Goal: Transaction & Acquisition: Book appointment/travel/reservation

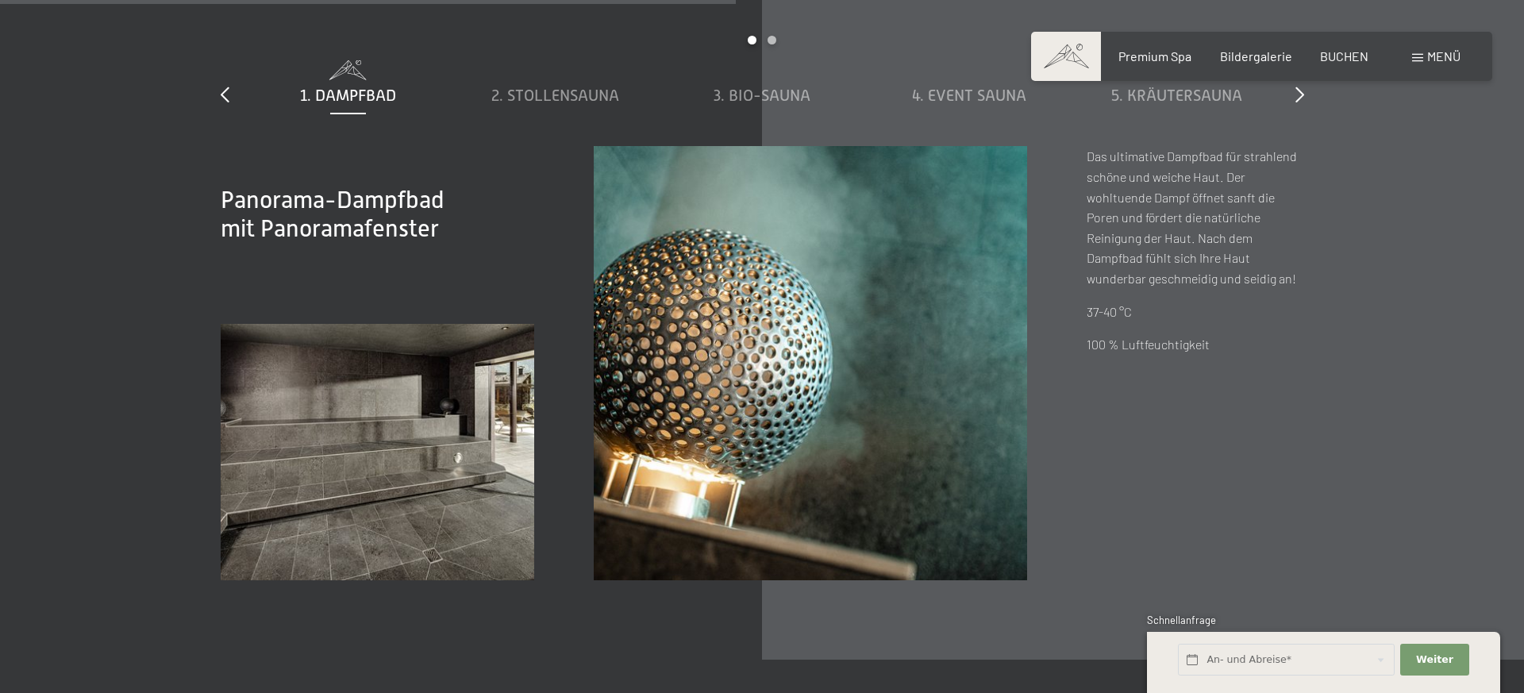
scroll to position [5372, 0]
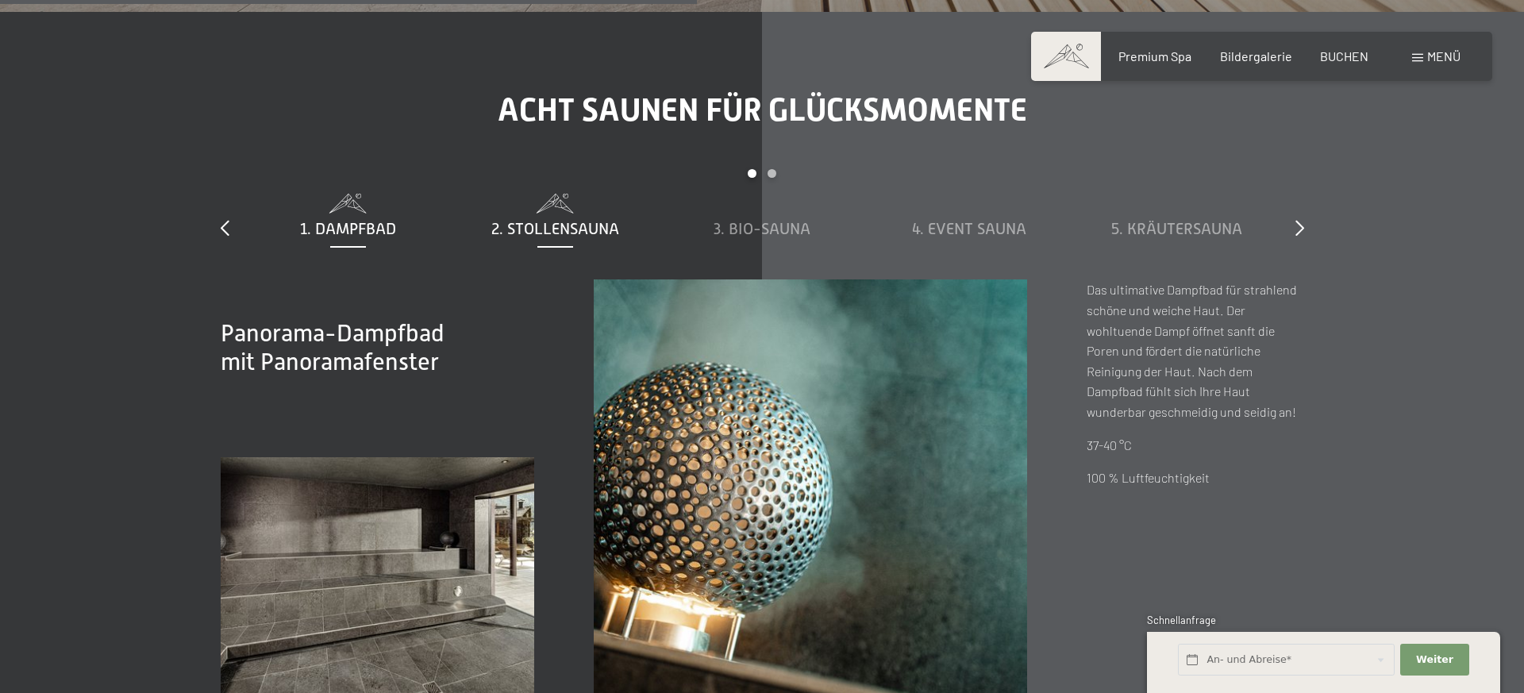
click at [554, 233] on span "2. Stollensauna" at bounding box center [555, 228] width 128 height 17
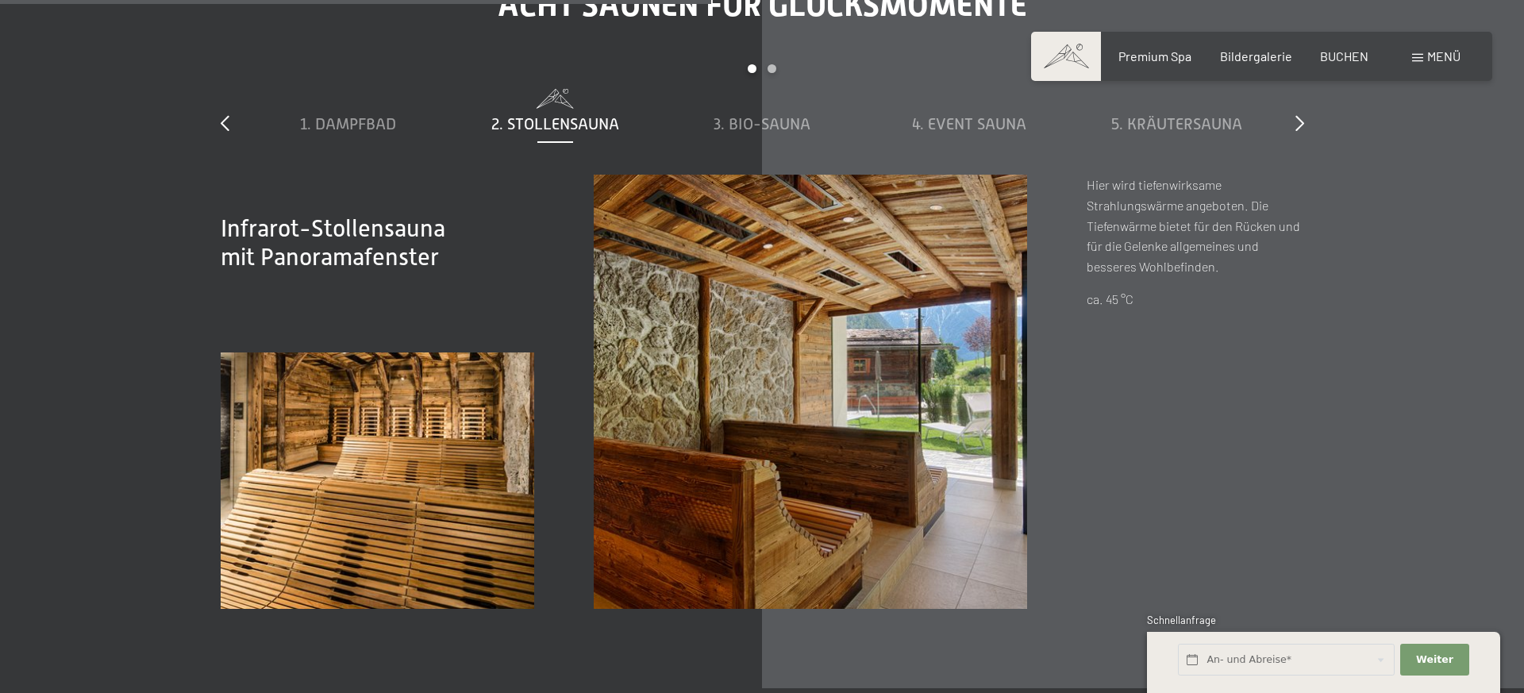
scroll to position [5479, 0]
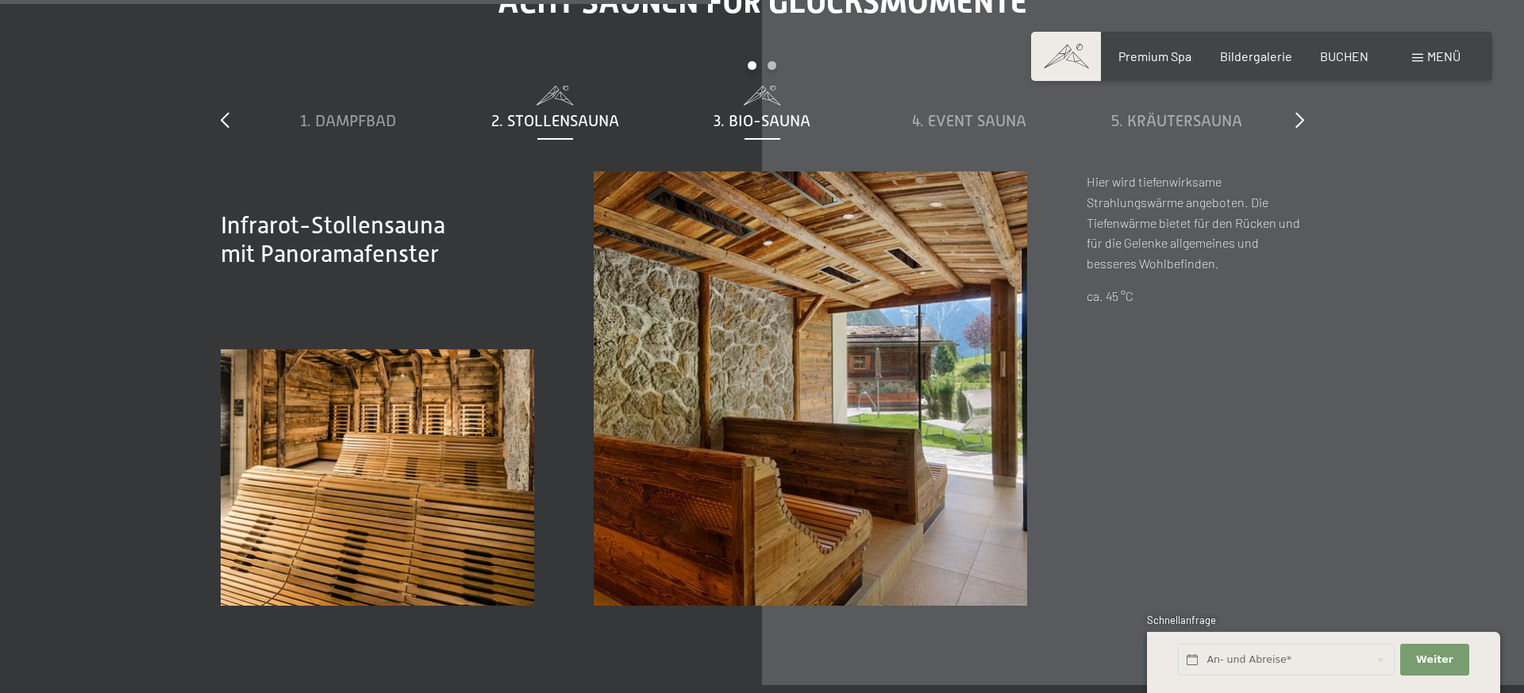
click at [756, 115] on span "3. Bio-Sauna" at bounding box center [761, 120] width 97 height 17
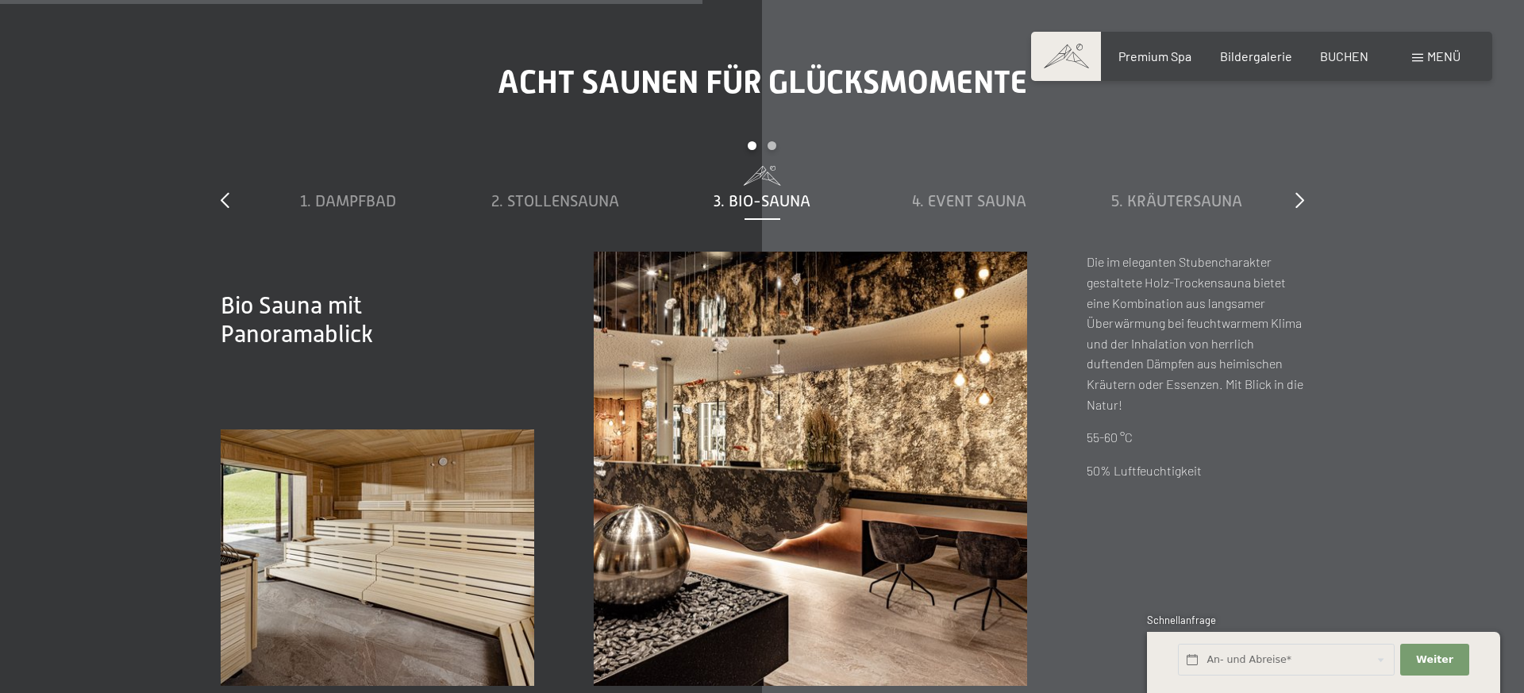
scroll to position [5383, 0]
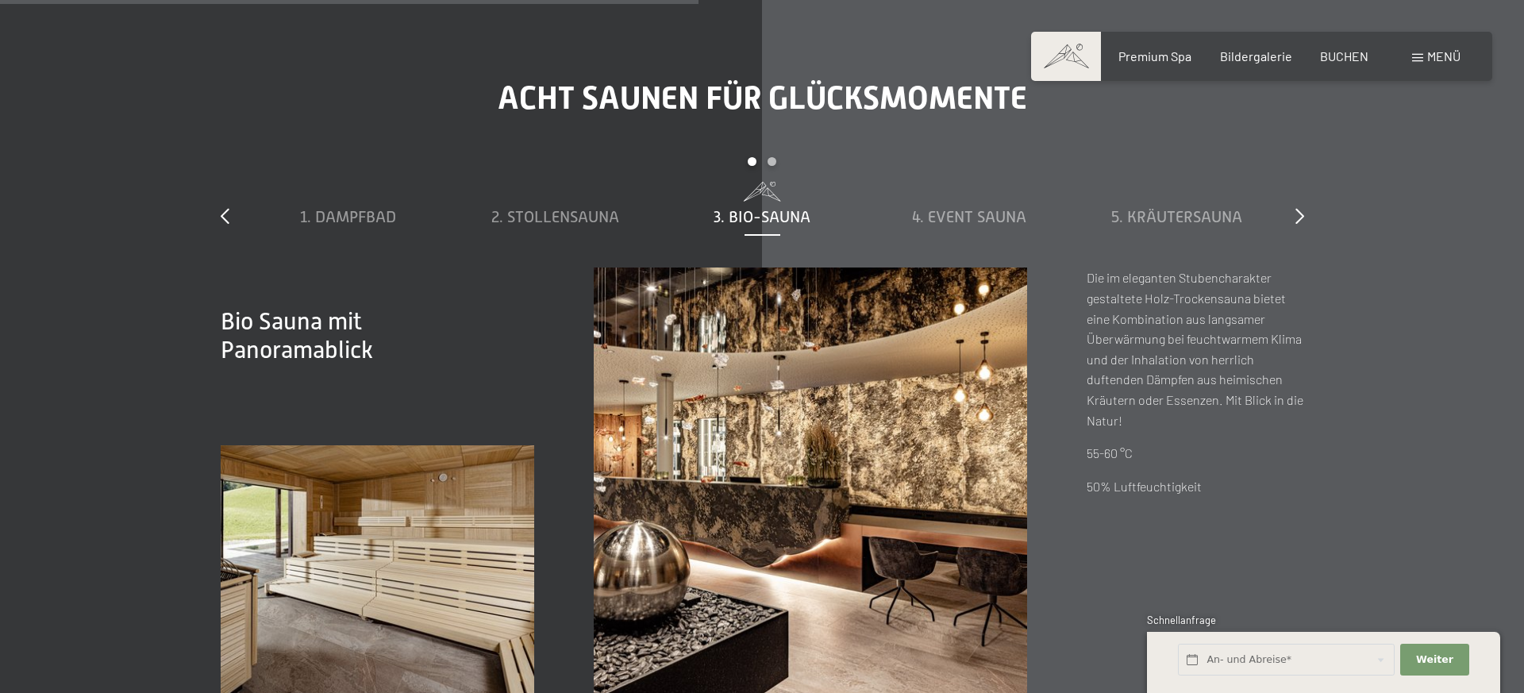
click at [975, 239] on div "1. Dampfbad 2. Stollensauna 3. Bio-Sauna 4. Event Sauna 5. Kräutersauna 6. Sky …" at bounding box center [762, 225] width 1036 height 86
click at [975, 223] on span "4. Event Sauna" at bounding box center [969, 216] width 114 height 17
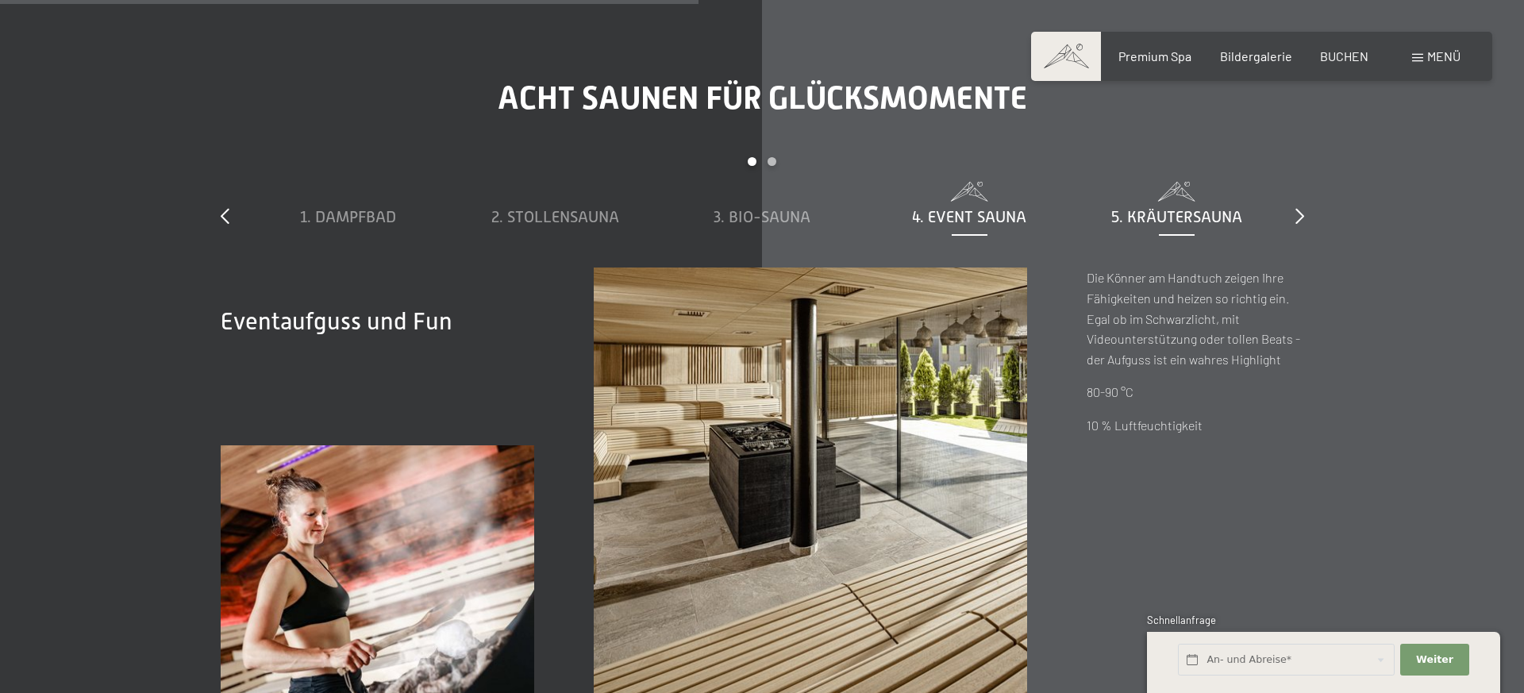
click at [1153, 209] on span "5. Kräutersauna" at bounding box center [1176, 216] width 131 height 17
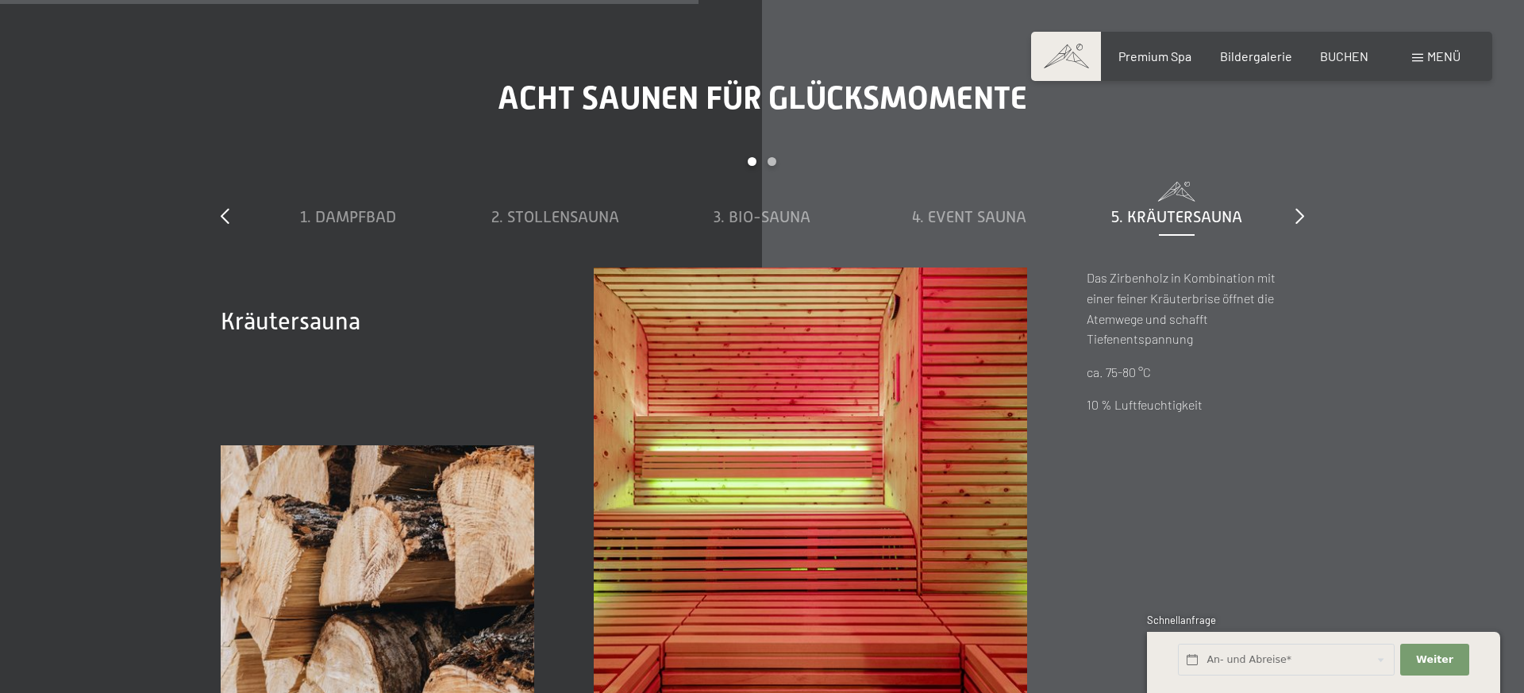
click at [1293, 215] on div "slide 1 to 5 of 8 1. Dampfbad 2. Stollensauna 3. Bio-Sauna 4. Event Sauna 5. Kr…" at bounding box center [762, 212] width 1083 height 110
click at [1297, 214] on icon at bounding box center [1299, 216] width 9 height 16
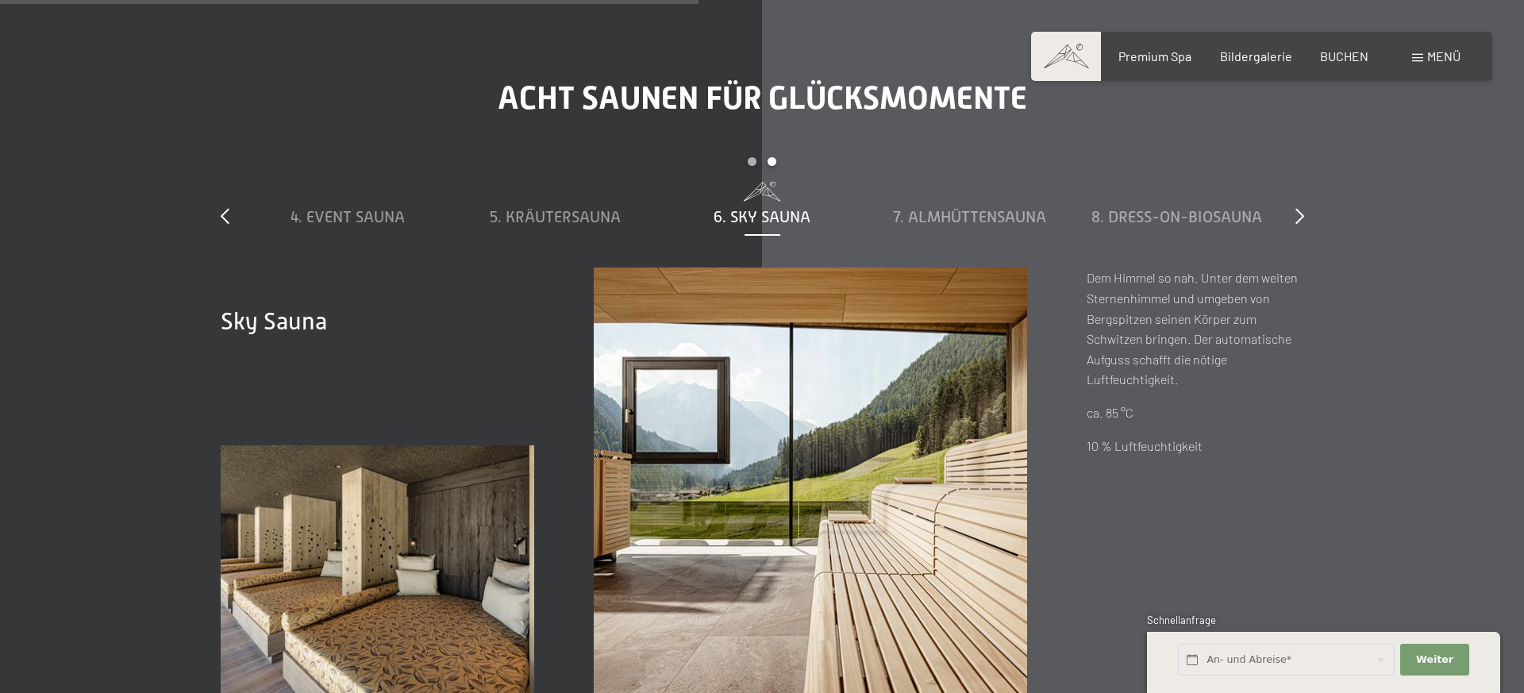
click at [1304, 214] on div "Acht Saunen für Glücksmomente slide 4 to 8 of 8 1. Dampfbad 2. Stollensauna 3. …" at bounding box center [762, 389] width 1202 height 621
click at [1299, 216] on icon at bounding box center [1299, 216] width 9 height 16
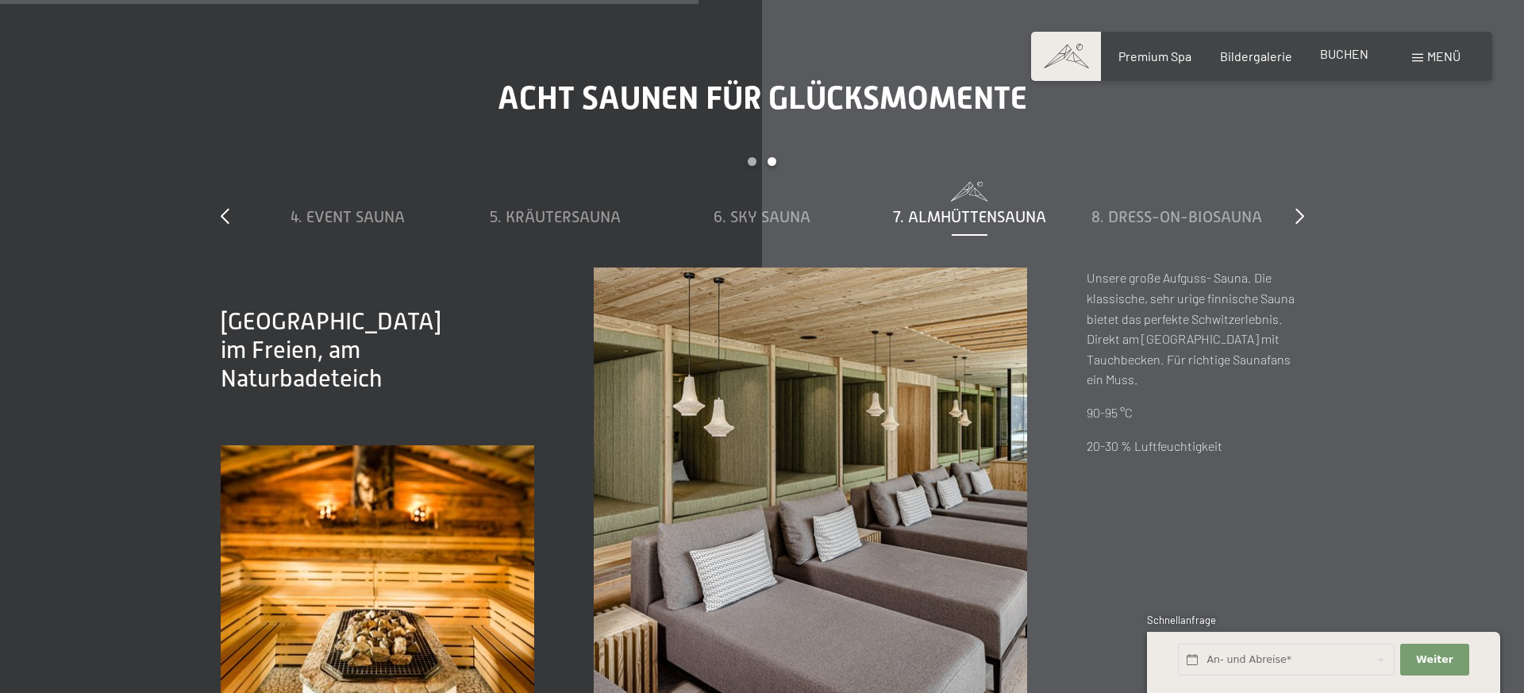
click at [1321, 58] on span "BUCHEN" at bounding box center [1344, 53] width 48 height 15
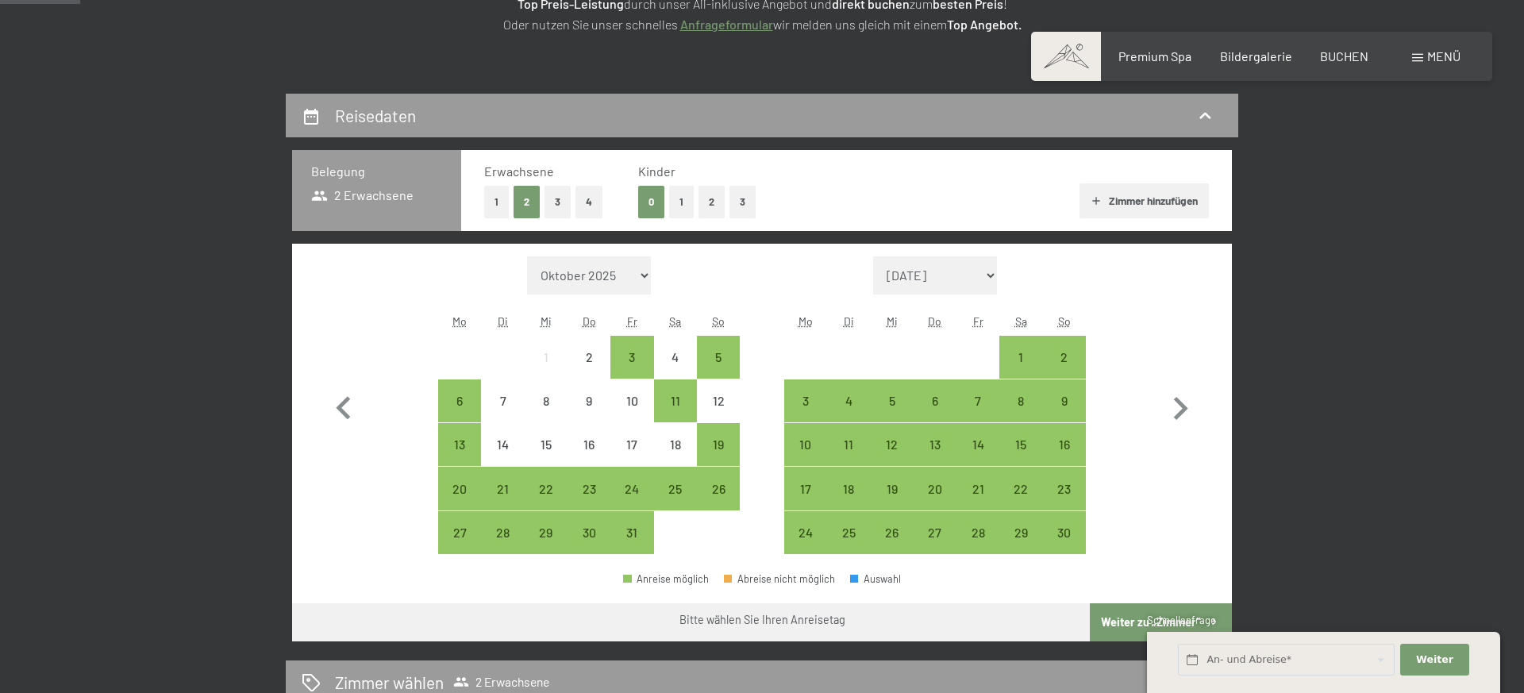
scroll to position [287, 0]
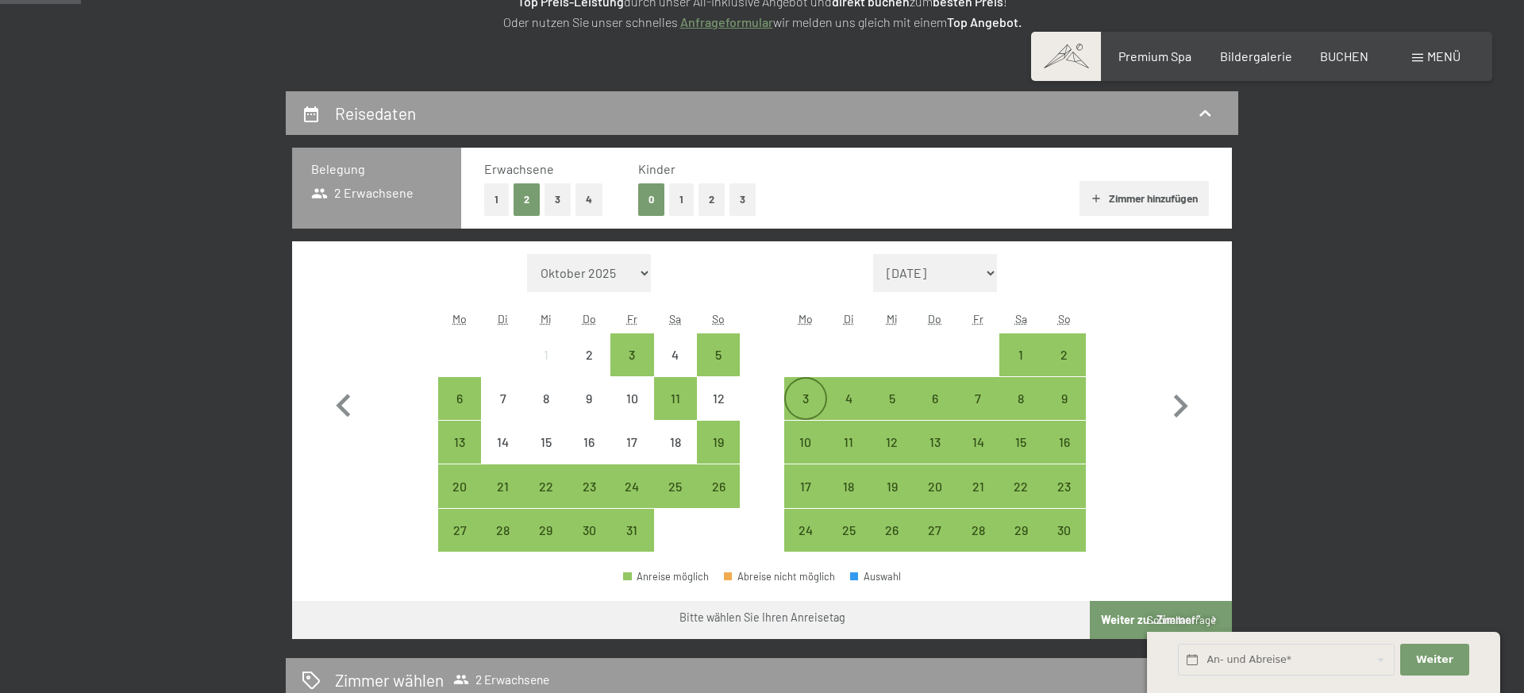
click at [808, 392] on div "3" at bounding box center [806, 412] width 40 height 40
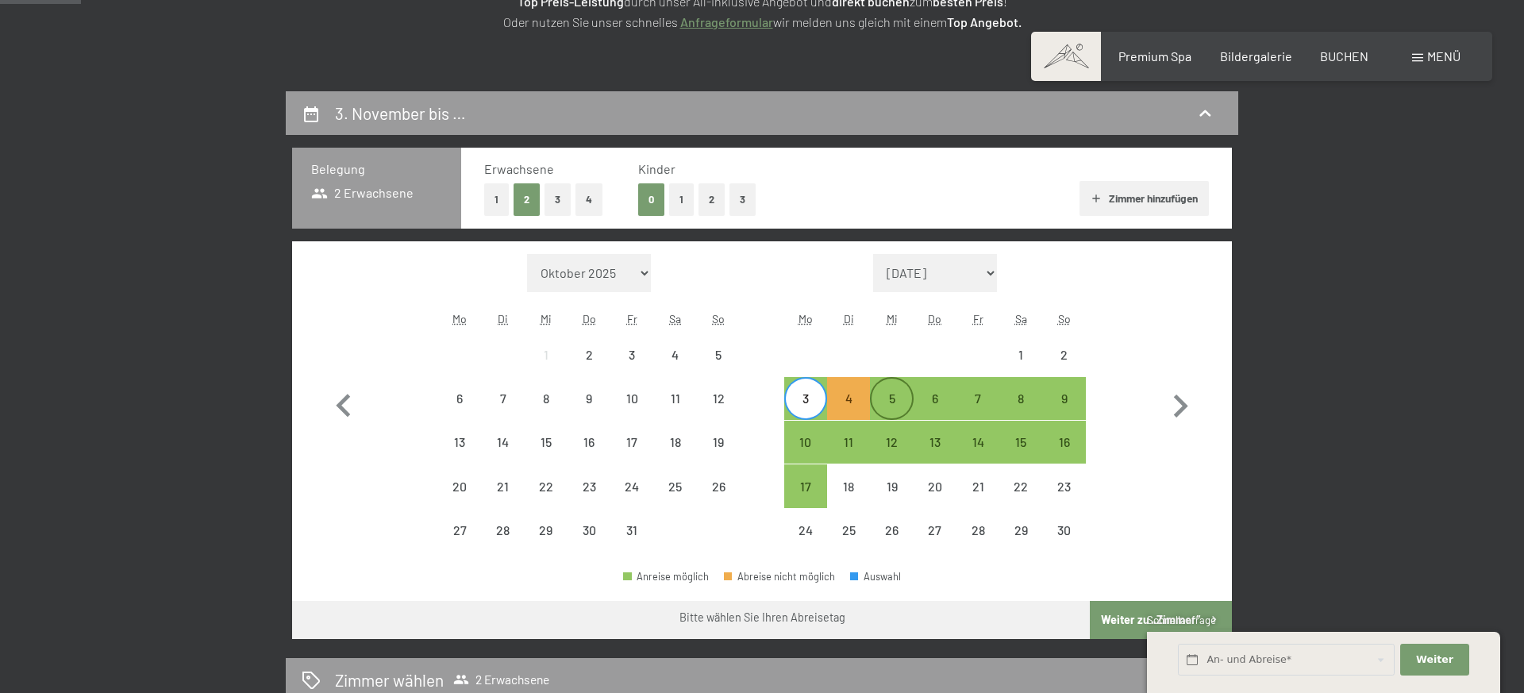
click at [886, 394] on div "5" at bounding box center [891, 412] width 40 height 40
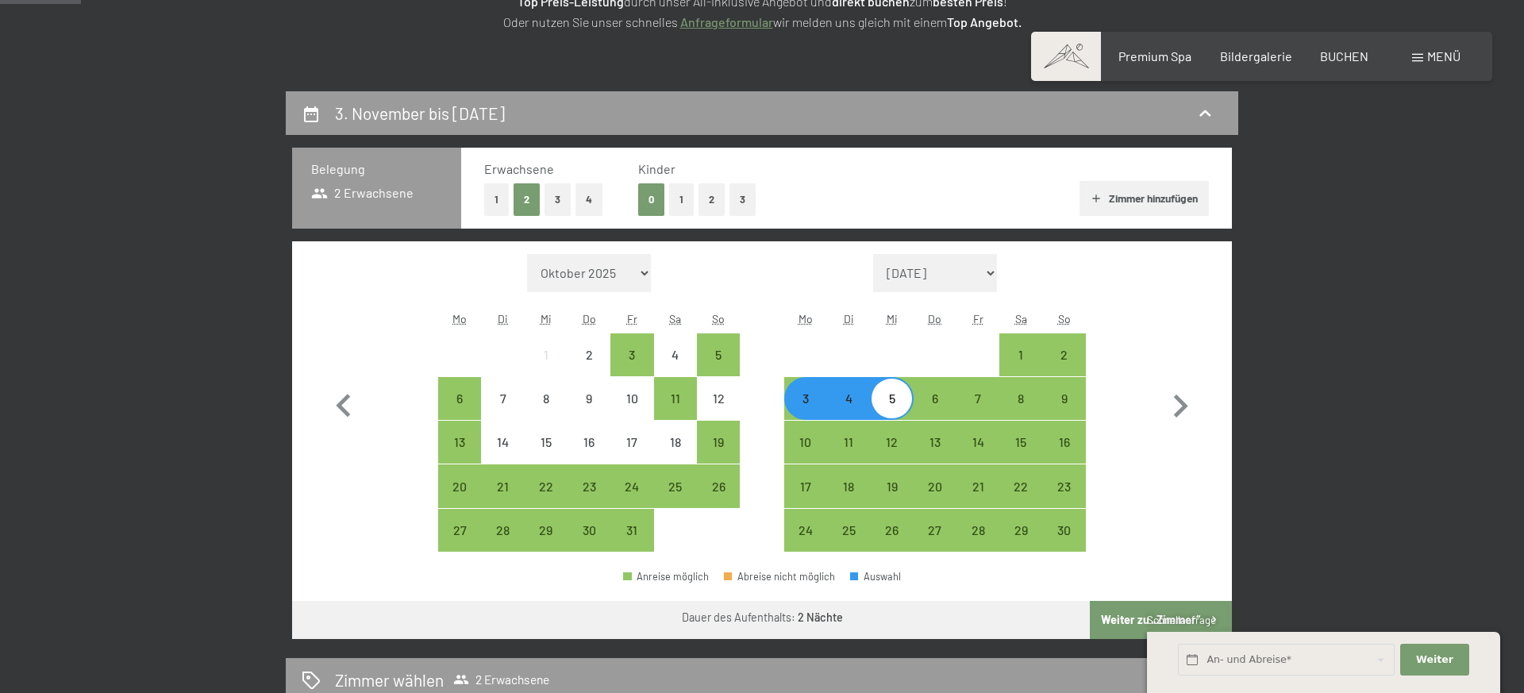
click at [1128, 617] on button "Weiter zu „Zimmer“" at bounding box center [1161, 620] width 142 height 38
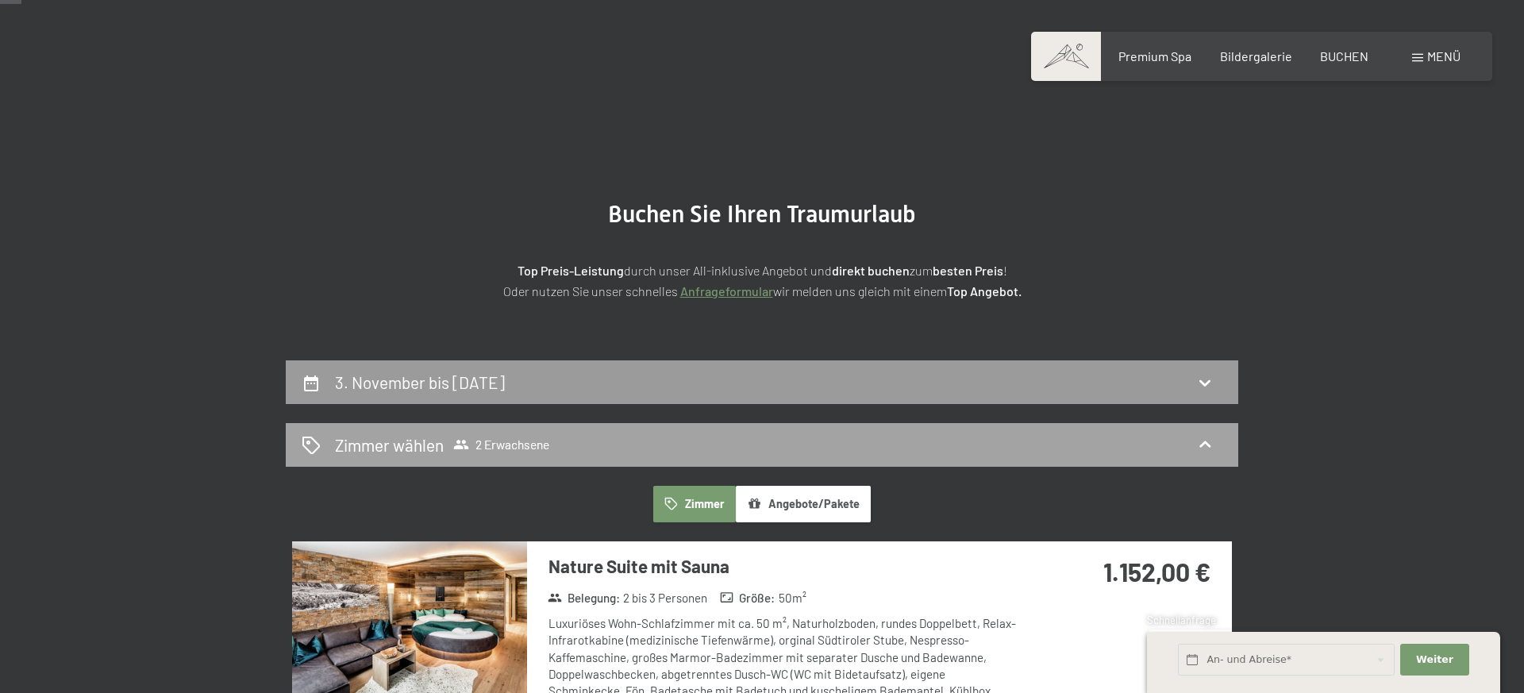
scroll to position [25, 0]
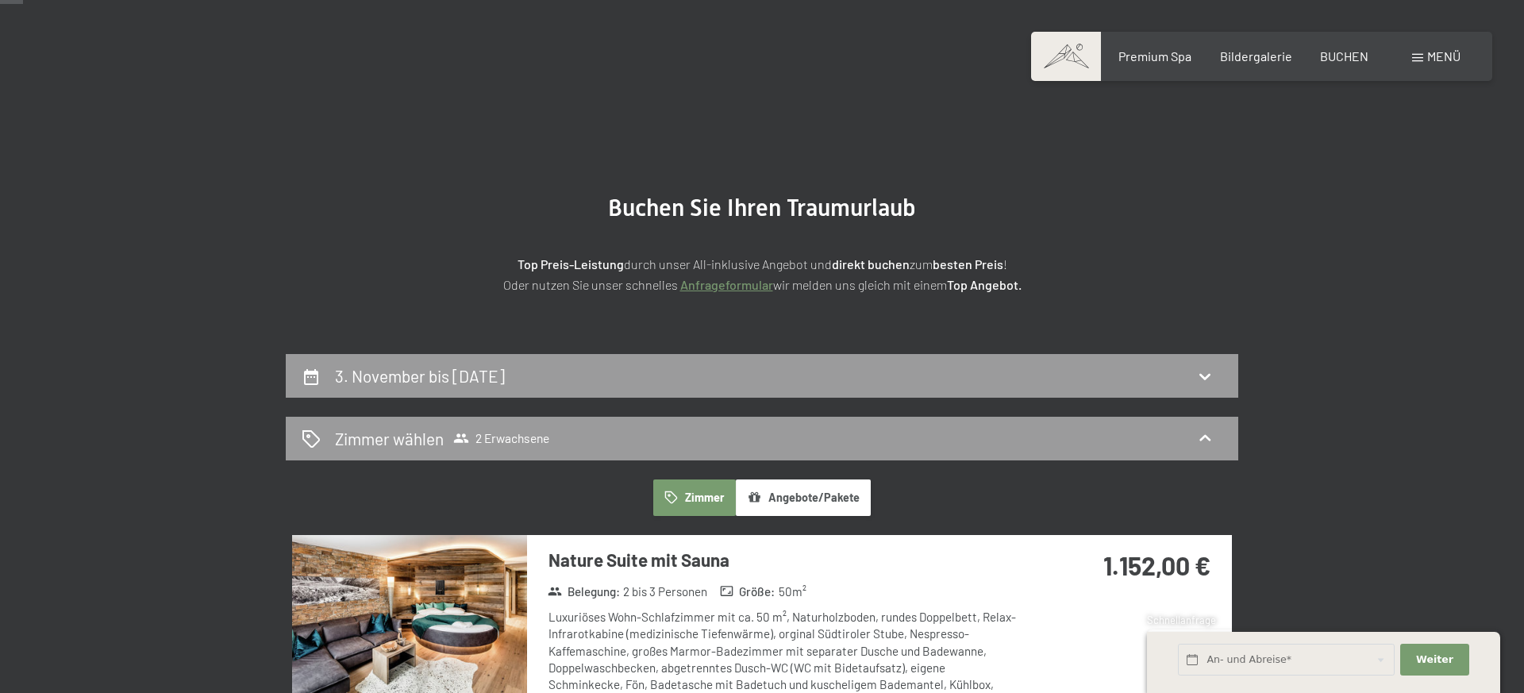
click at [871, 369] on div "3. November bis 5. November 2025" at bounding box center [762, 375] width 921 height 23
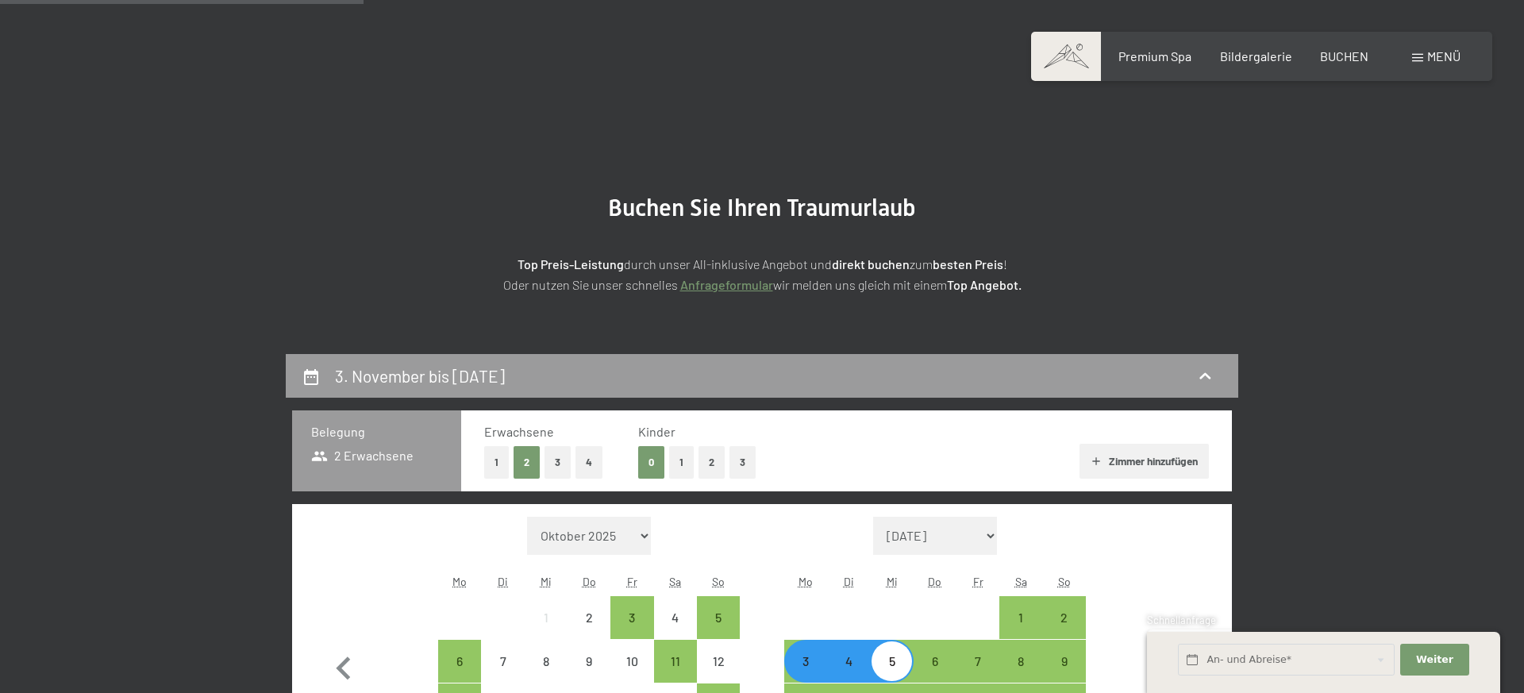
scroll to position [379, 0]
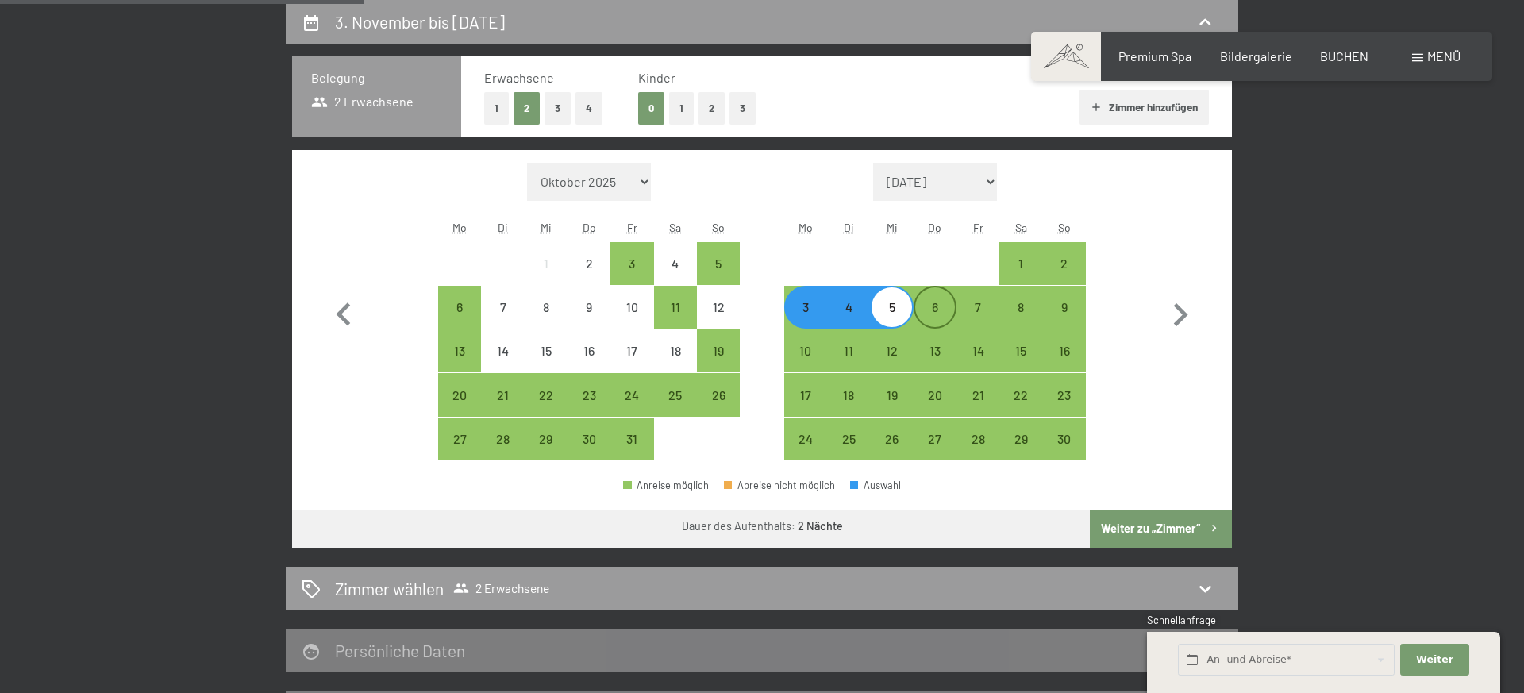
click at [937, 301] on div "6" at bounding box center [935, 321] width 40 height 40
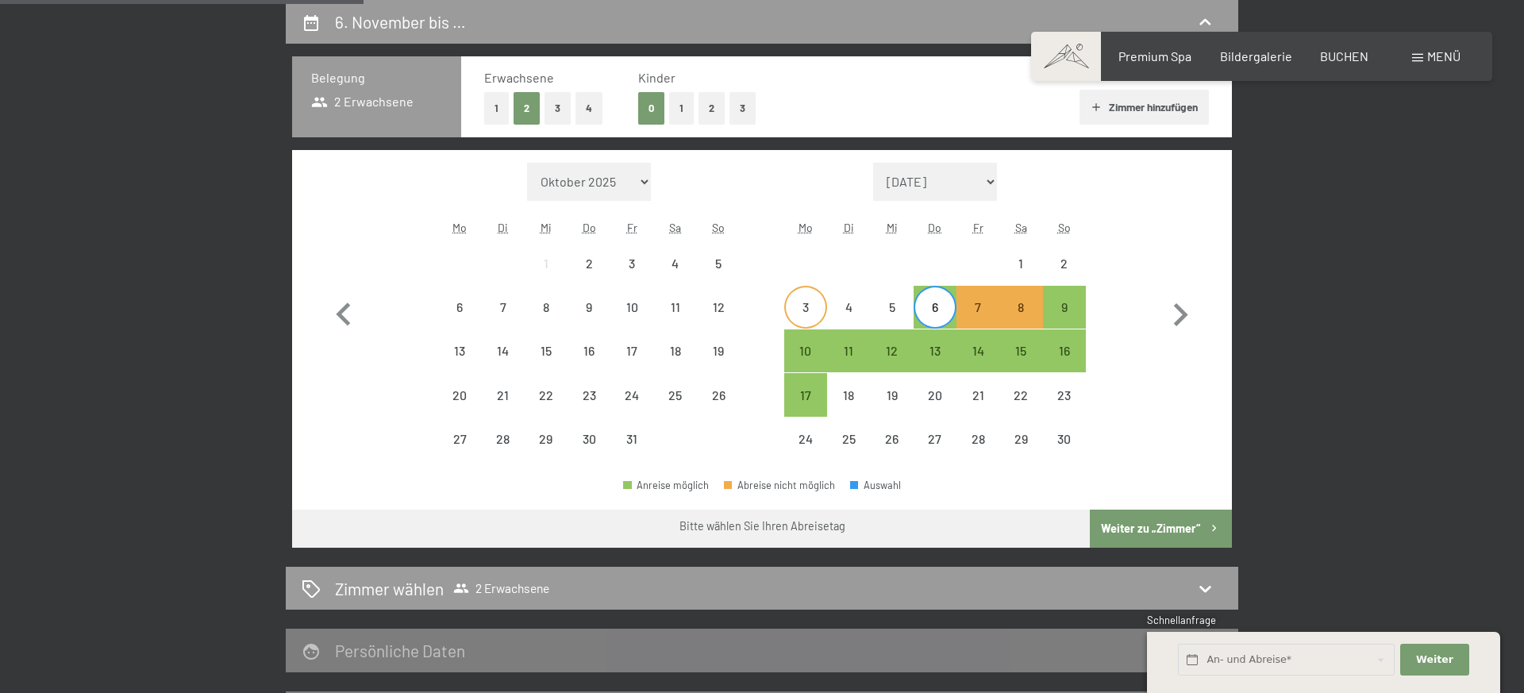
click at [813, 311] on div "3" at bounding box center [806, 321] width 40 height 40
click at [927, 308] on div "6" at bounding box center [935, 321] width 40 height 40
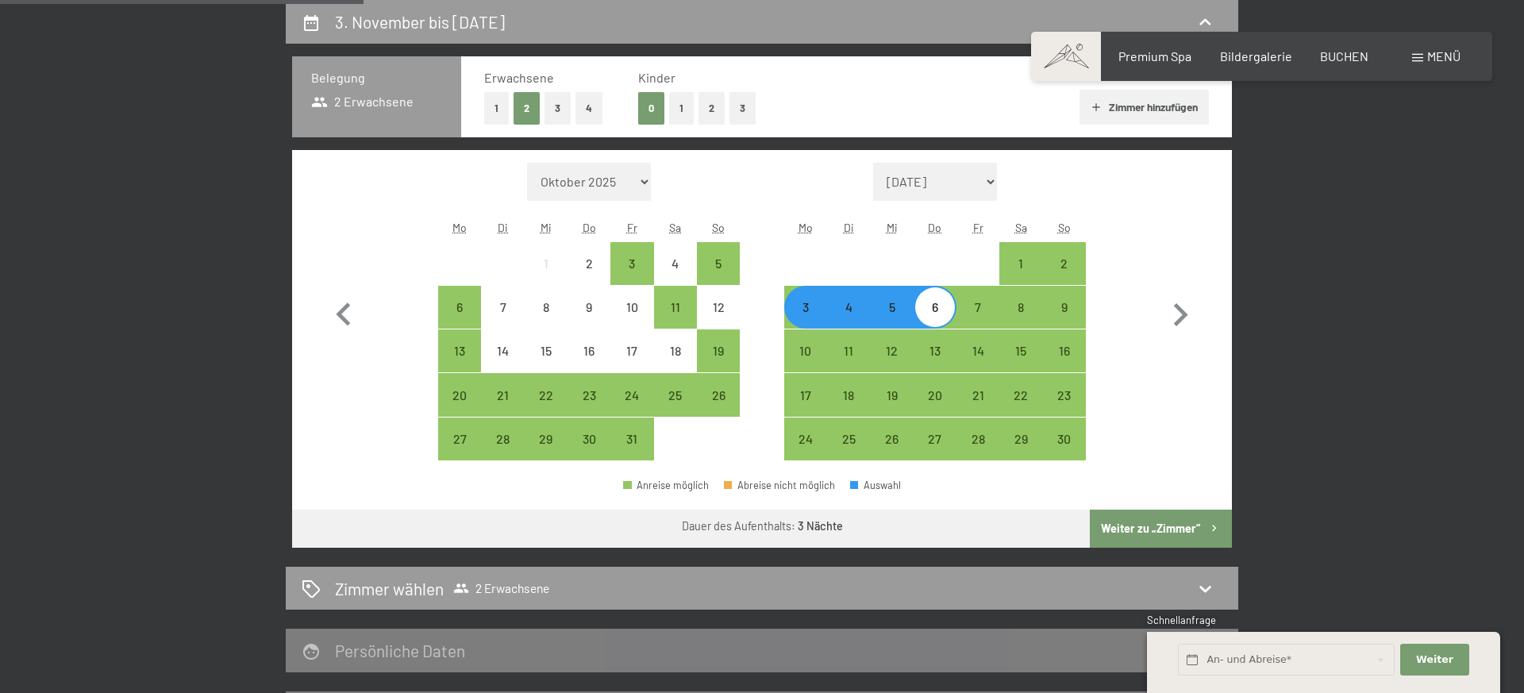
click at [1120, 530] on button "Weiter zu „Zimmer“" at bounding box center [1161, 528] width 142 height 38
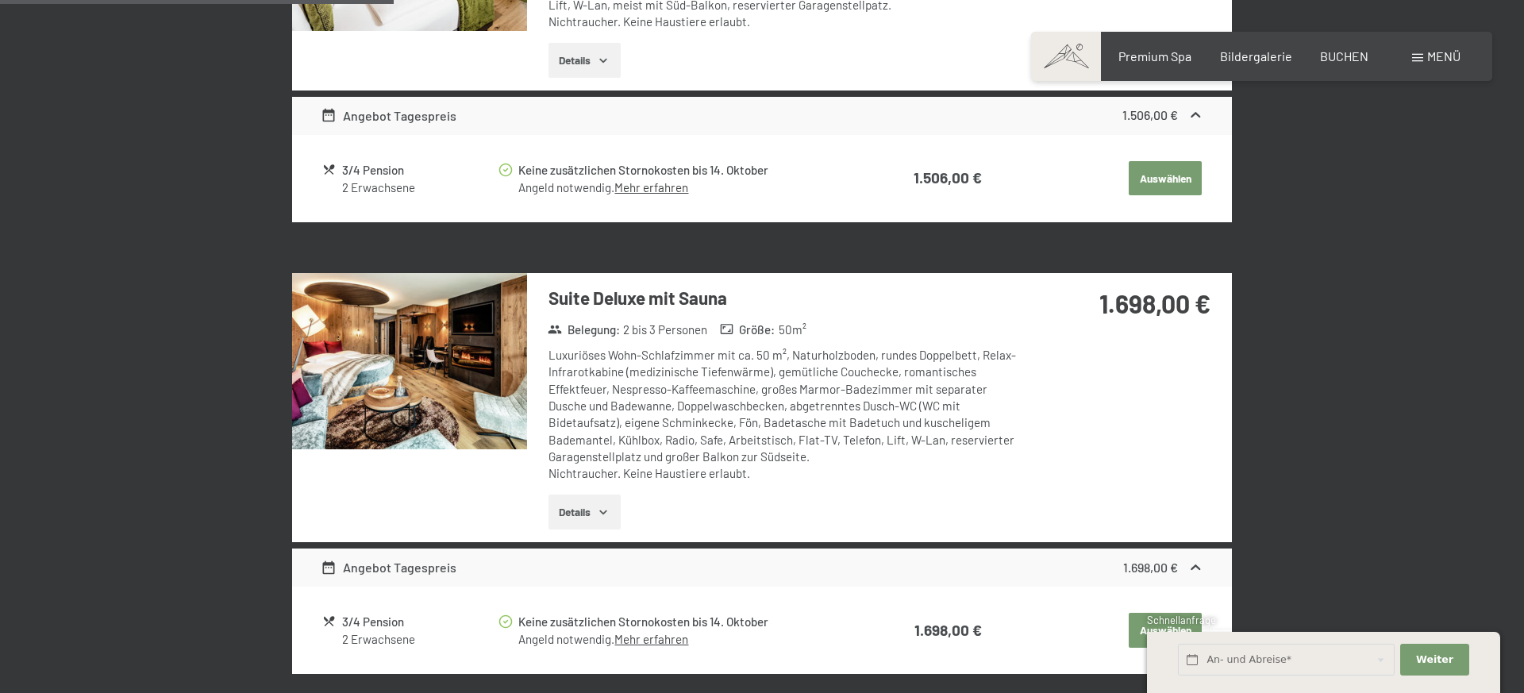
scroll to position [1124, 0]
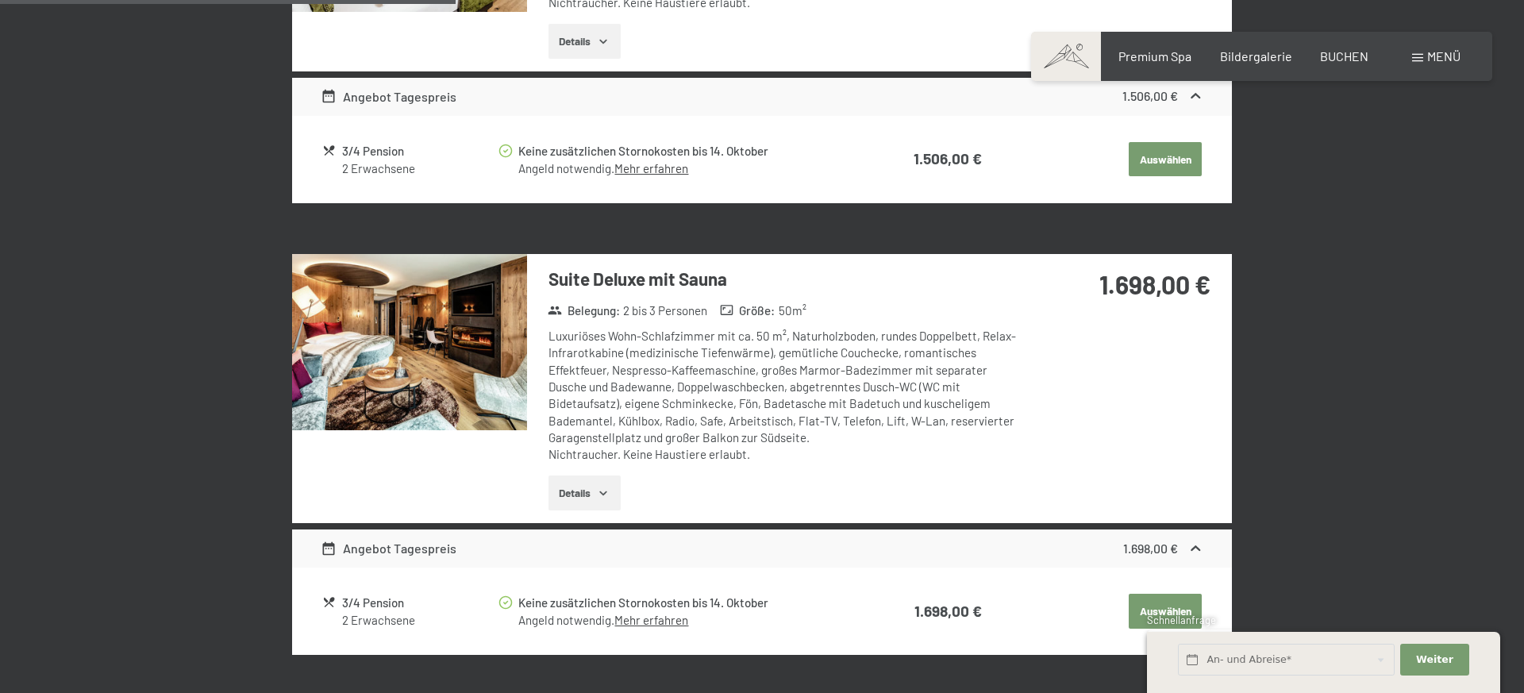
click at [415, 382] on img at bounding box center [409, 342] width 235 height 176
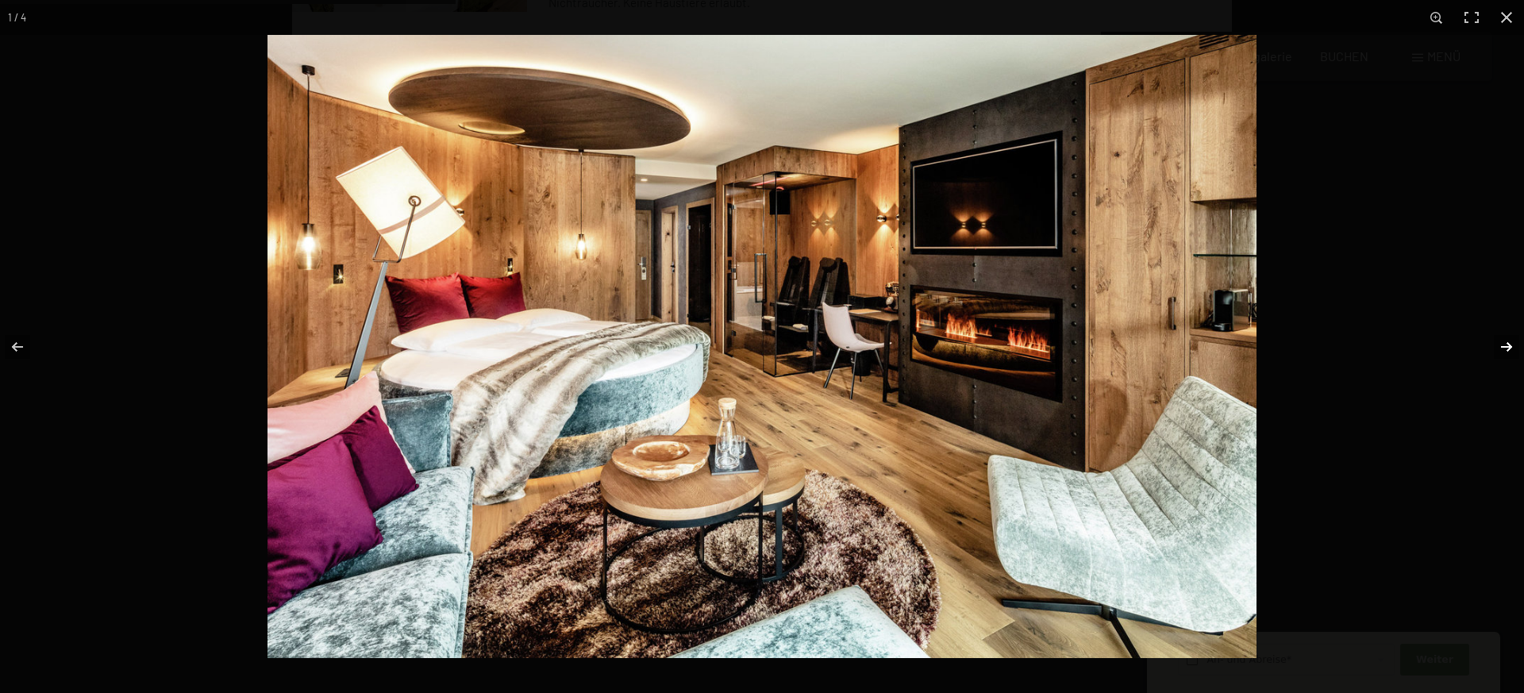
click at [1501, 346] on button "button" at bounding box center [1496, 346] width 56 height 79
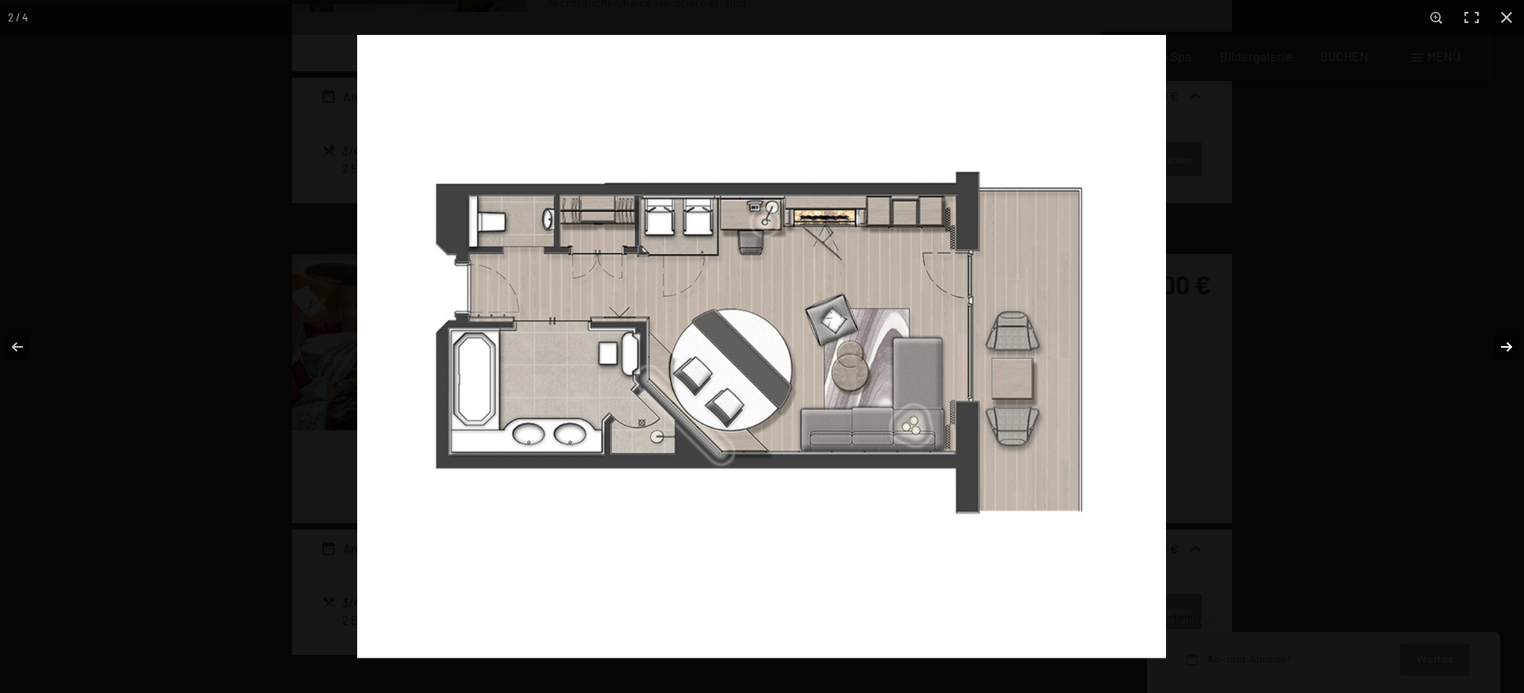
click at [1501, 346] on button "button" at bounding box center [1496, 346] width 56 height 79
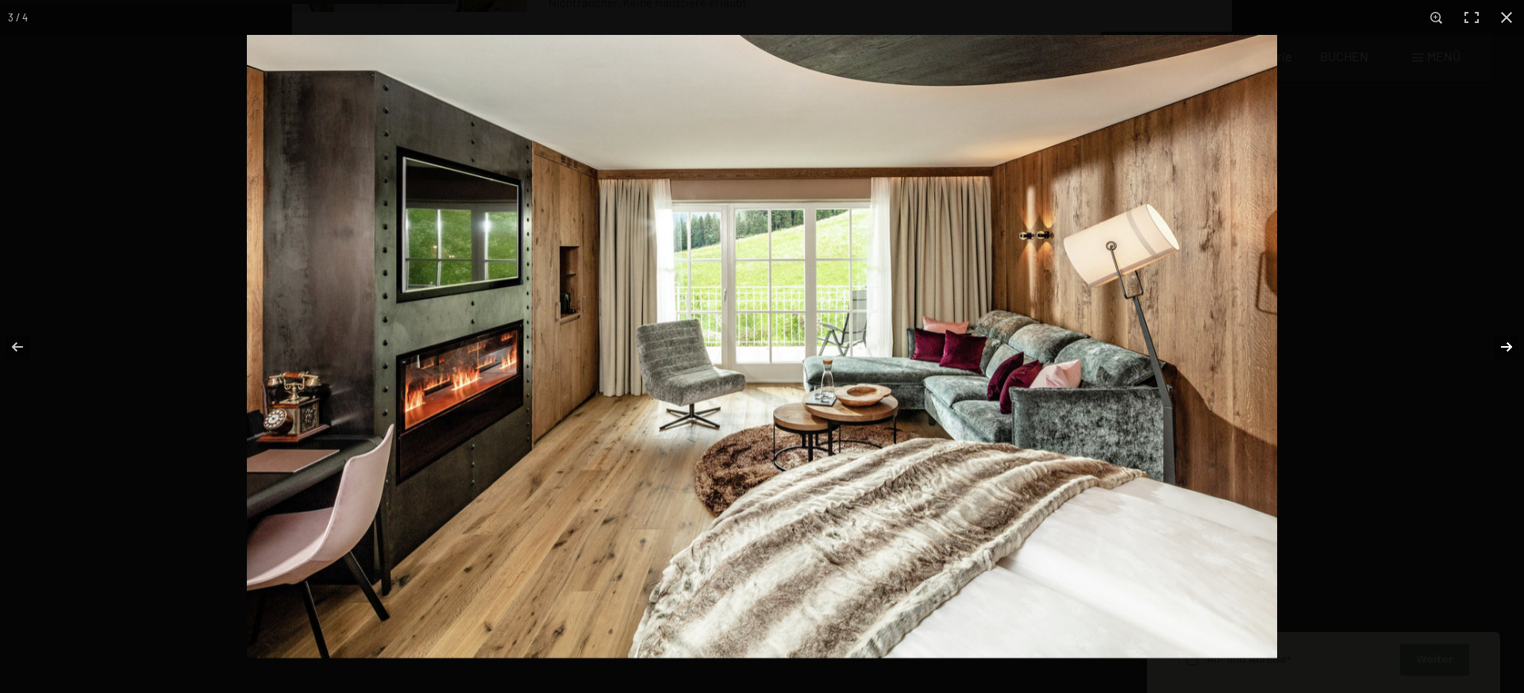
click at [1501, 346] on button "button" at bounding box center [1496, 346] width 56 height 79
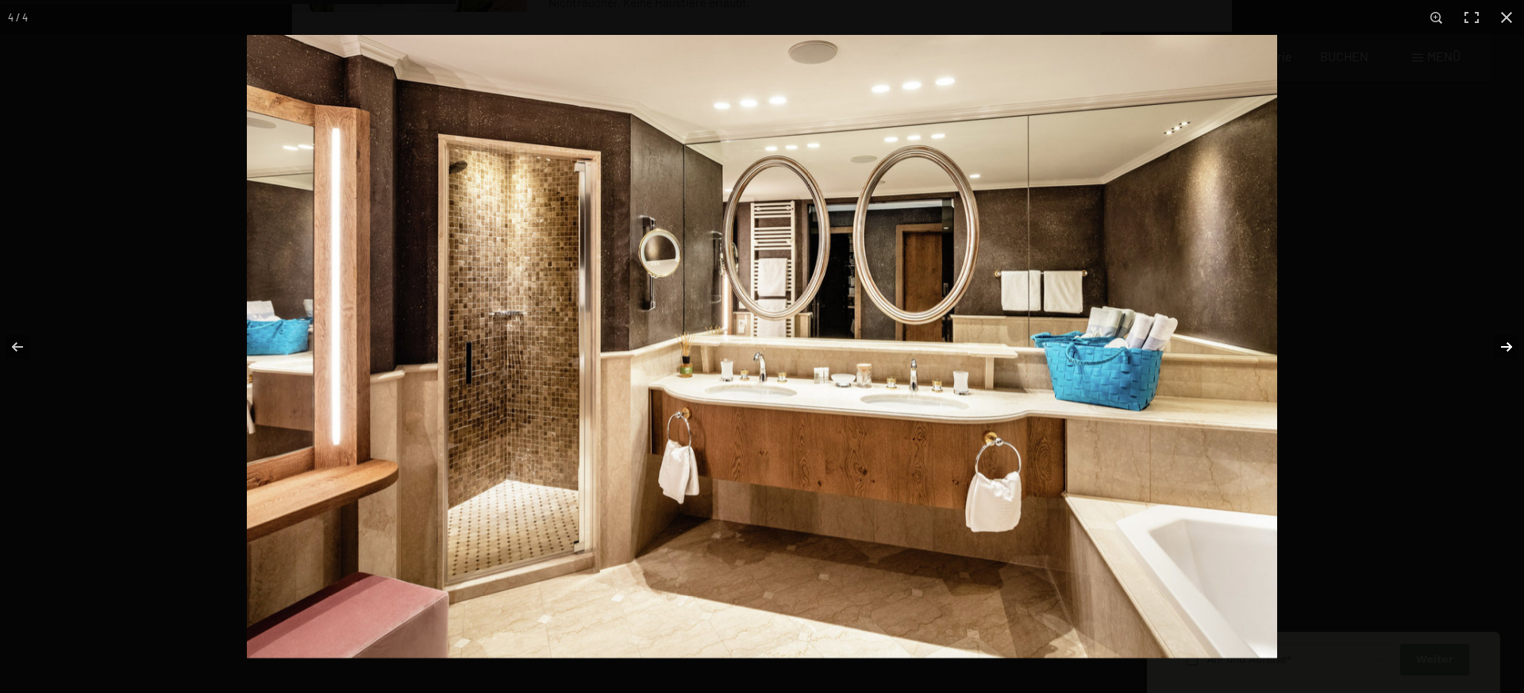
click at [1501, 346] on button "button" at bounding box center [1496, 346] width 56 height 79
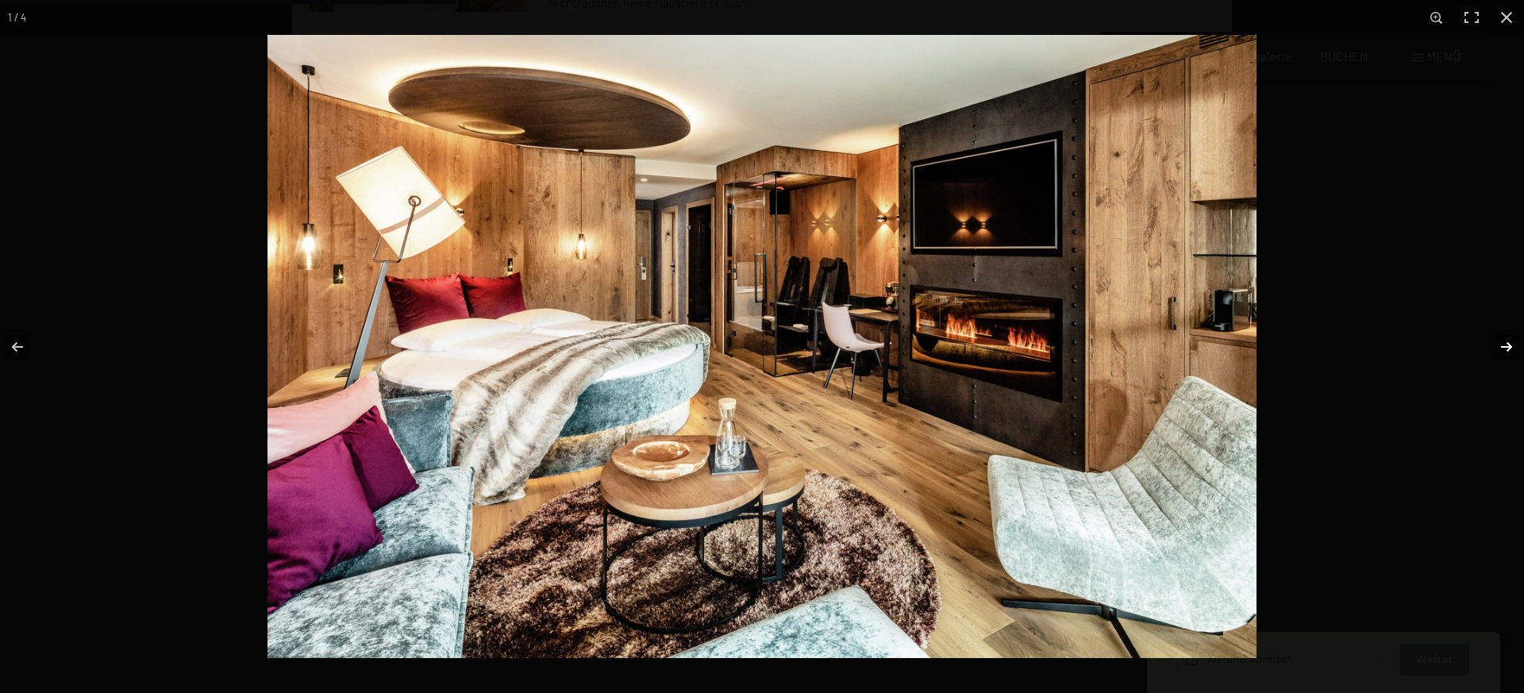
click at [1501, 346] on button "button" at bounding box center [1496, 346] width 56 height 79
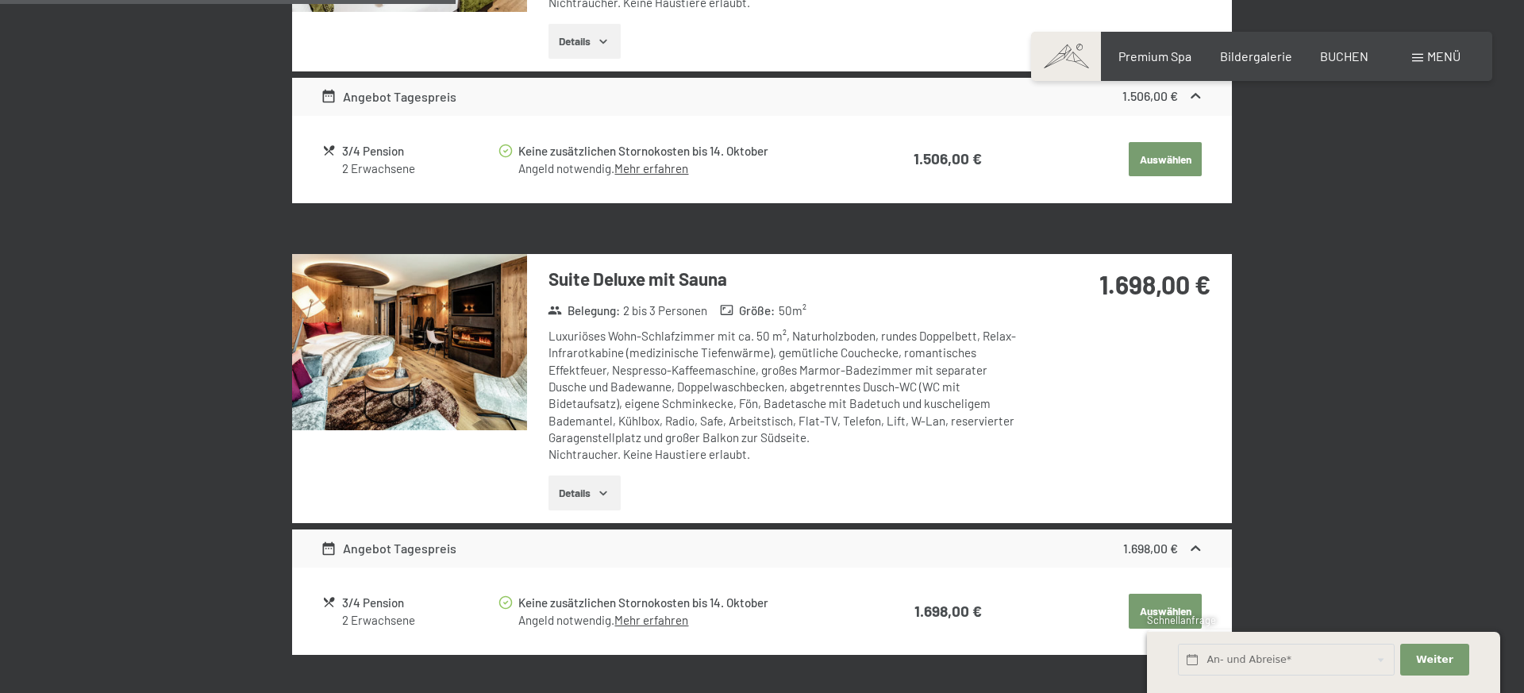
click at [0, 0] on button "button" at bounding box center [0, 0] width 0 height 0
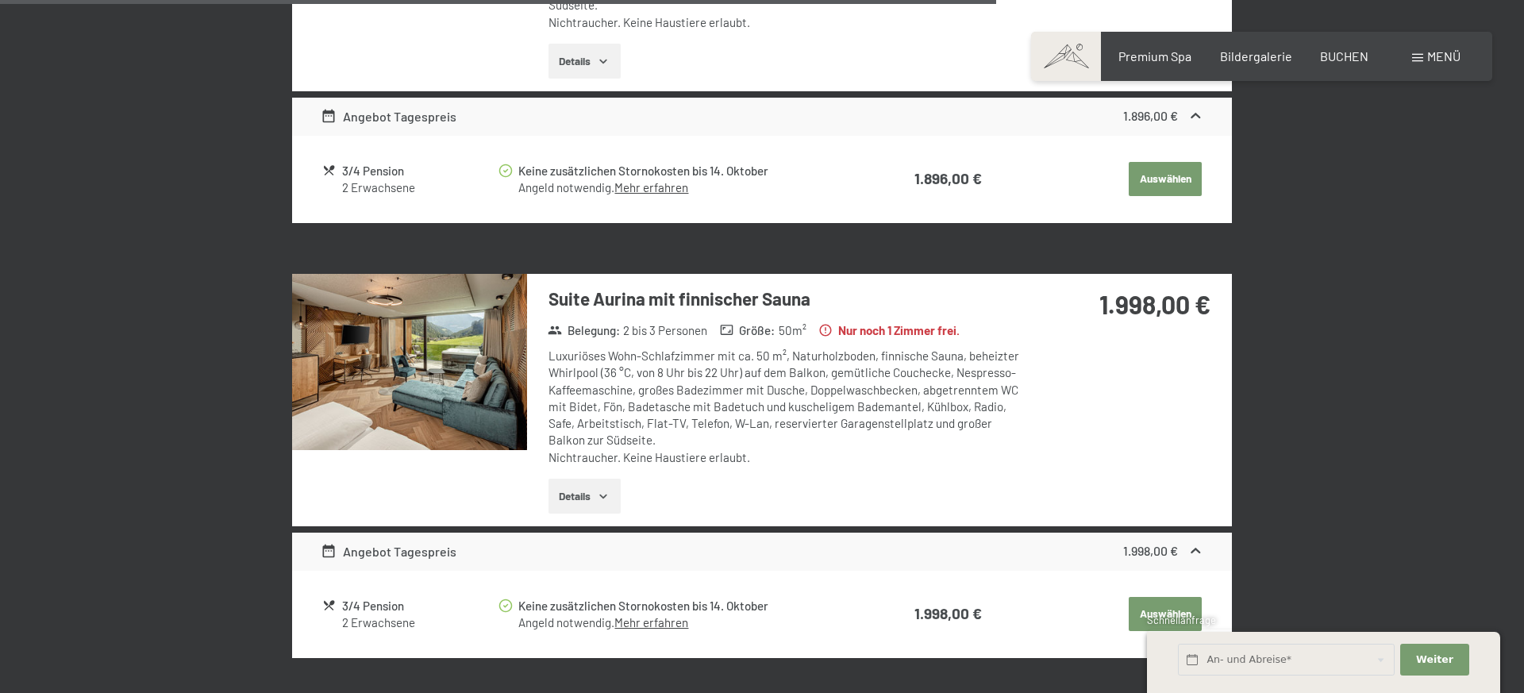
scroll to position [2462, 0]
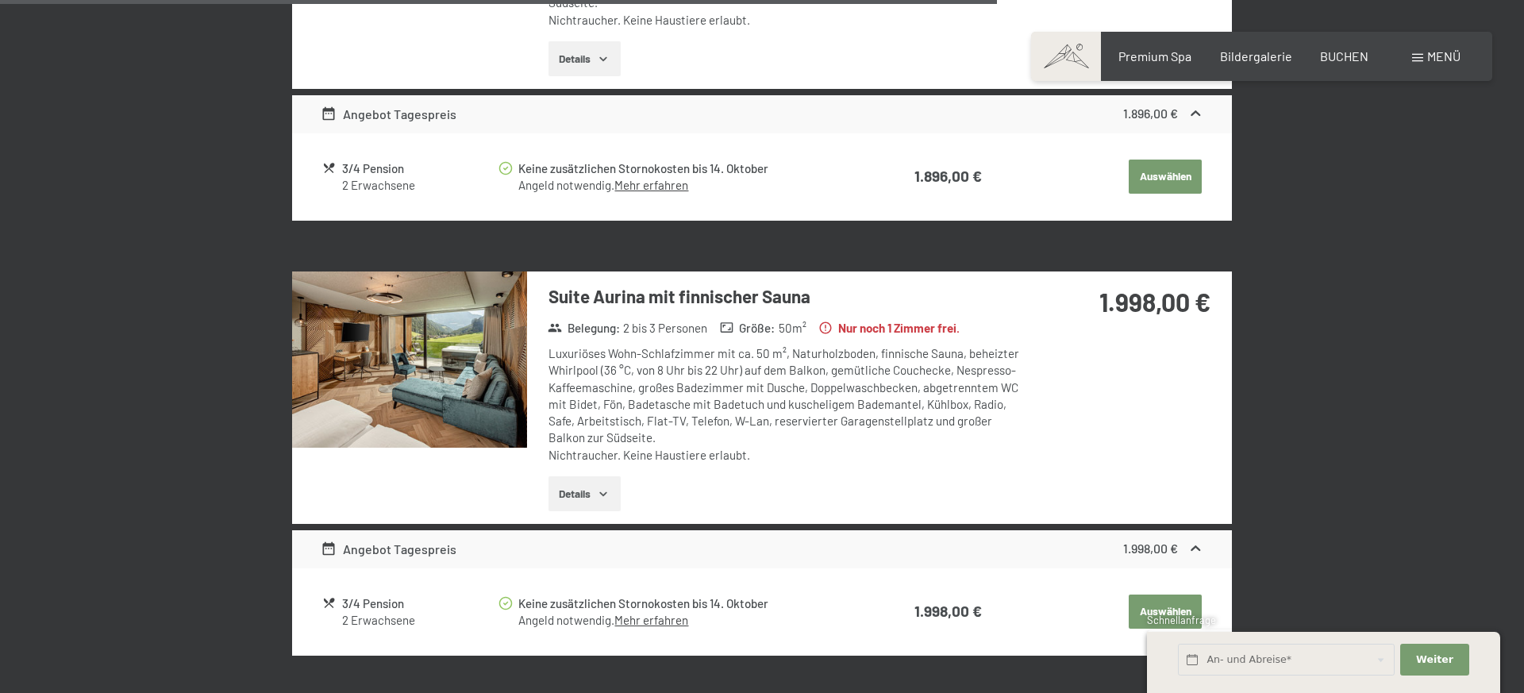
click at [452, 371] on img at bounding box center [409, 359] width 235 height 176
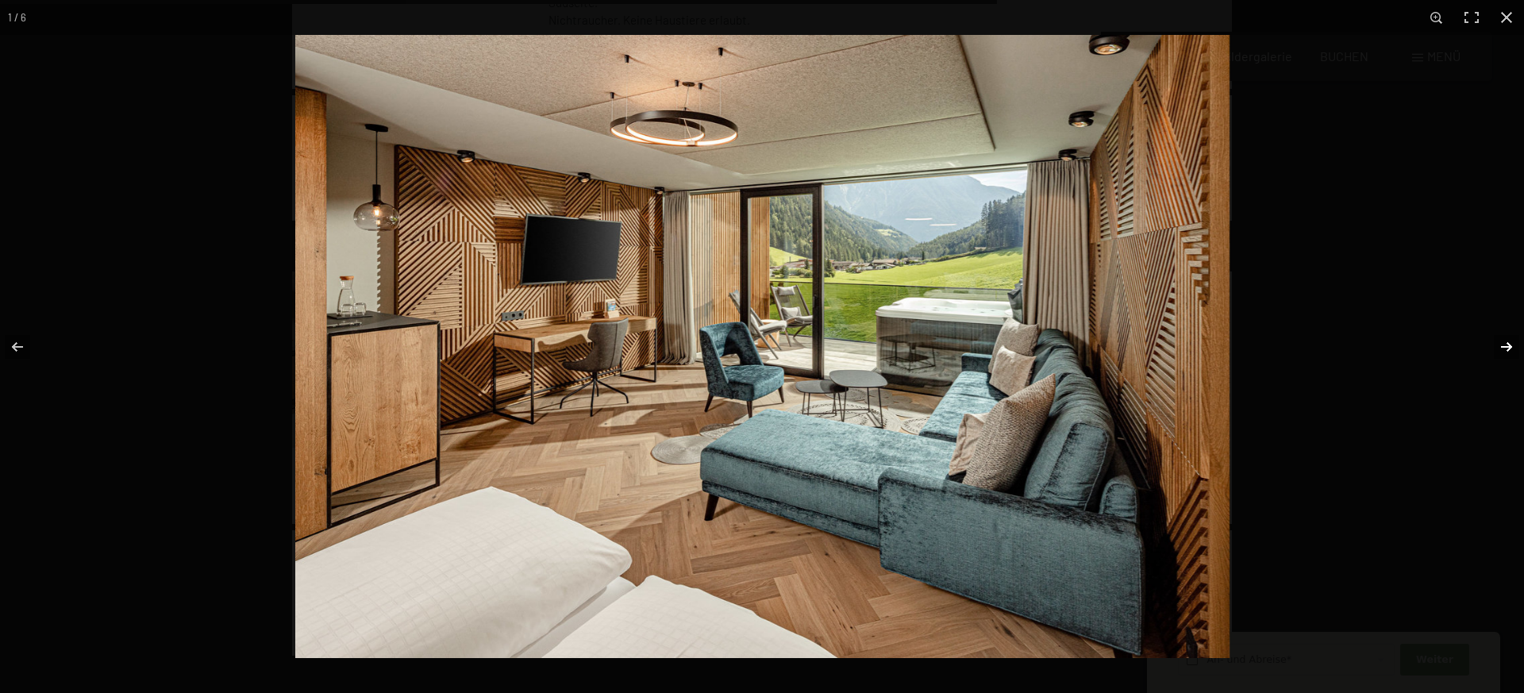
click at [1505, 349] on button "button" at bounding box center [1496, 346] width 56 height 79
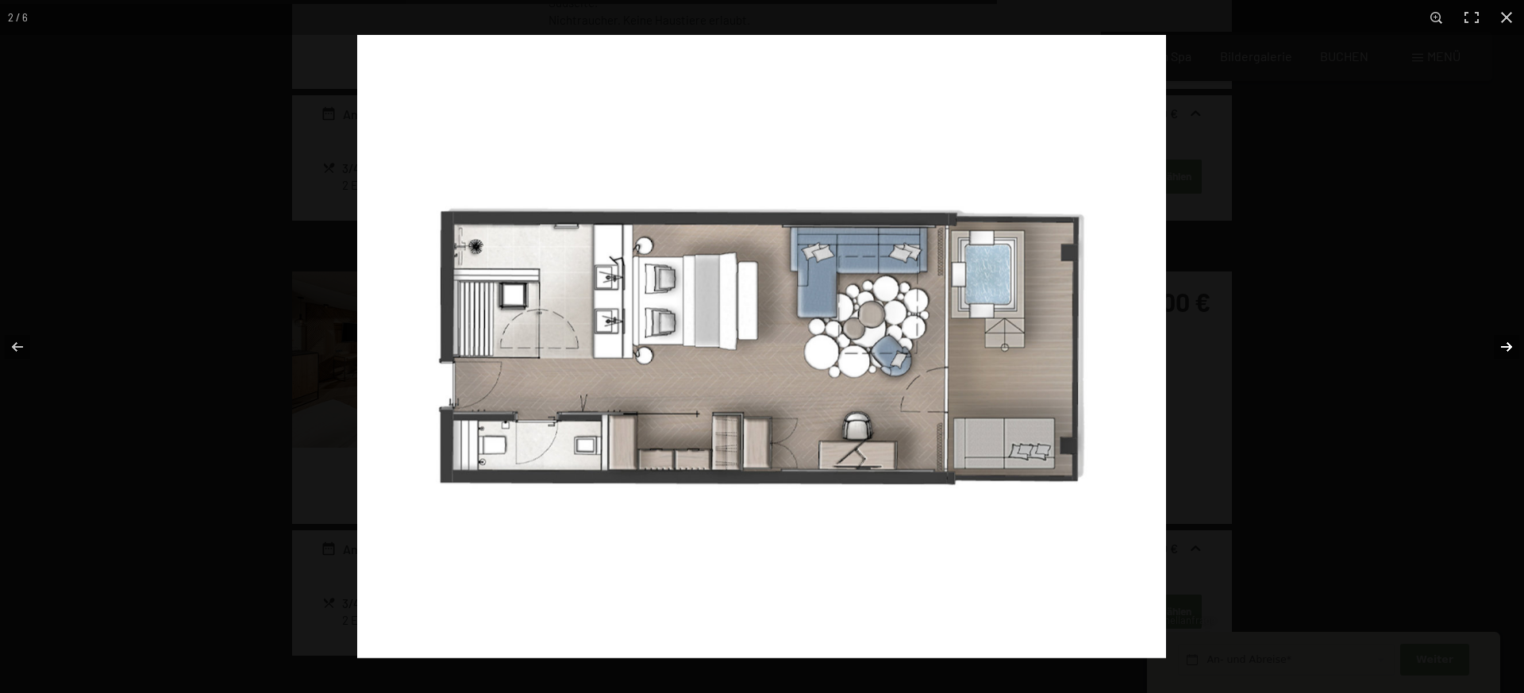
click at [1505, 349] on button "button" at bounding box center [1496, 346] width 56 height 79
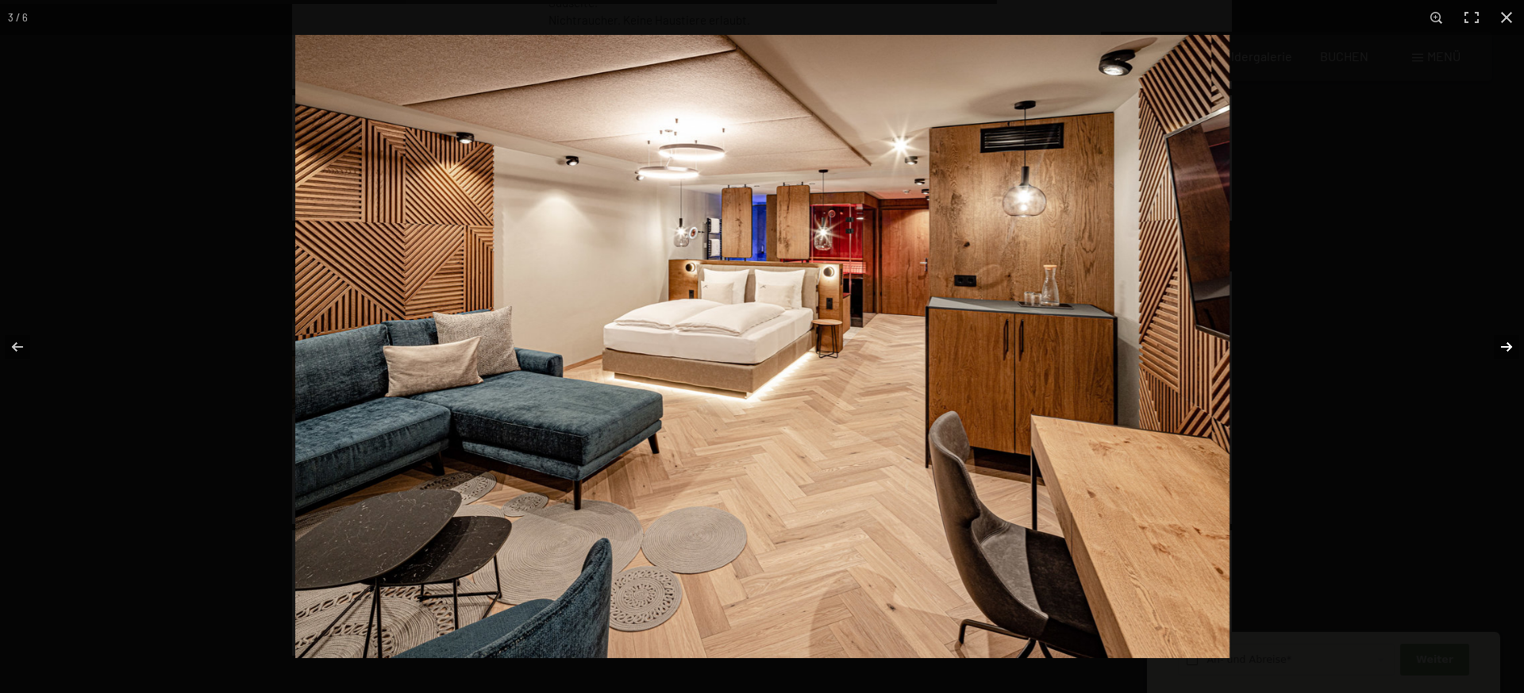
click at [1505, 349] on button "button" at bounding box center [1496, 346] width 56 height 79
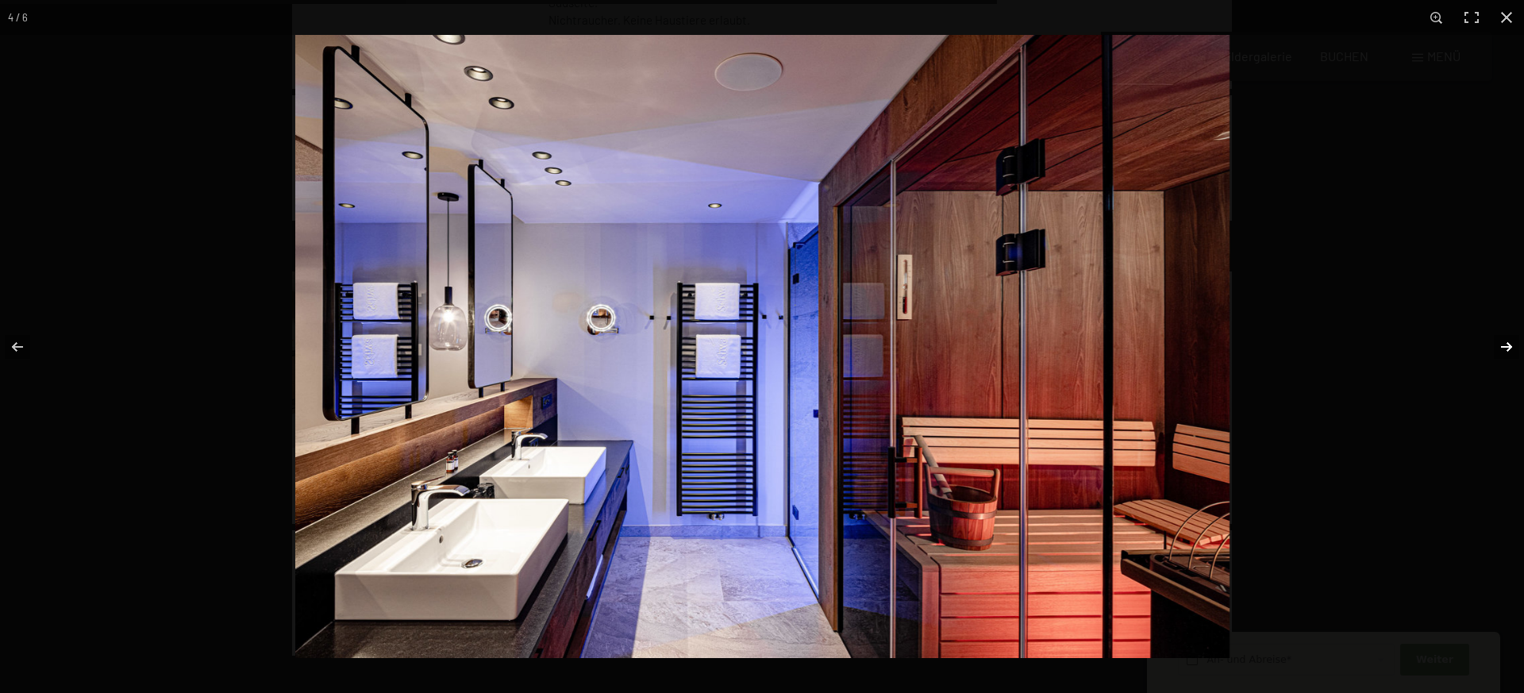
click at [1505, 349] on button "button" at bounding box center [1496, 346] width 56 height 79
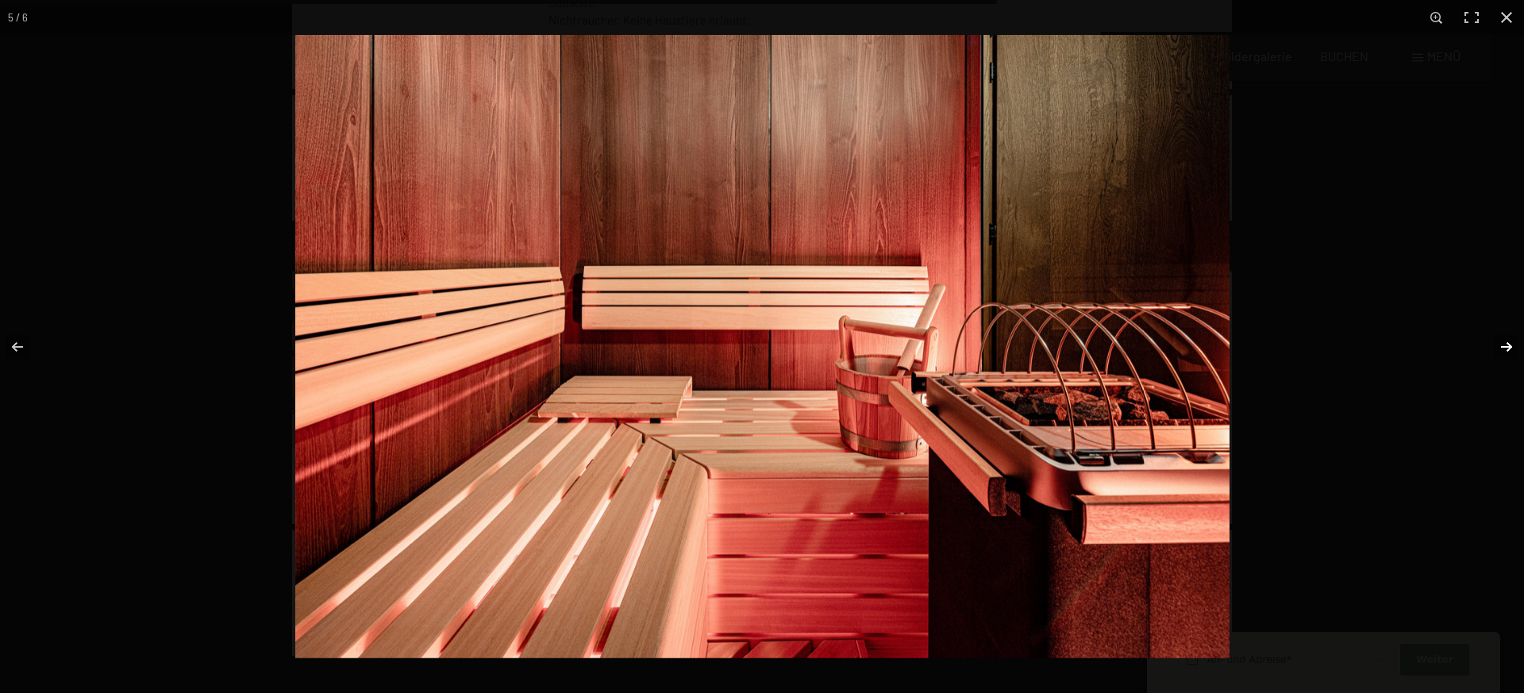
click at [1505, 349] on button "button" at bounding box center [1496, 346] width 56 height 79
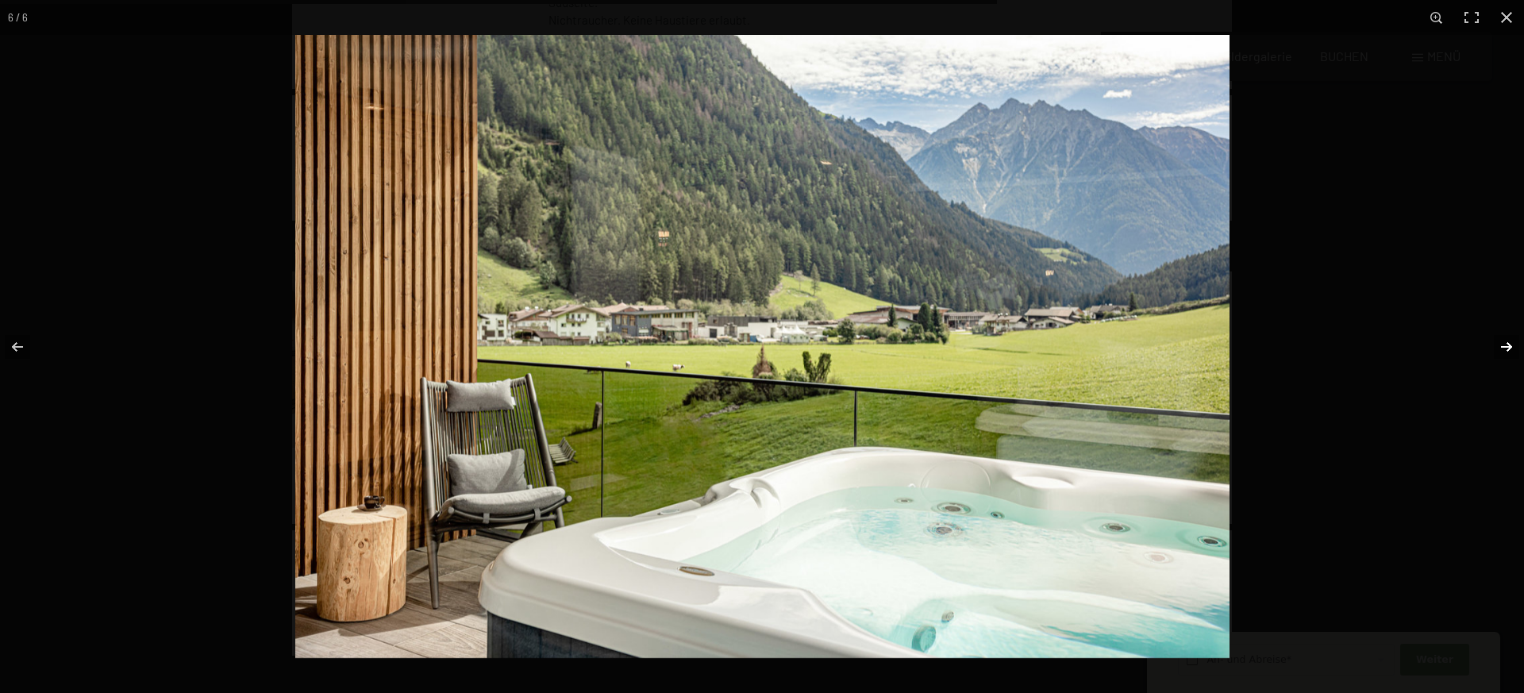
click at [1513, 348] on button "button" at bounding box center [1496, 346] width 56 height 79
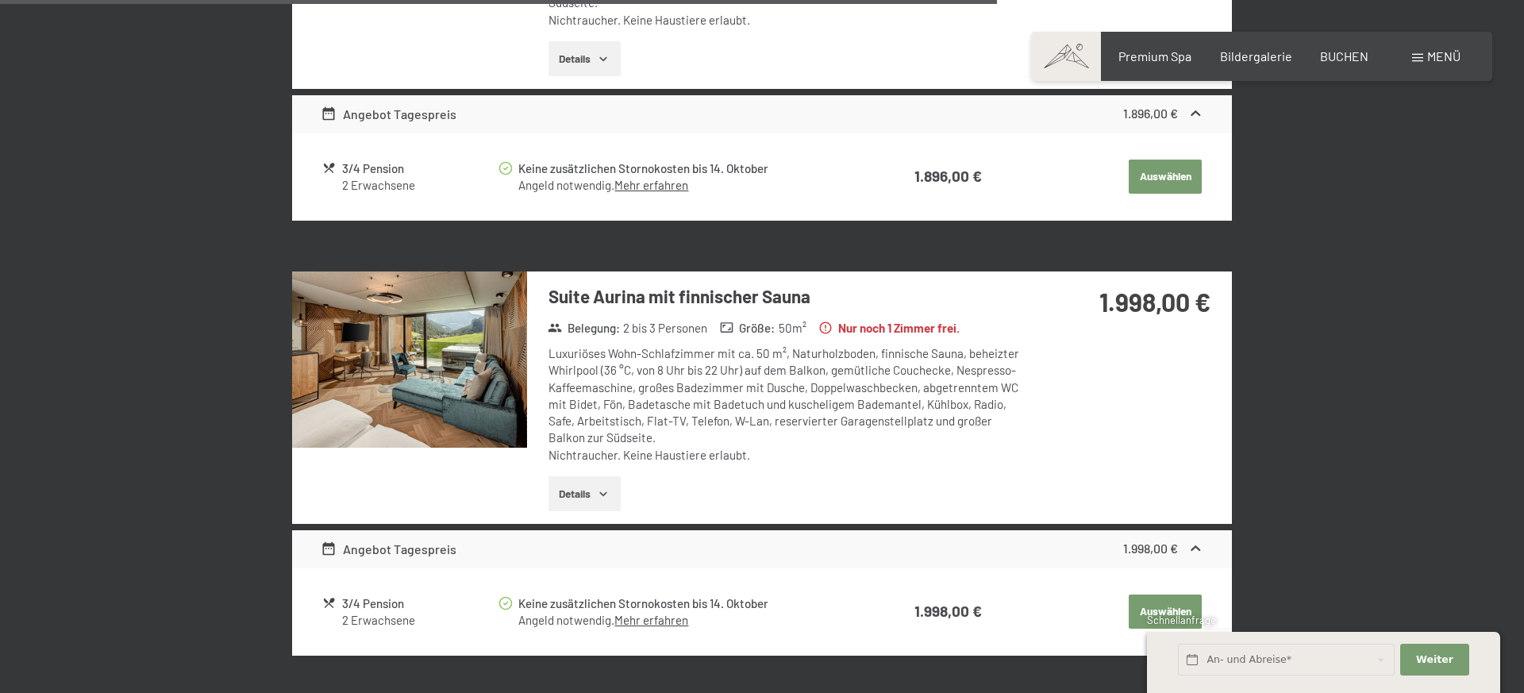
click at [0, 0] on button "button" at bounding box center [0, 0] width 0 height 0
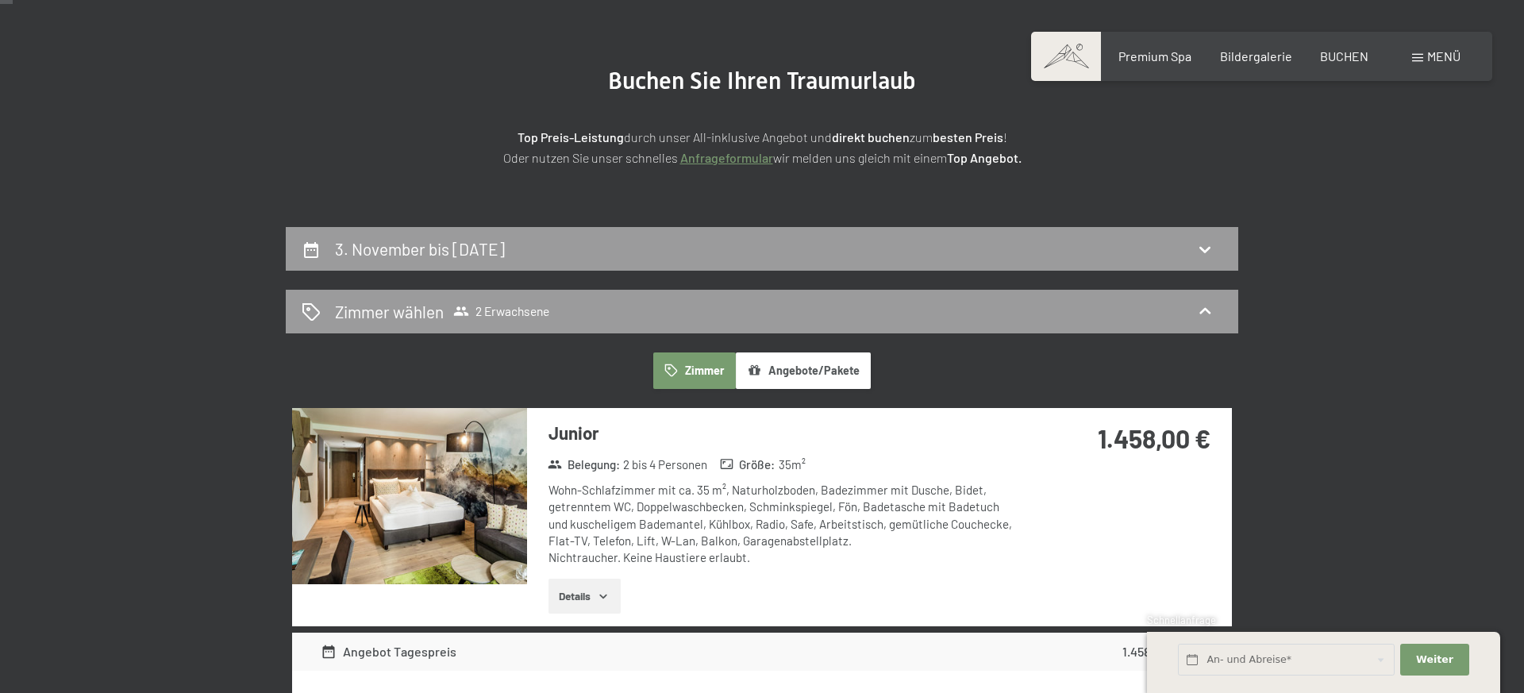
scroll to position [0, 0]
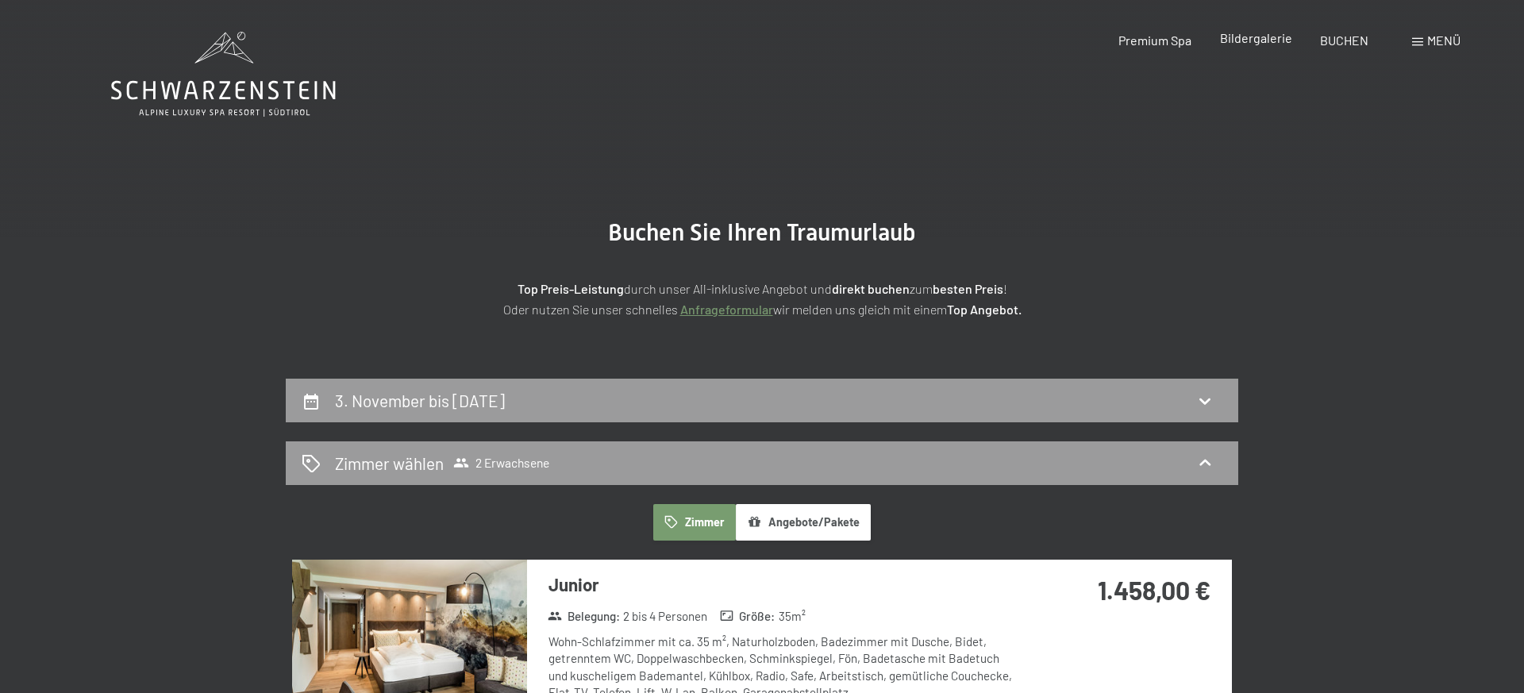
click at [1246, 44] on span "Bildergalerie" at bounding box center [1256, 37] width 72 height 15
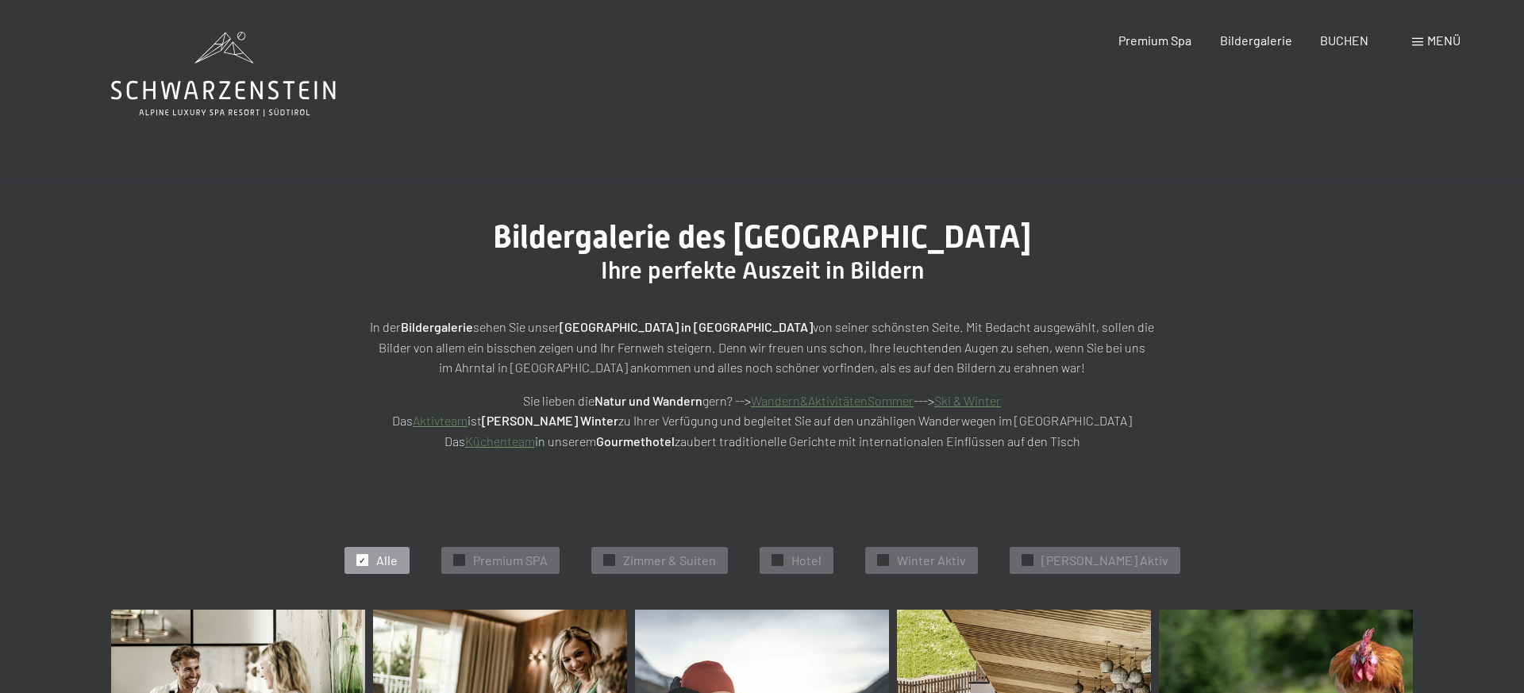
click at [235, 76] on icon at bounding box center [223, 74] width 225 height 85
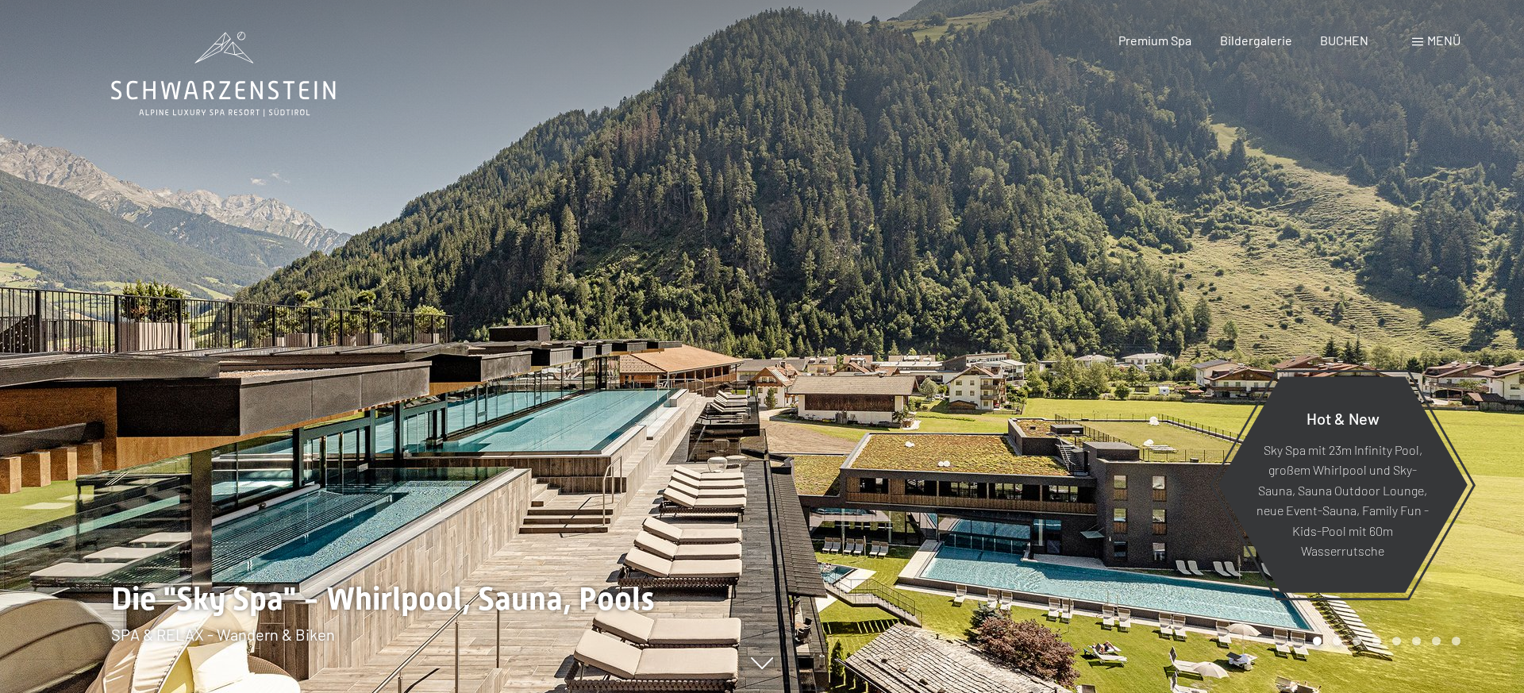
click at [1433, 44] on span "Menü" at bounding box center [1443, 40] width 33 height 15
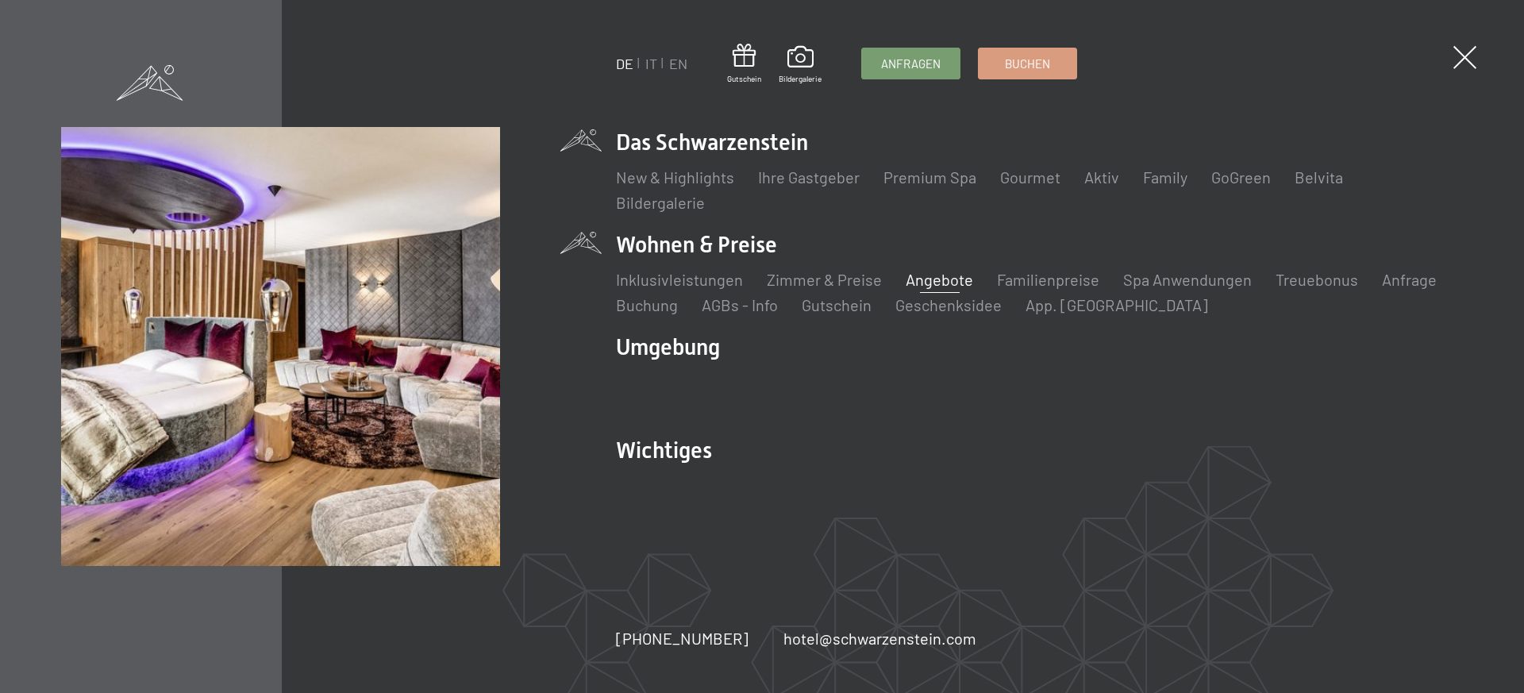
click at [923, 283] on link "Angebote" at bounding box center [938, 279] width 67 height 19
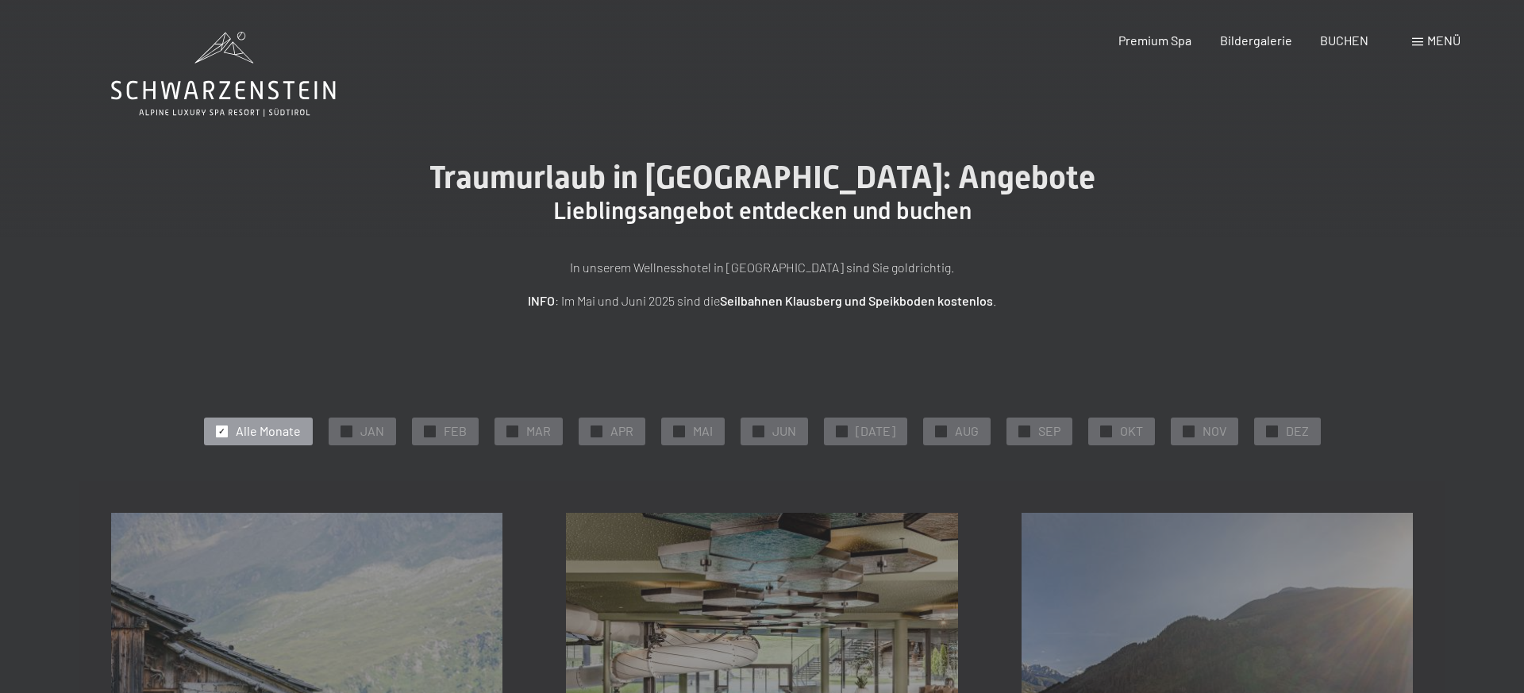
click at [225, 431] on span "✓" at bounding box center [221, 430] width 6 height 11
click at [1185, 429] on span "✓" at bounding box center [1188, 430] width 6 height 11
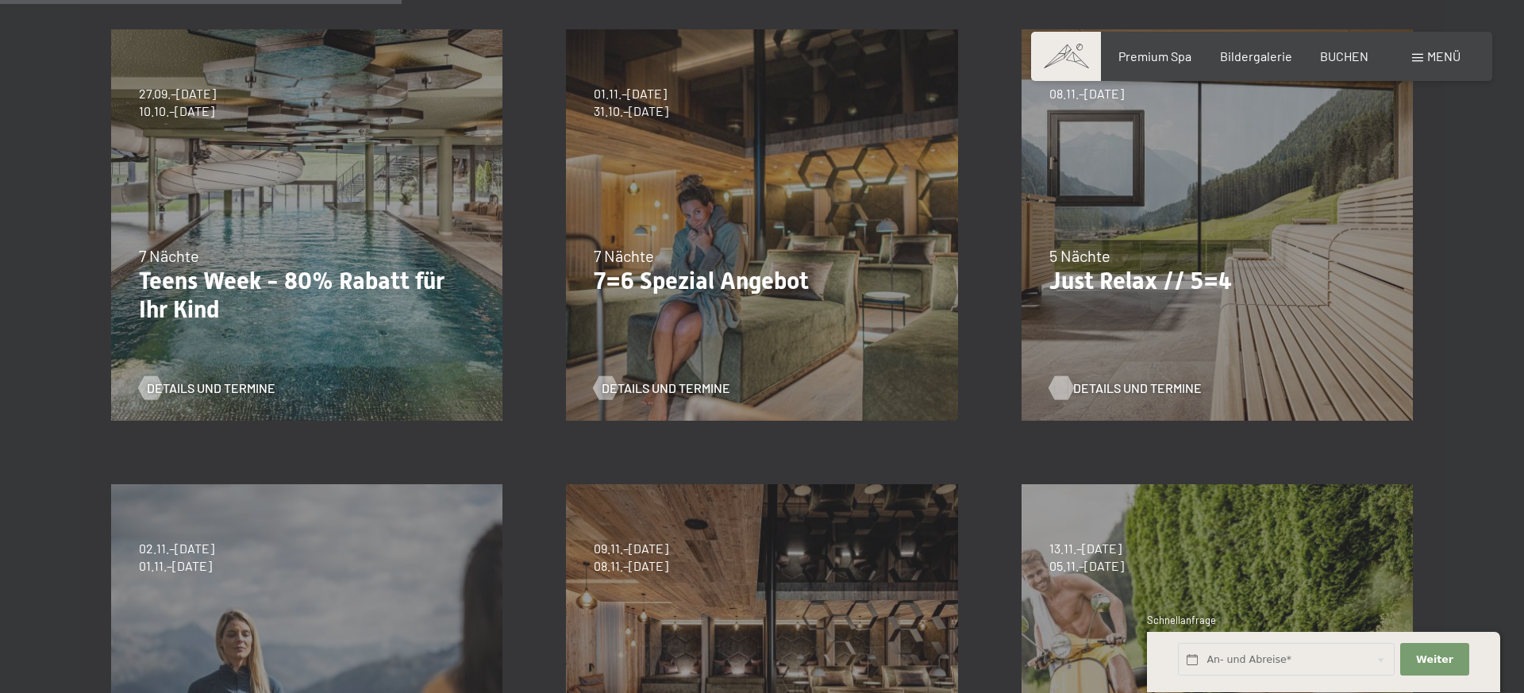
scroll to position [448, 0]
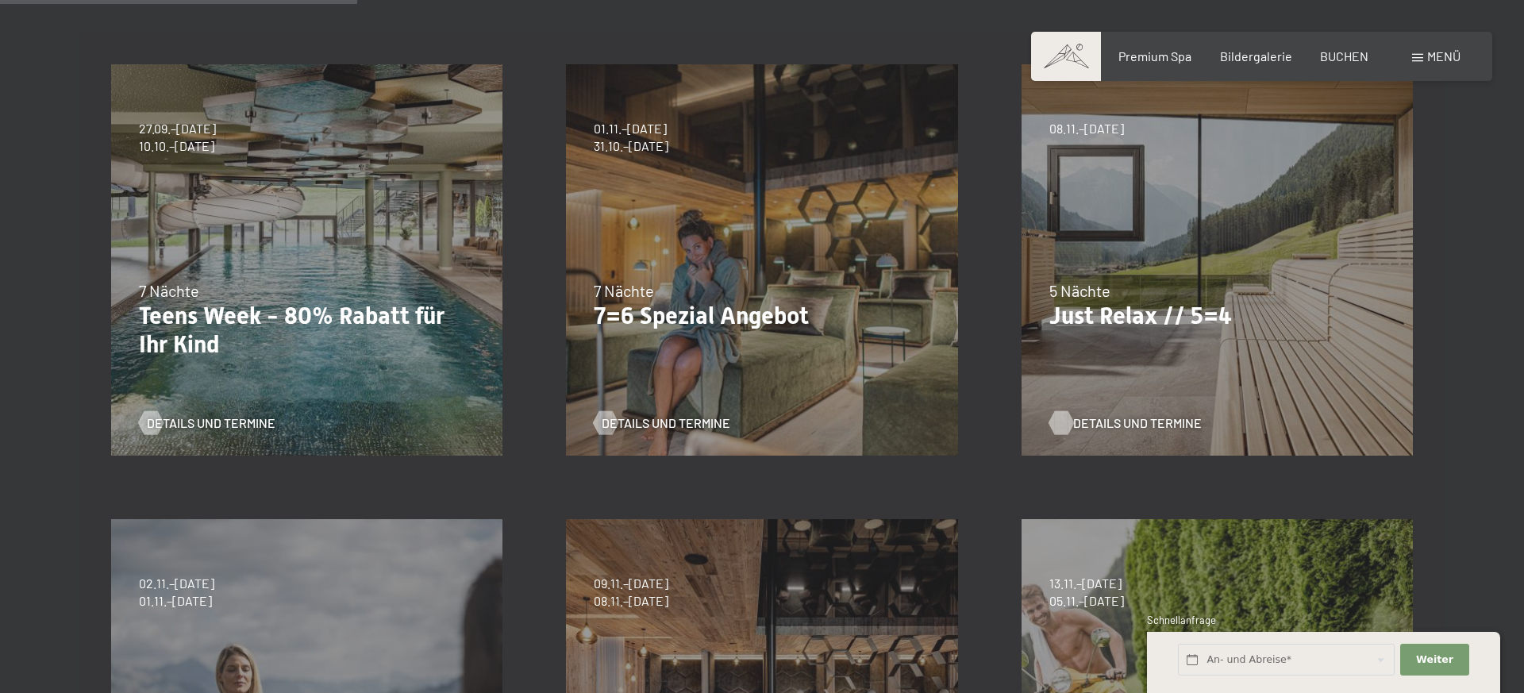
click at [1149, 421] on span "Details und Termine" at bounding box center [1137, 422] width 129 height 17
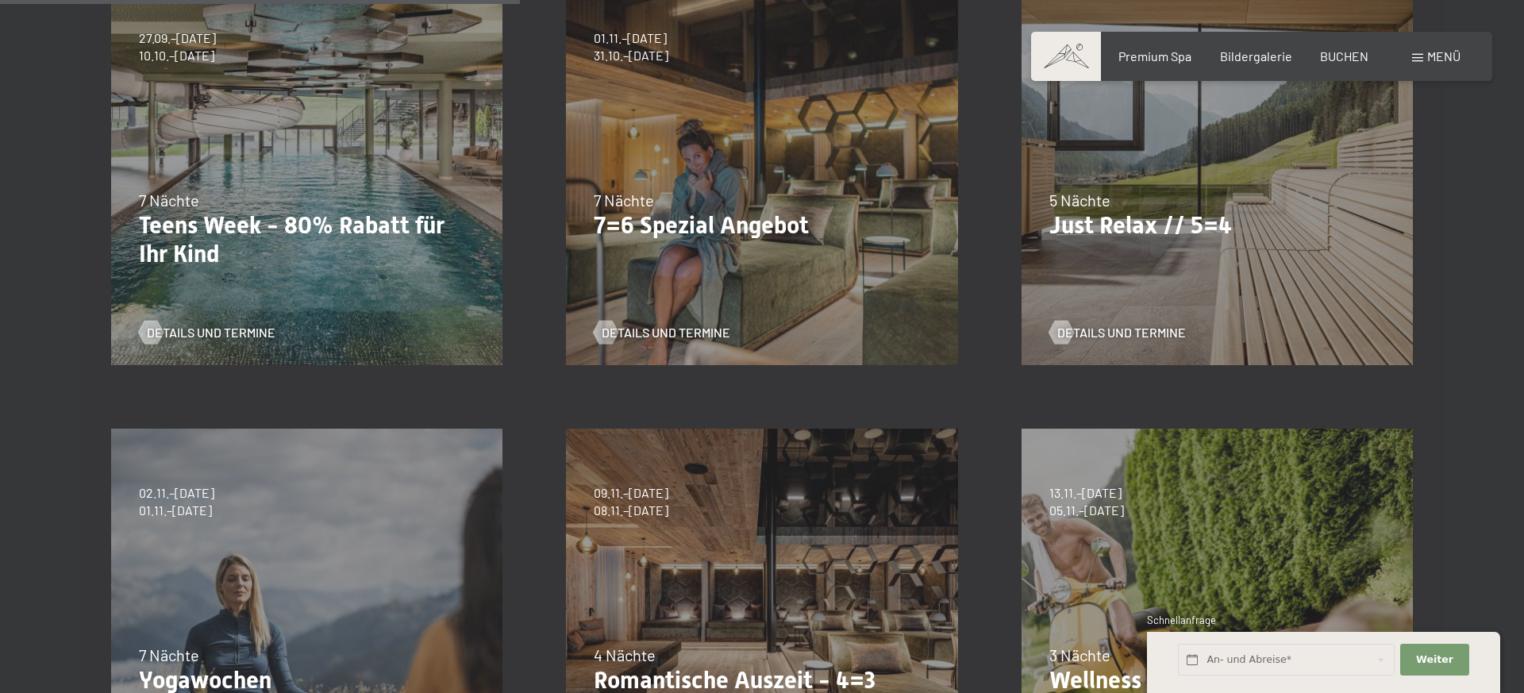
scroll to position [743, 0]
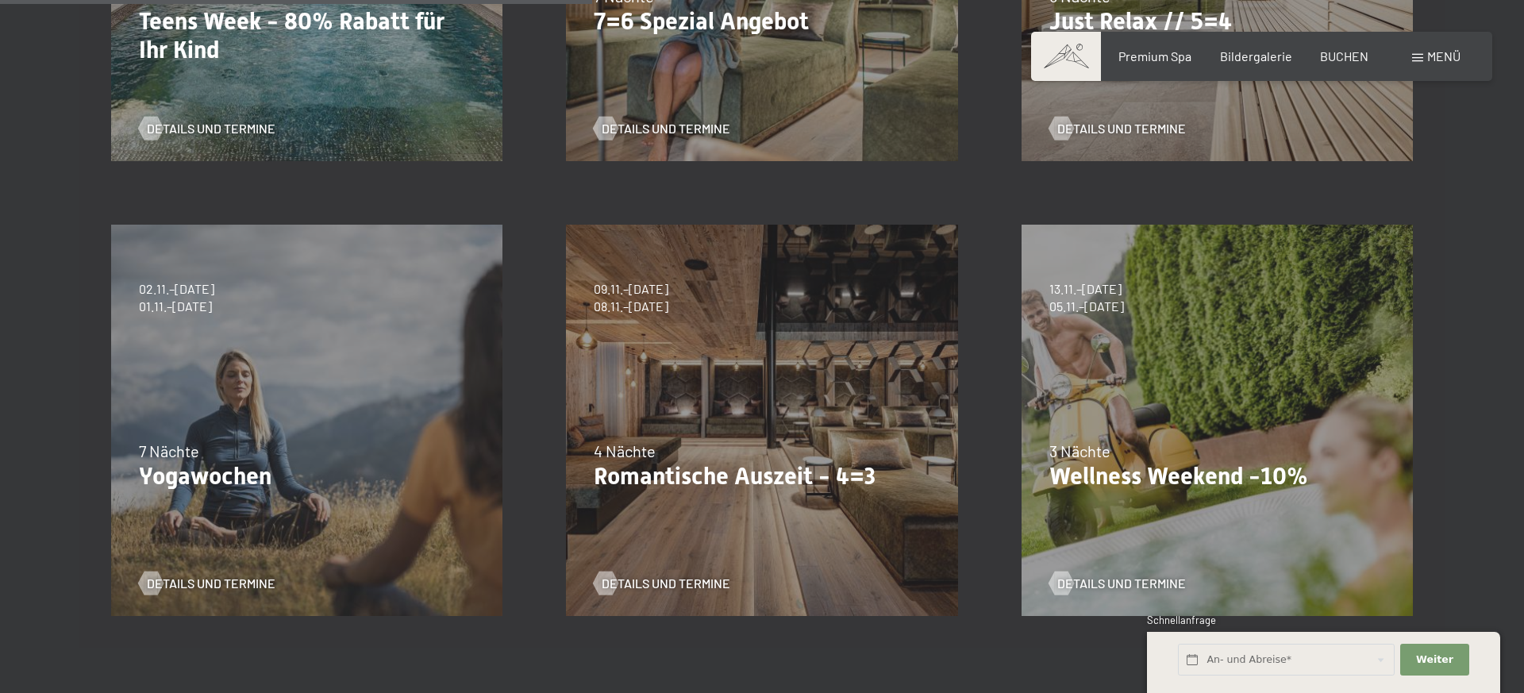
click at [1166, 375] on div "13.11.–[DATE] 11.12.–[DATE] 15.01.–[DATE] 12.03.–[DATE] 14.05.–[DATE] 05.11.–[D…" at bounding box center [1217, 420] width 455 height 455
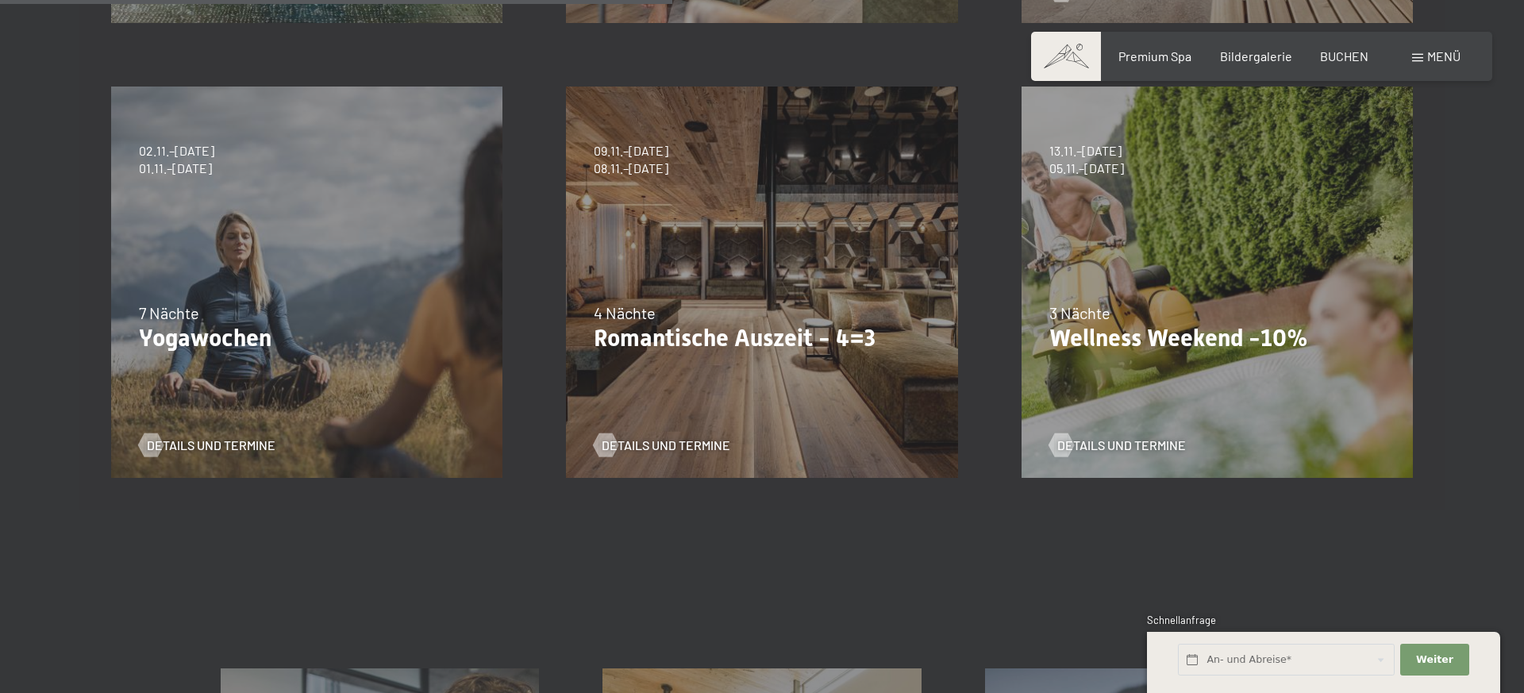
scroll to position [922, 0]
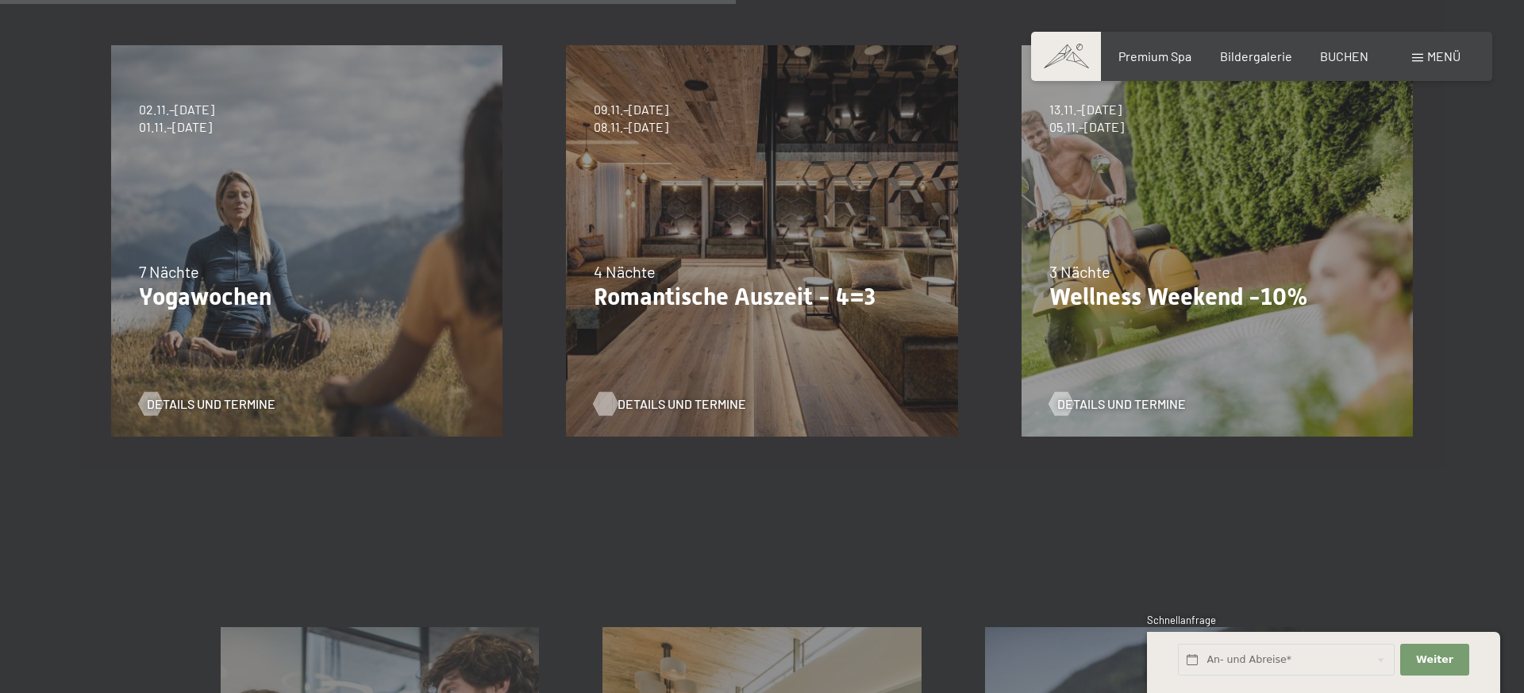
click at [690, 404] on span "Details und Termine" at bounding box center [681, 403] width 129 height 17
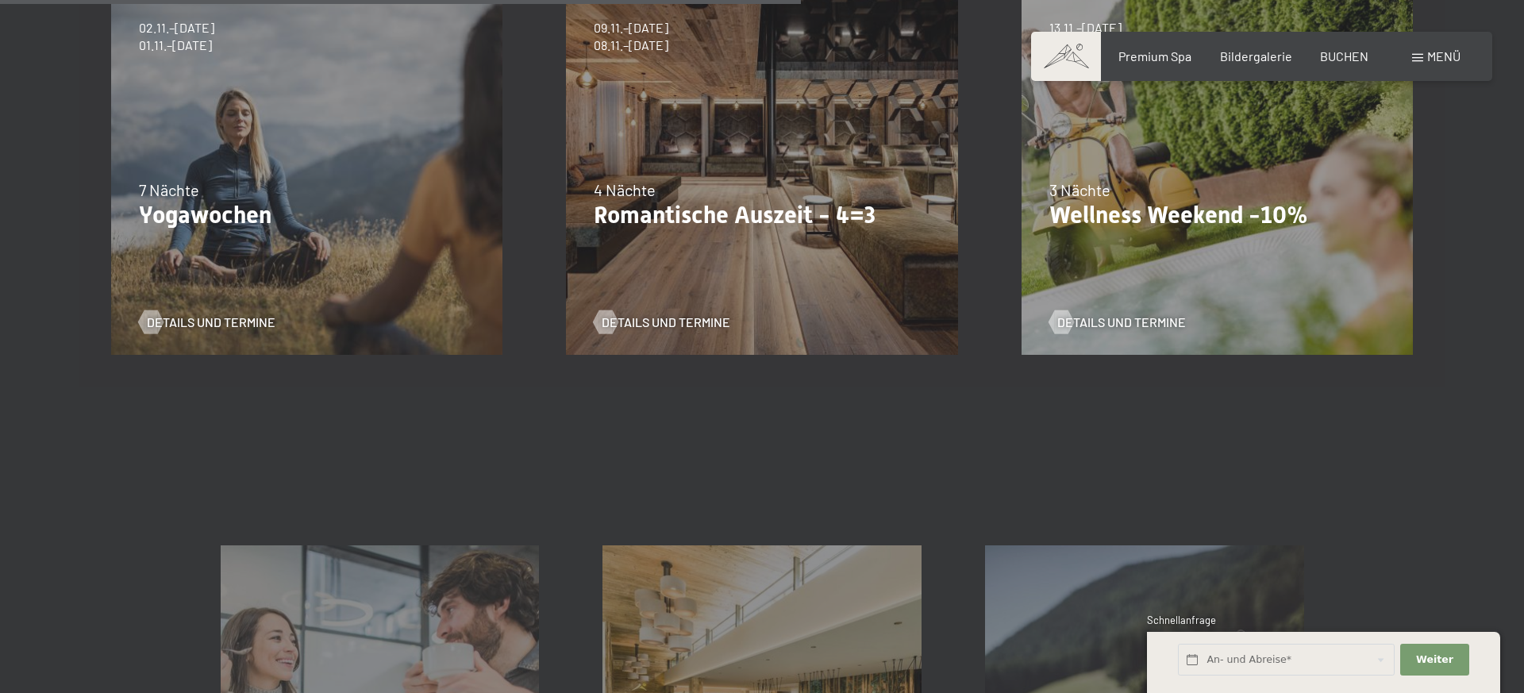
scroll to position [994, 0]
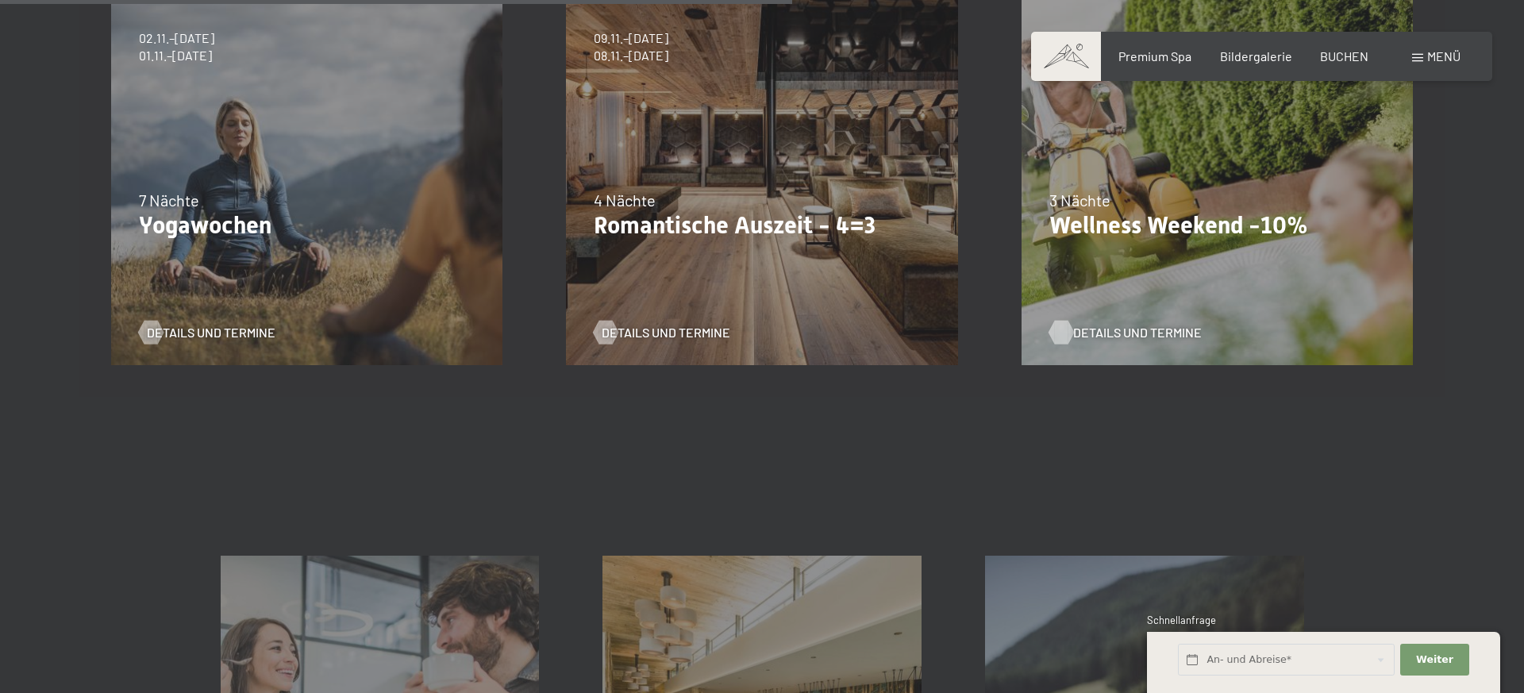
click at [1144, 333] on span "Details und Termine" at bounding box center [1137, 332] width 129 height 17
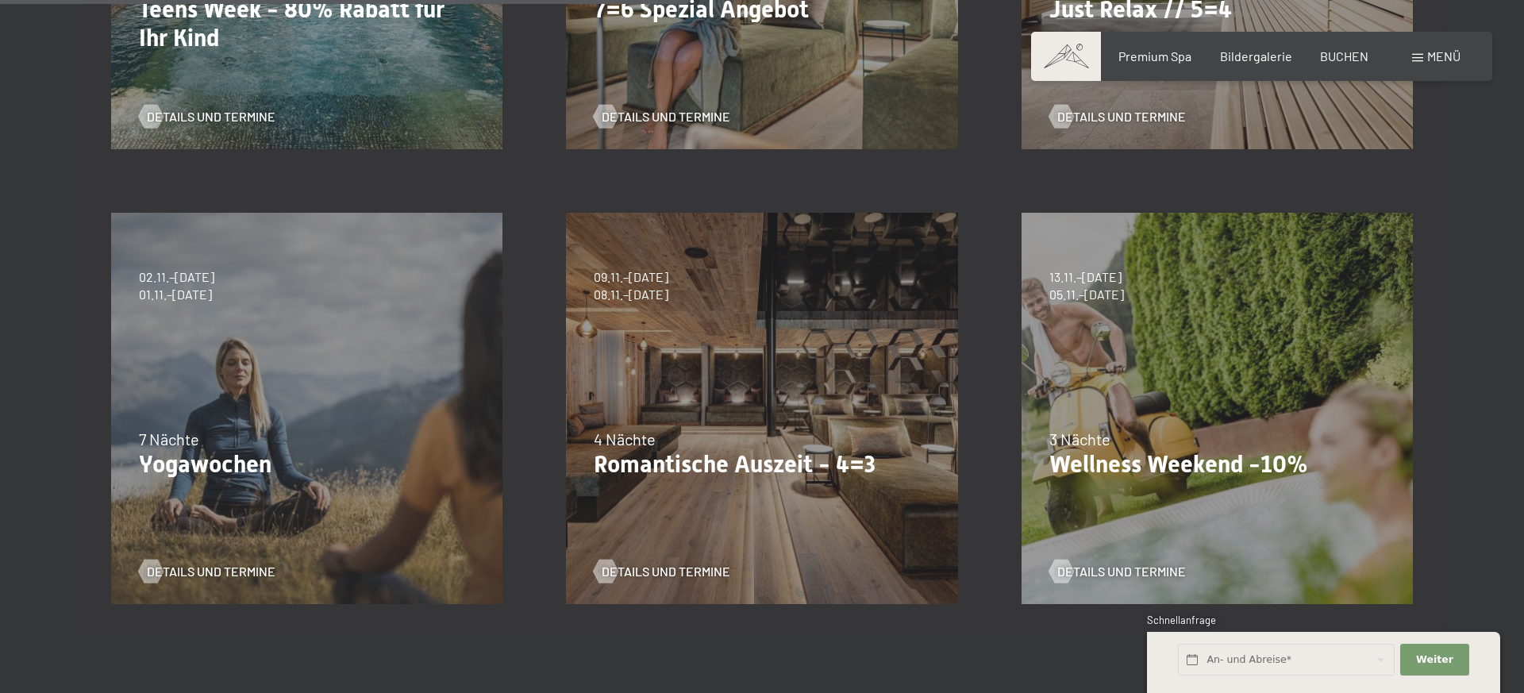
scroll to position [725, 0]
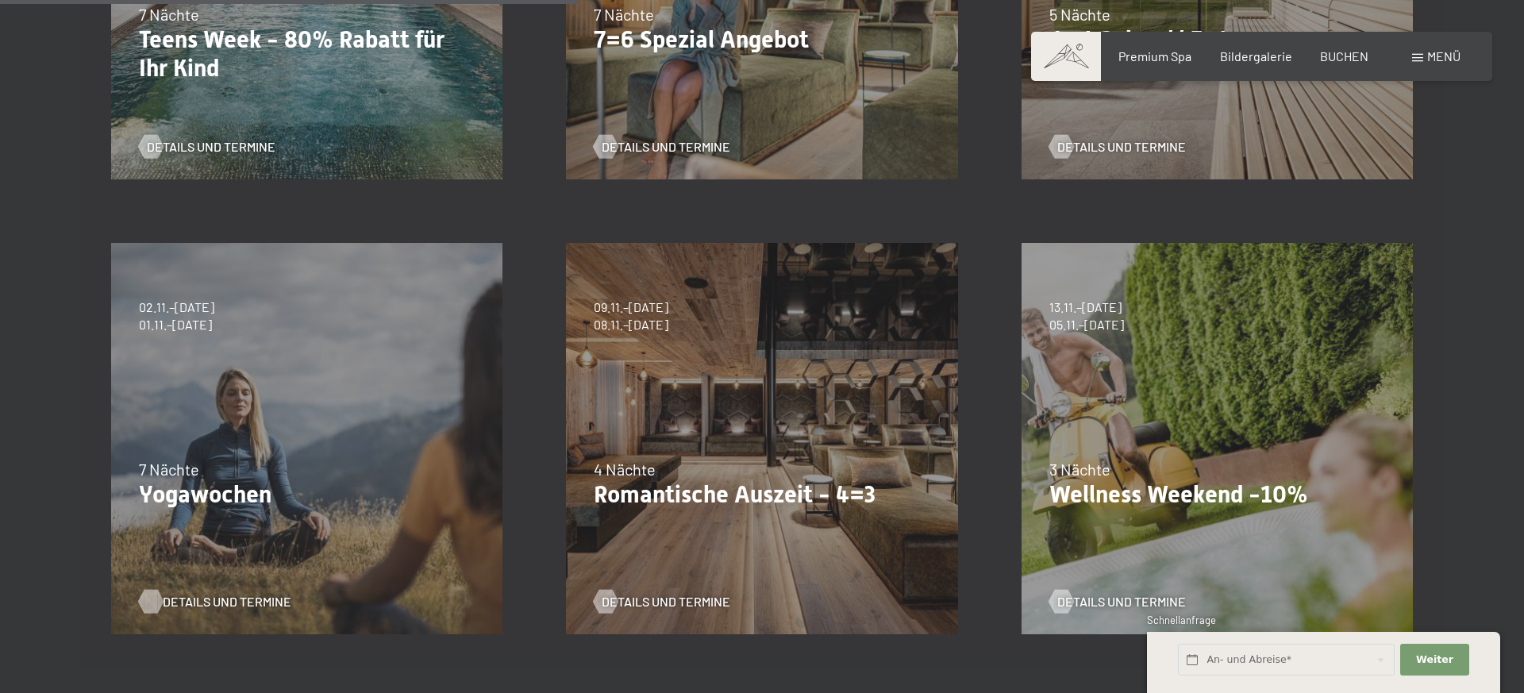
click at [210, 605] on span "Details und Termine" at bounding box center [227, 601] width 129 height 17
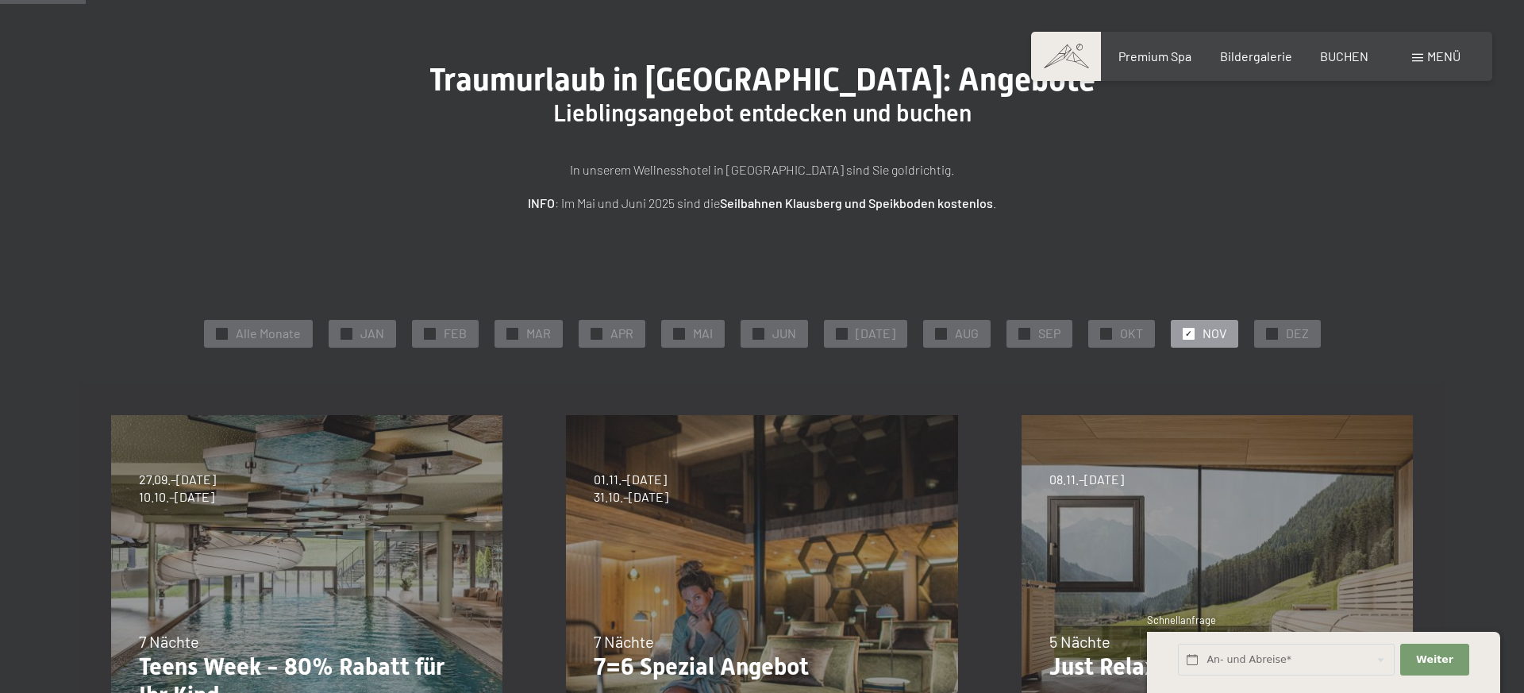
scroll to position [0, 0]
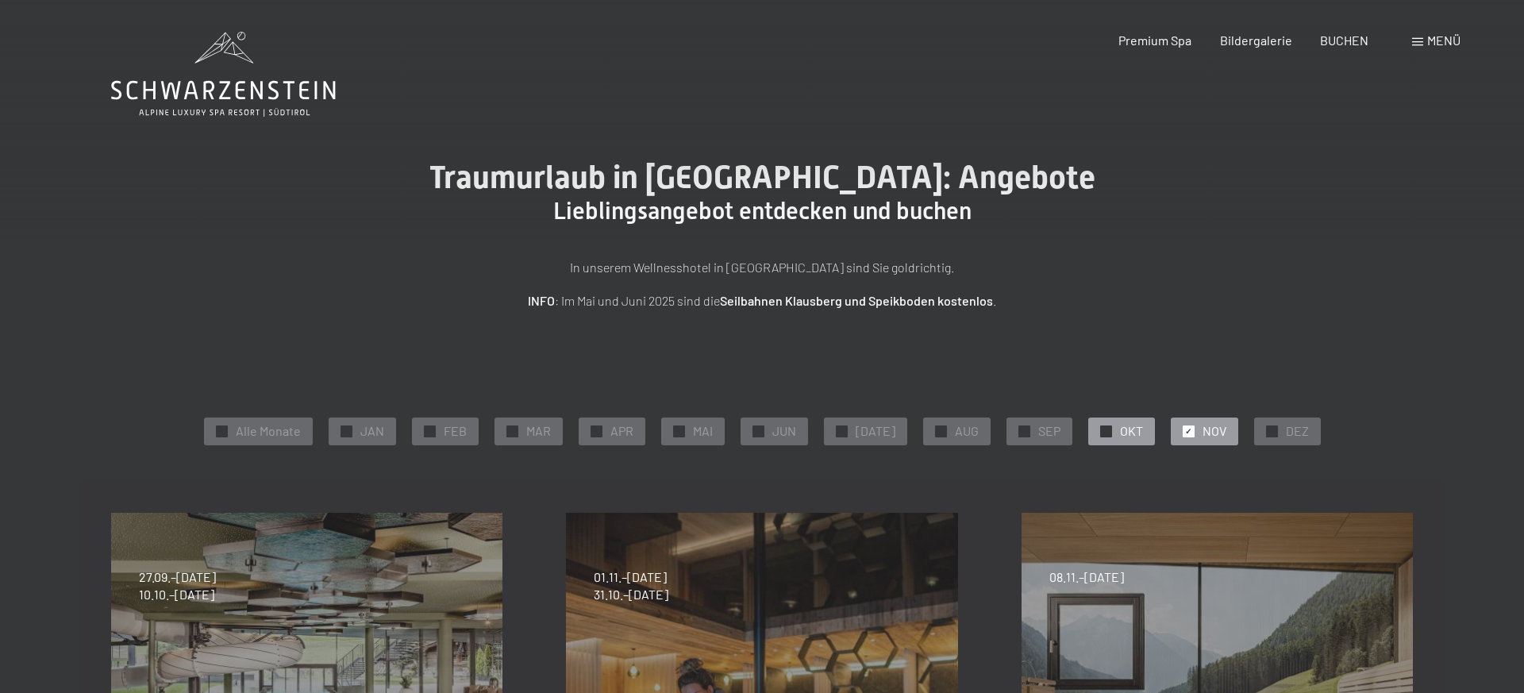
click at [1100, 433] on div at bounding box center [1106, 431] width 12 height 12
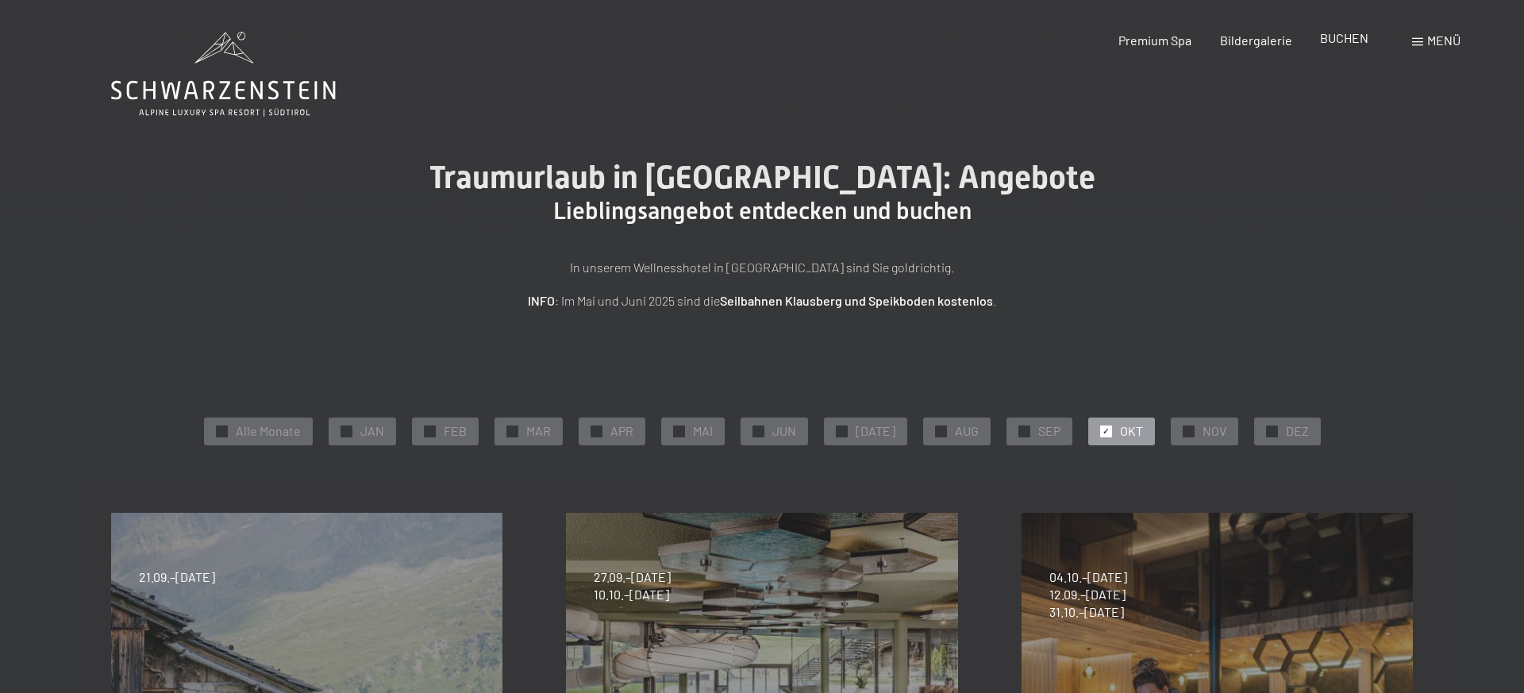
click at [1343, 42] on span "BUCHEN" at bounding box center [1344, 37] width 48 height 15
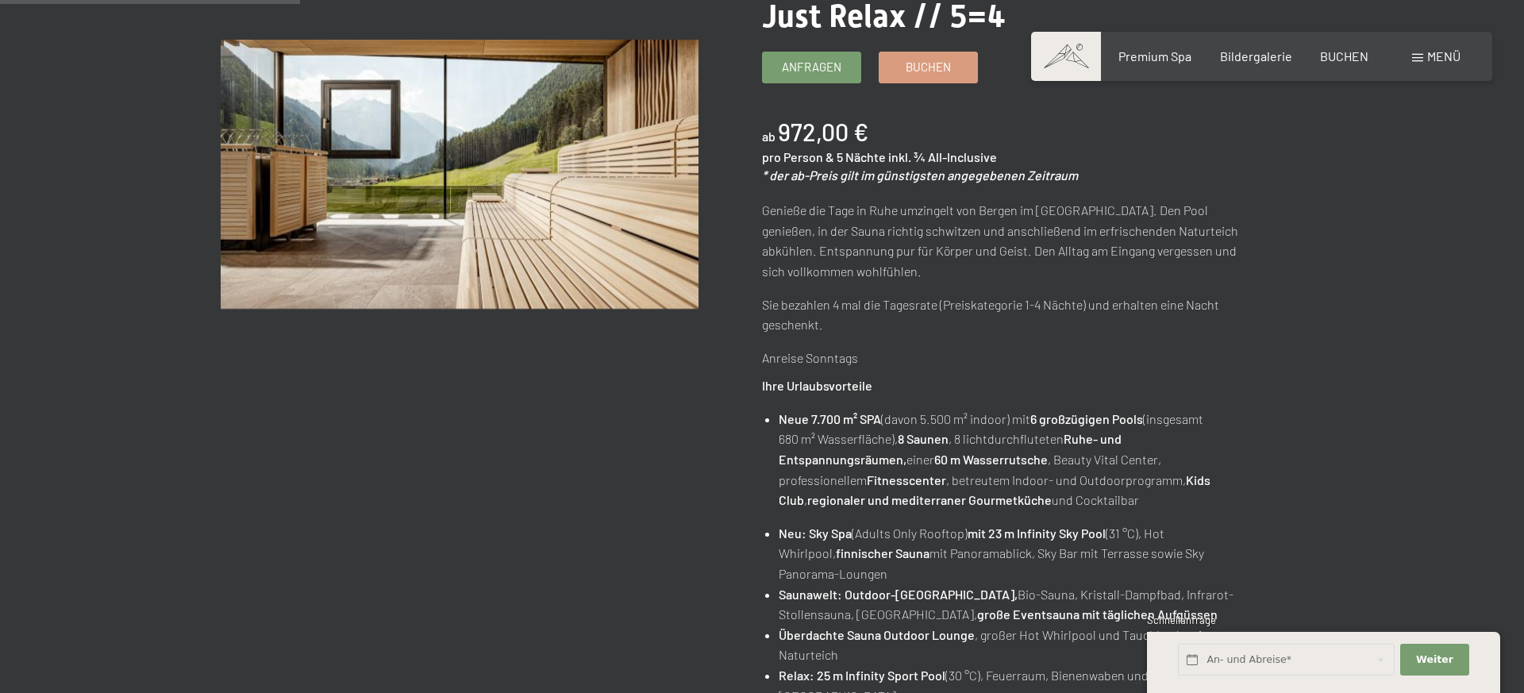
scroll to position [389, 0]
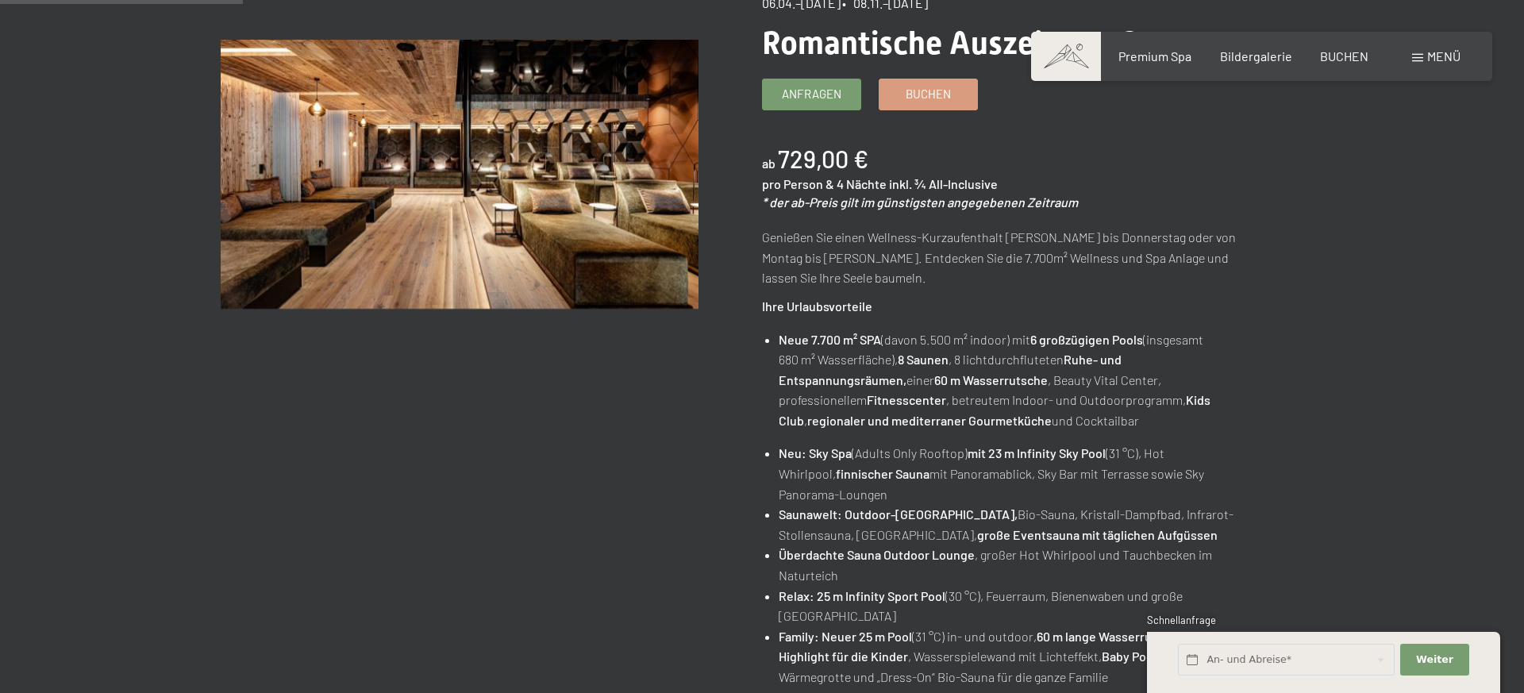
scroll to position [326, 0]
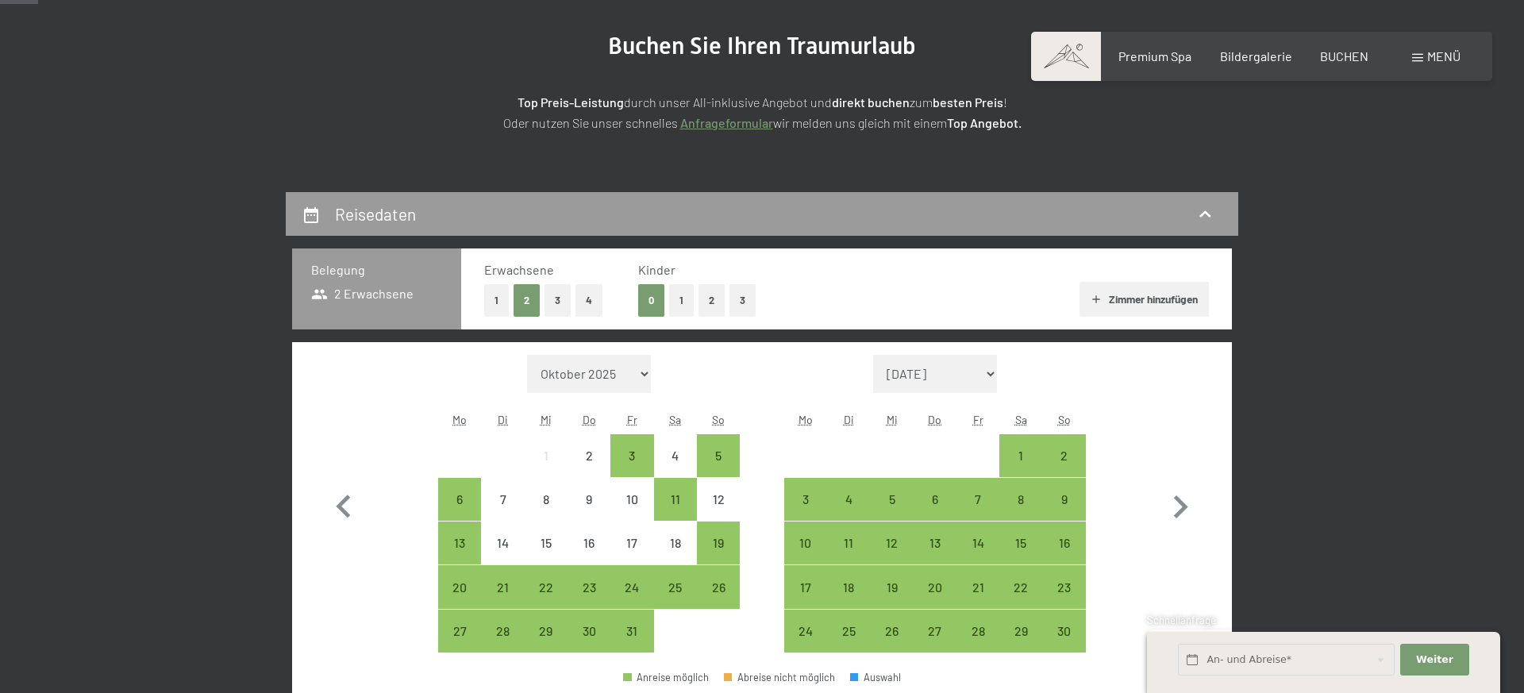
scroll to position [251, 0]
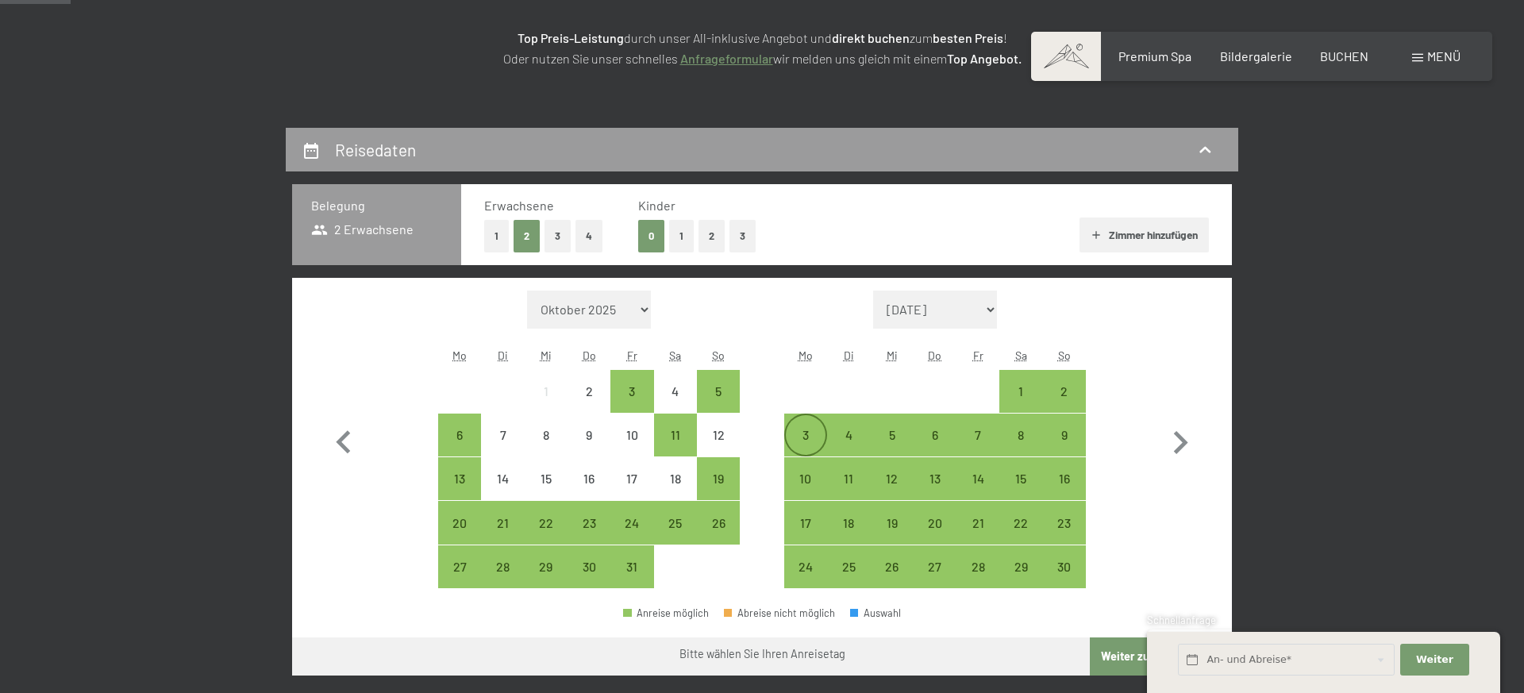
click at [791, 434] on div "3" at bounding box center [806, 449] width 40 height 40
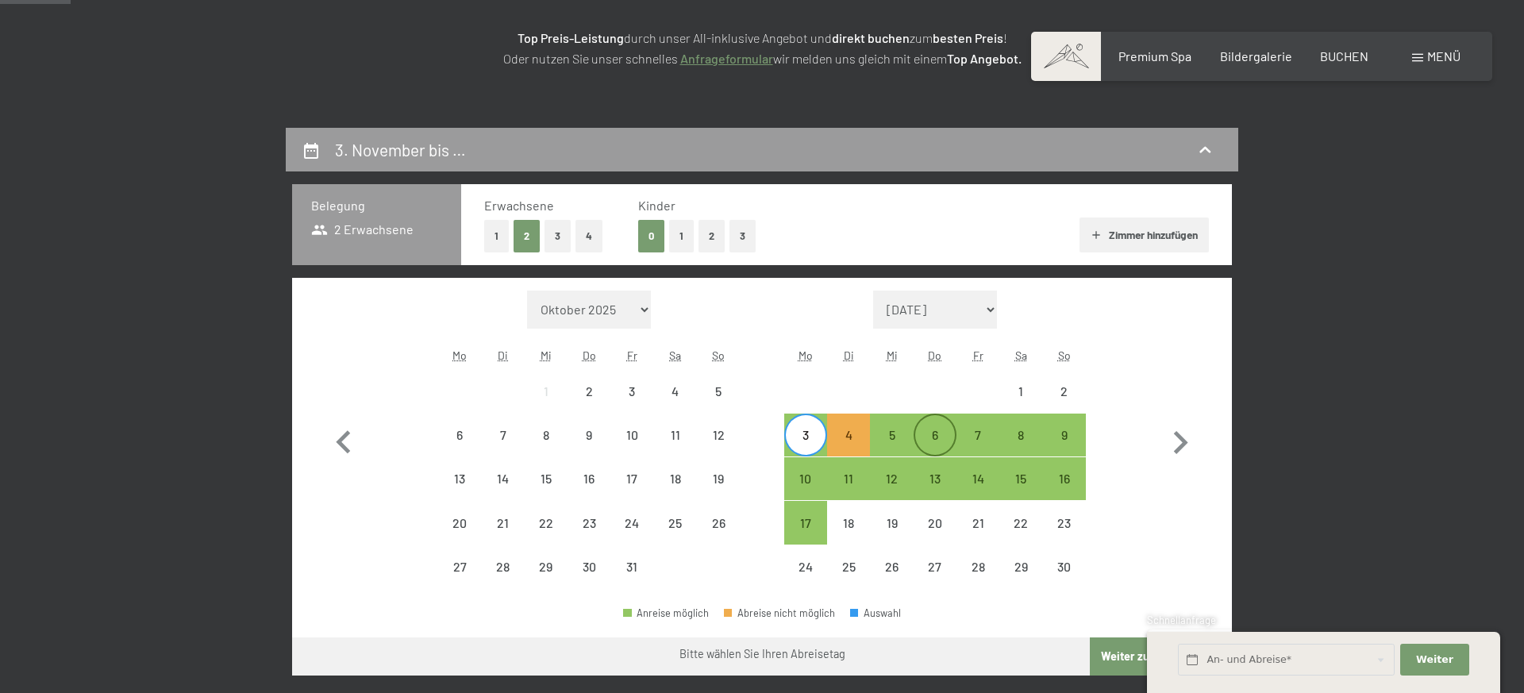
click at [942, 437] on div "6" at bounding box center [935, 449] width 40 height 40
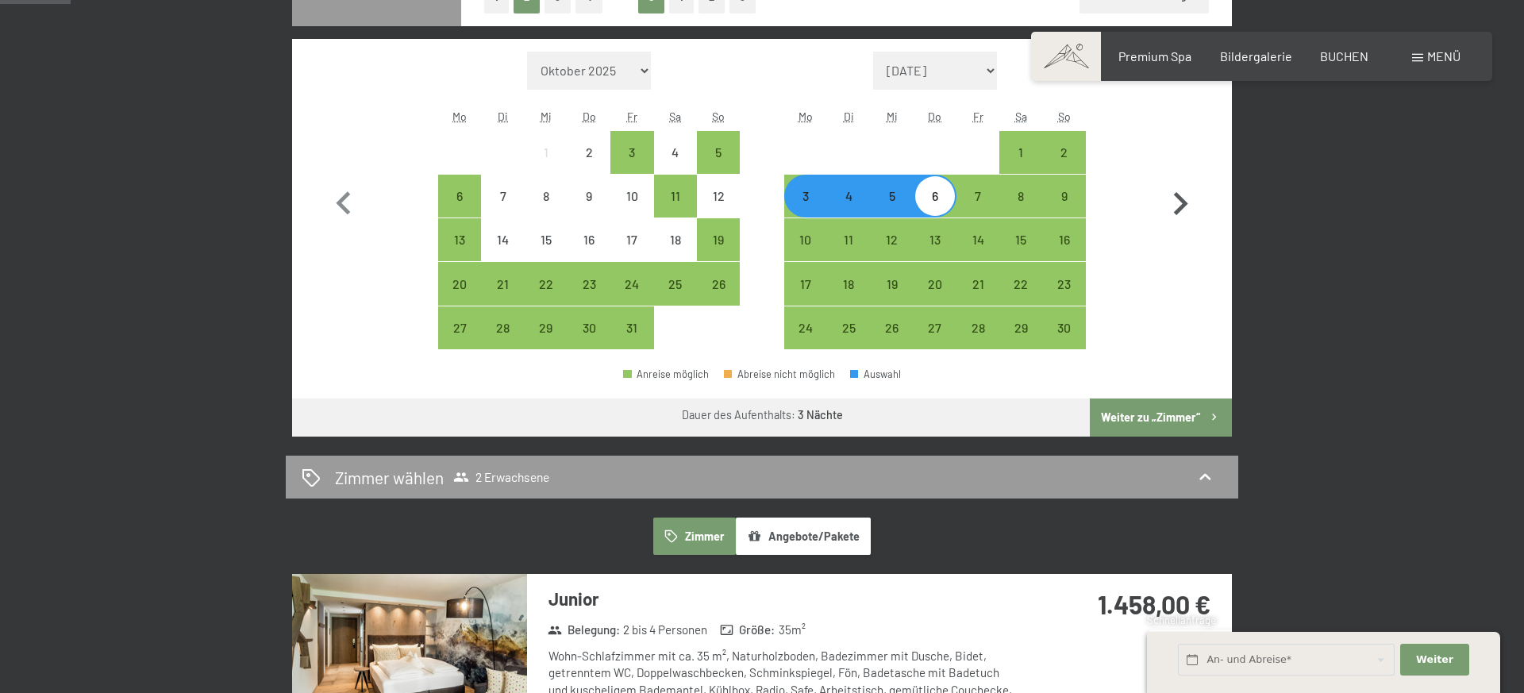
scroll to position [697, 0]
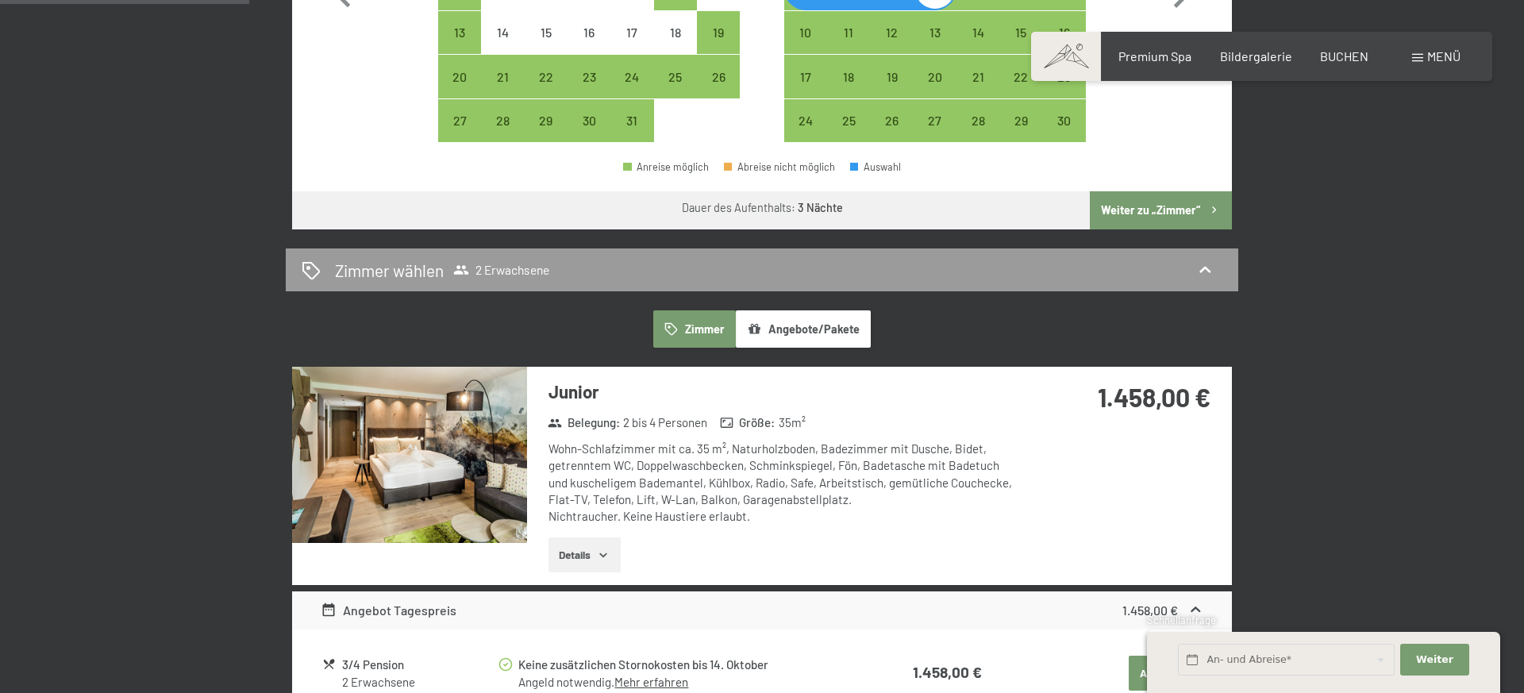
click at [1154, 206] on button "Weiter zu „Zimmer“" at bounding box center [1161, 210] width 142 height 38
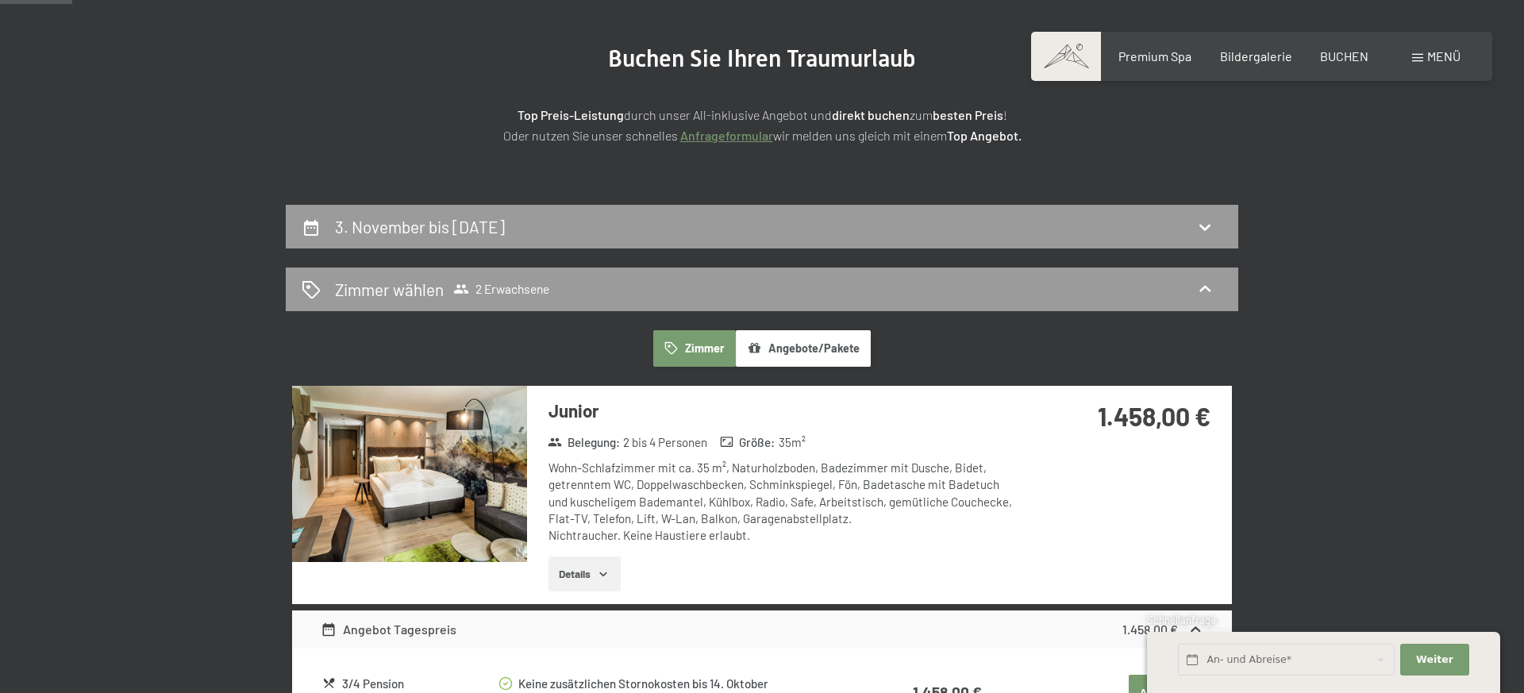
scroll to position [193, 0]
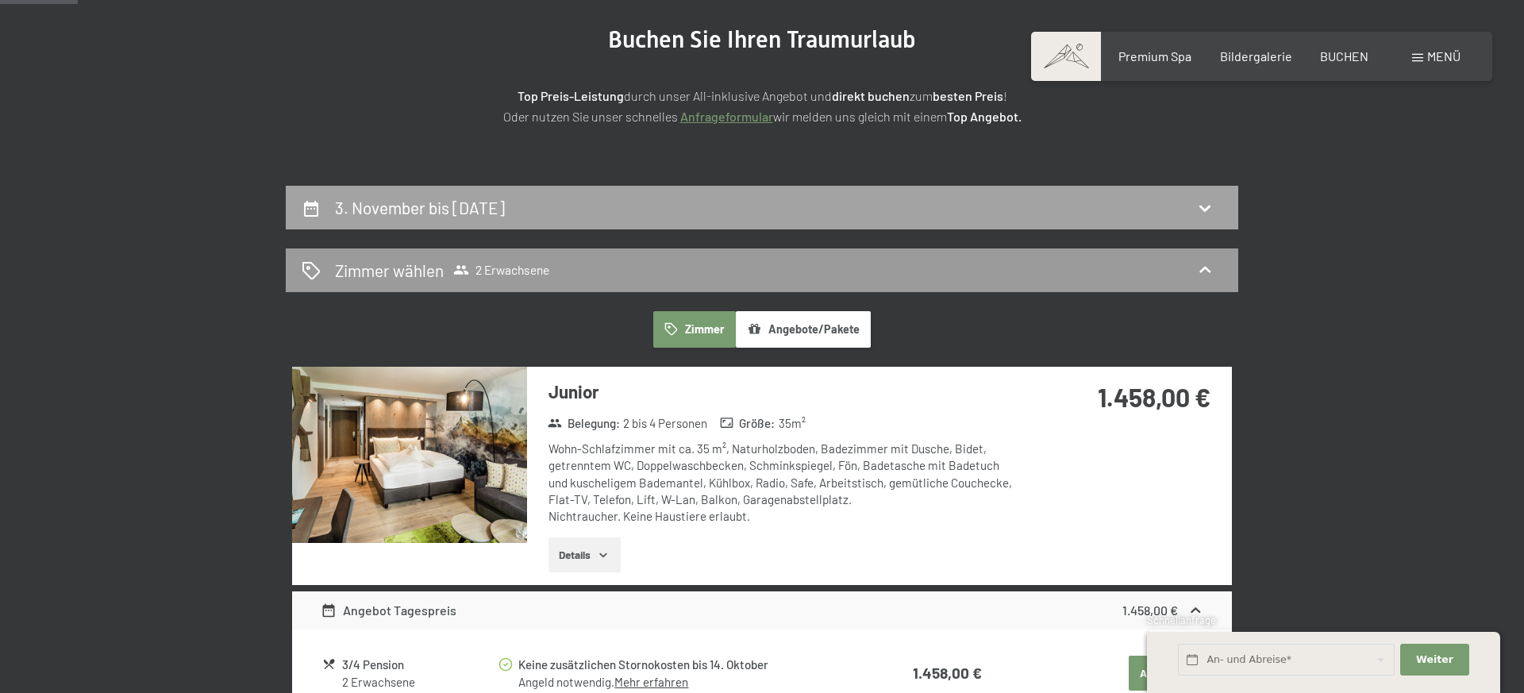
click at [840, 220] on div "3. November bis [DATE]" at bounding box center [762, 208] width 952 height 44
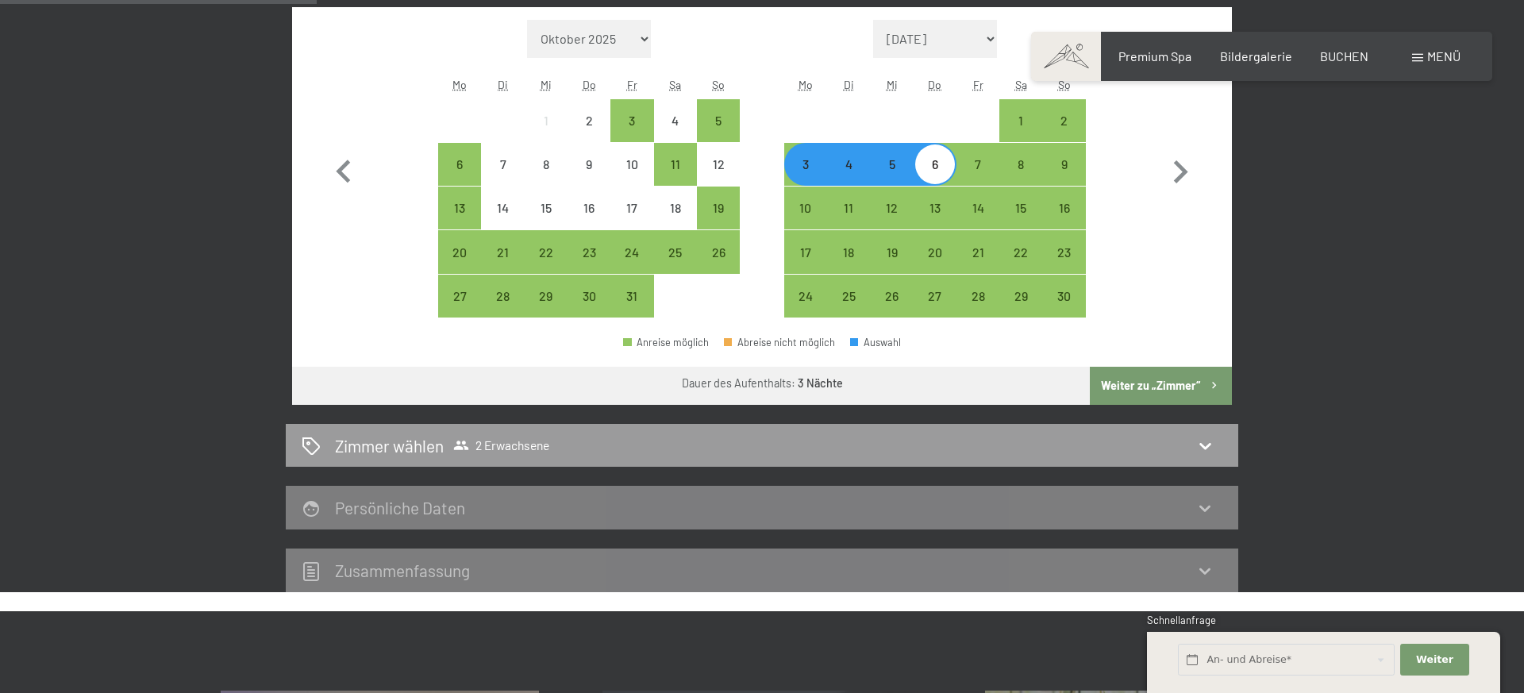
scroll to position [327, 0]
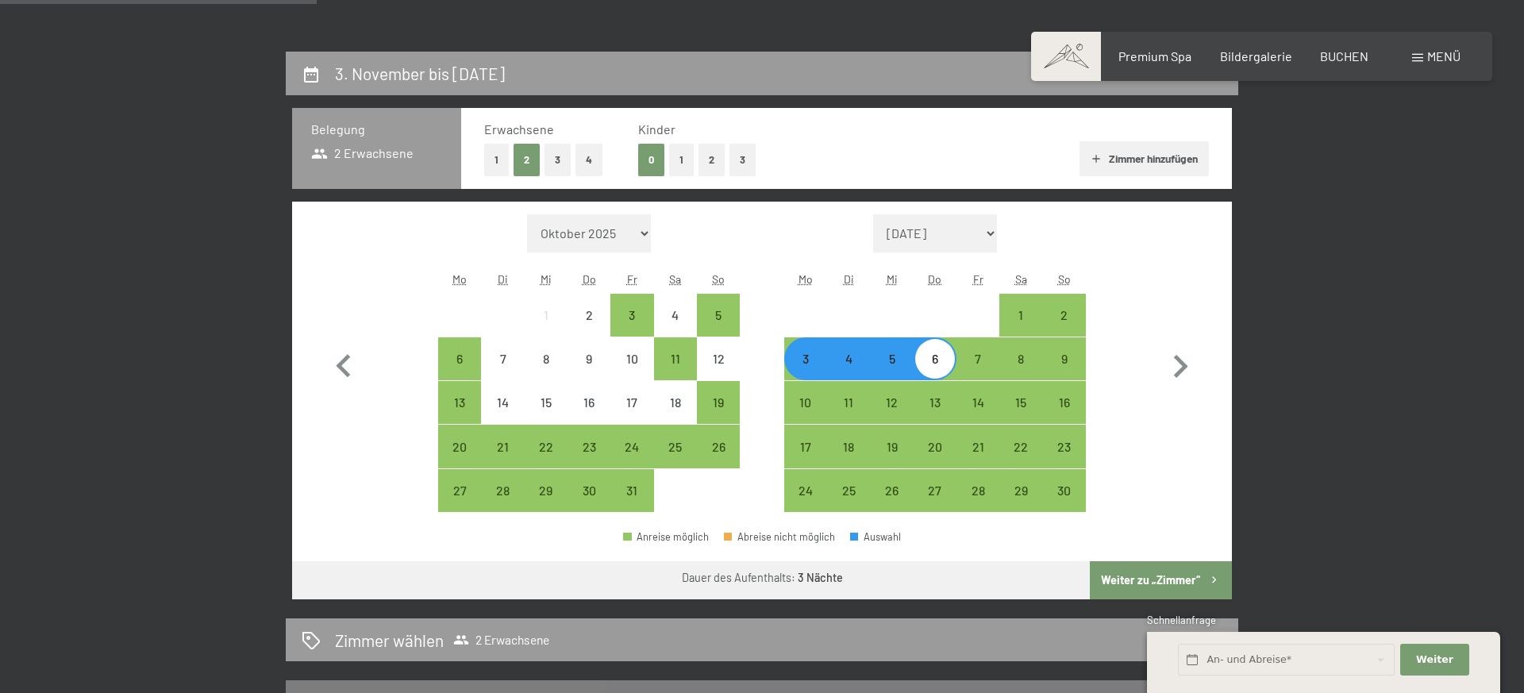
click at [1141, 578] on button "Weiter zu „Zimmer“" at bounding box center [1161, 580] width 142 height 38
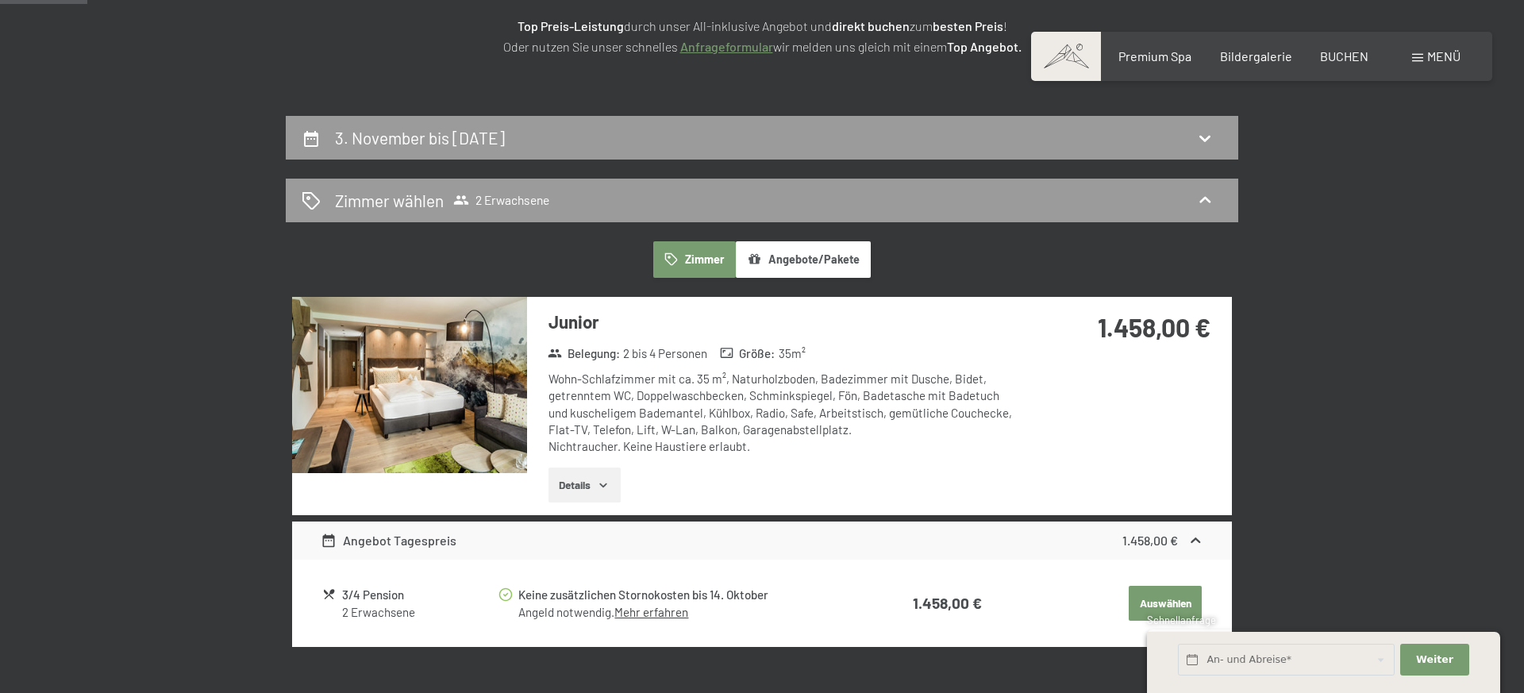
scroll to position [221, 0]
